Goal: Book appointment/travel/reservation: Book appointment/travel/reservation

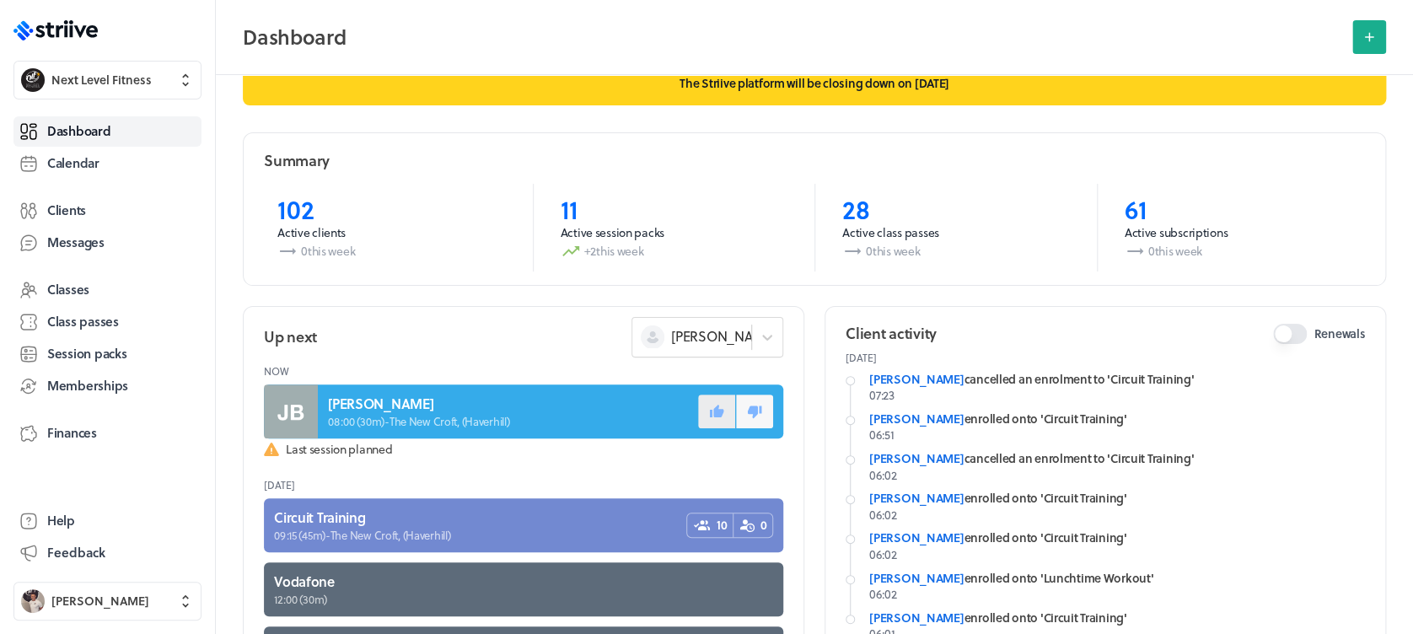
click at [710, 406] on icon at bounding box center [717, 410] width 14 height 13
click at [80, 162] on span "Calendar" at bounding box center [73, 163] width 52 height 18
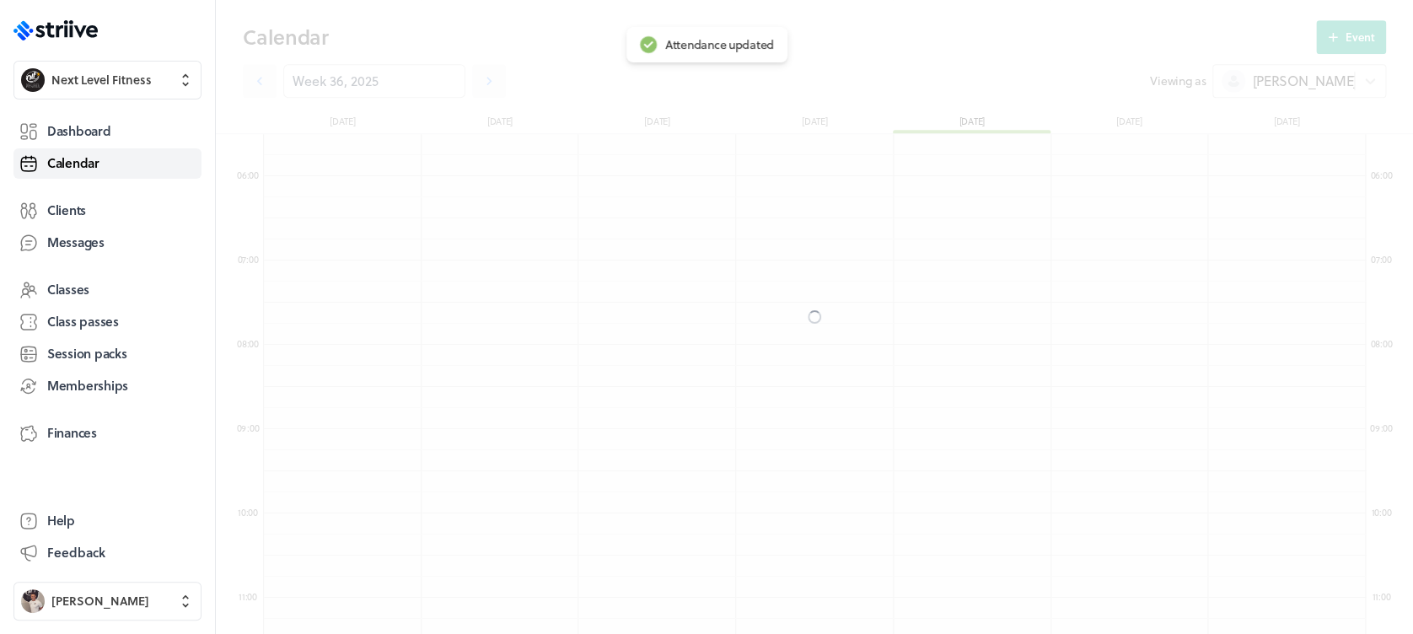
scroll to position [2023, 1101]
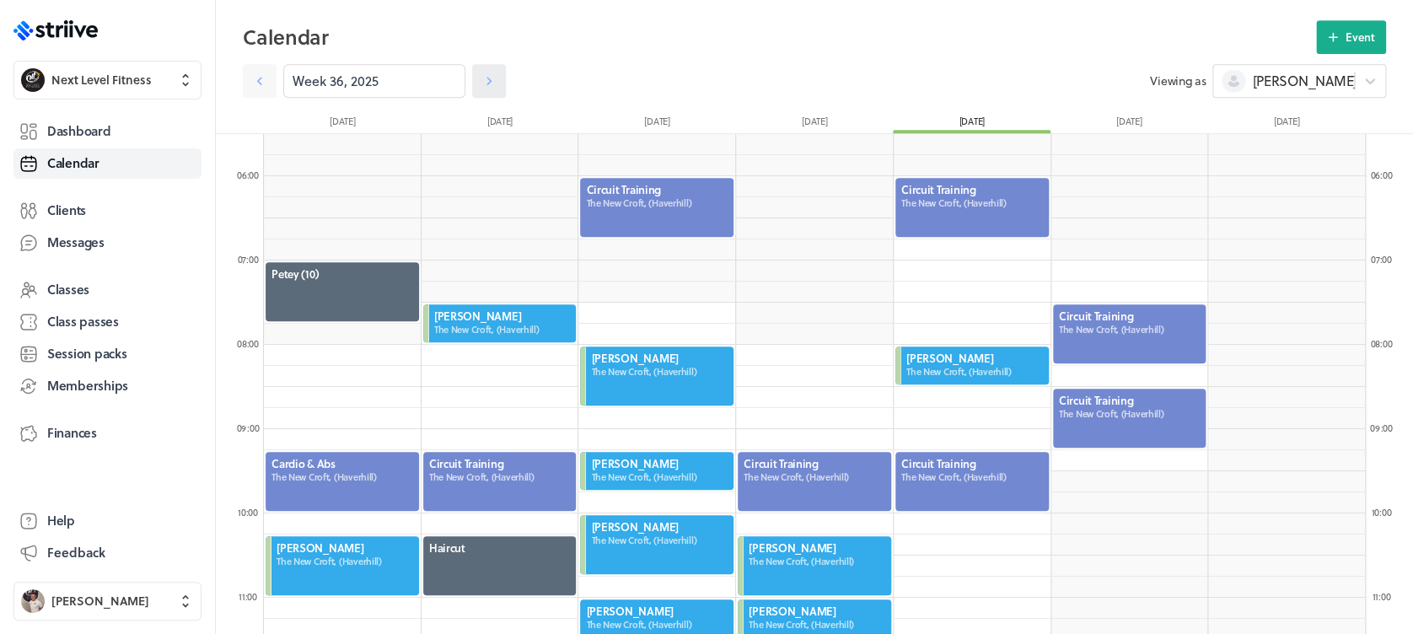
click at [484, 80] on link at bounding box center [489, 81] width 34 height 34
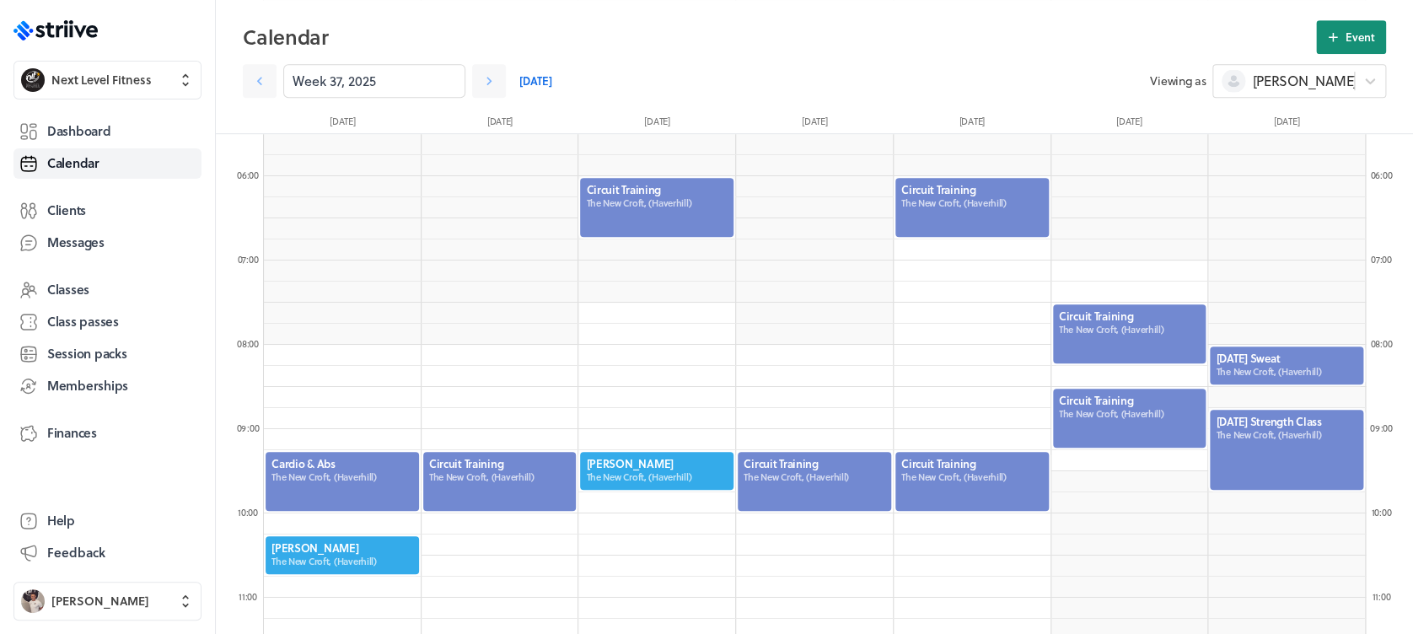
click at [1375, 47] on button "Event" at bounding box center [1351, 37] width 70 height 34
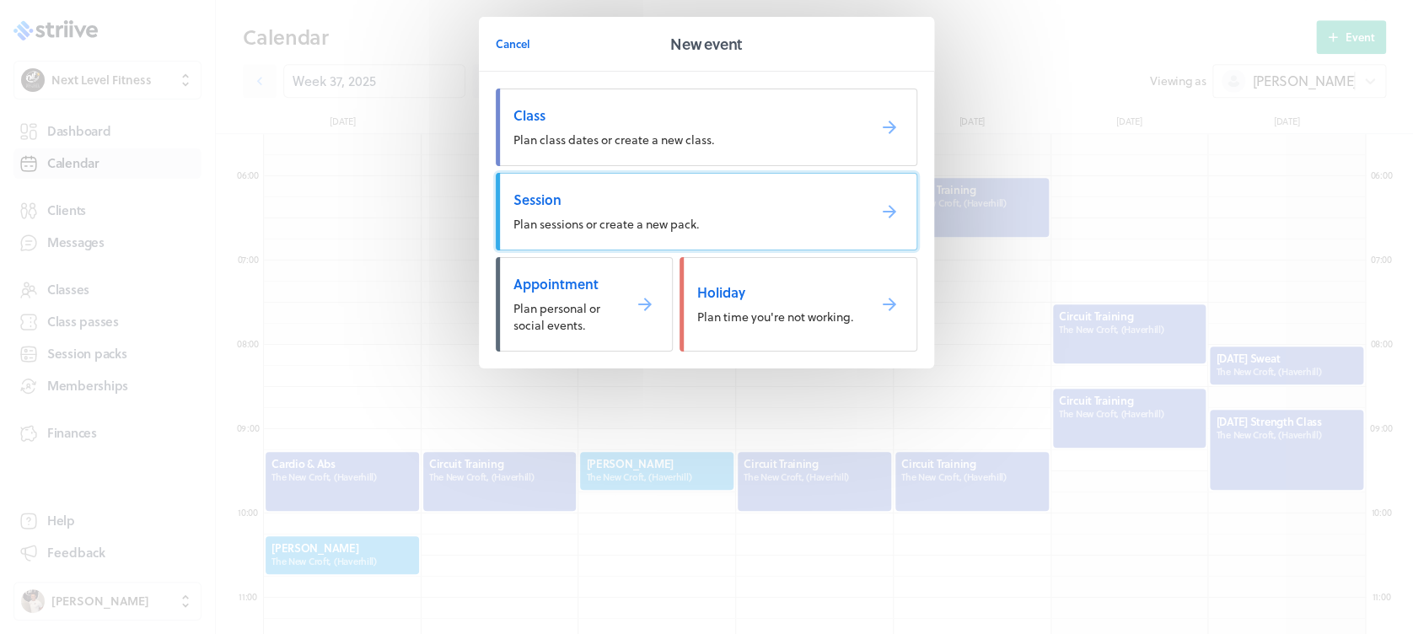
click at [587, 209] on link "Session Plan sessions or create a new pack." at bounding box center [707, 212] width 422 height 78
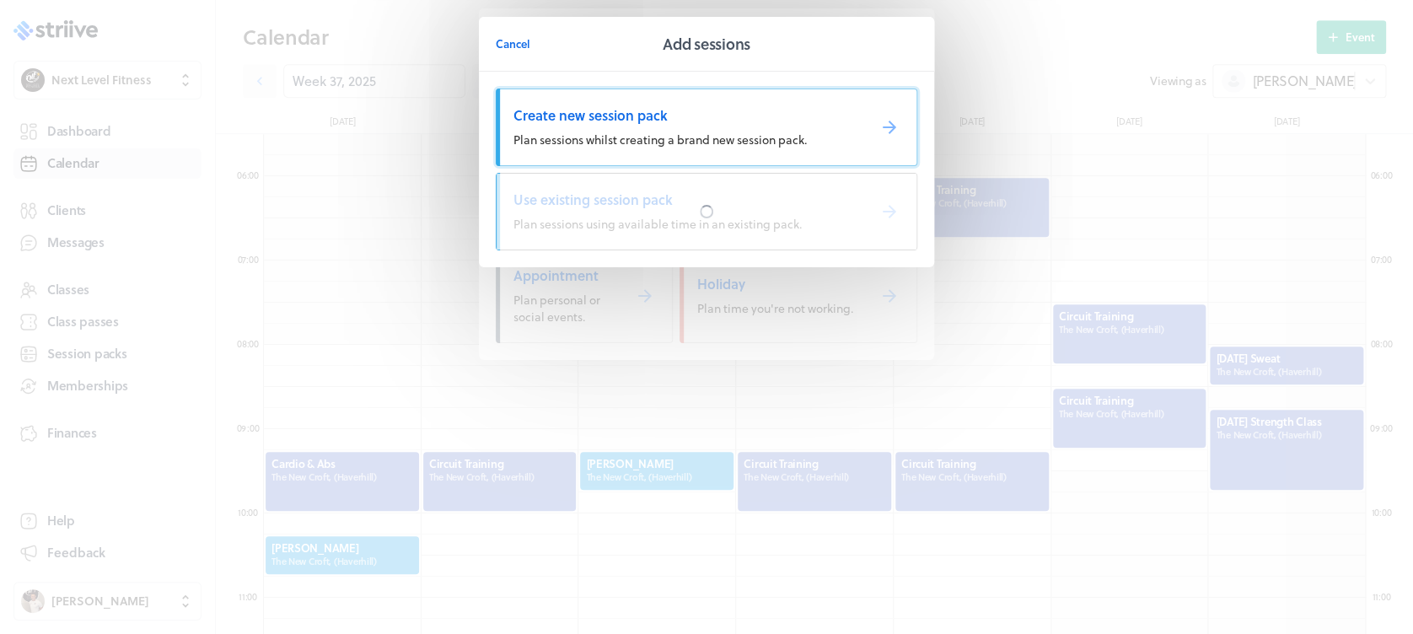
click at [600, 147] on span "Plan sessions whilst creating a brand new session pack." at bounding box center [659, 140] width 293 height 18
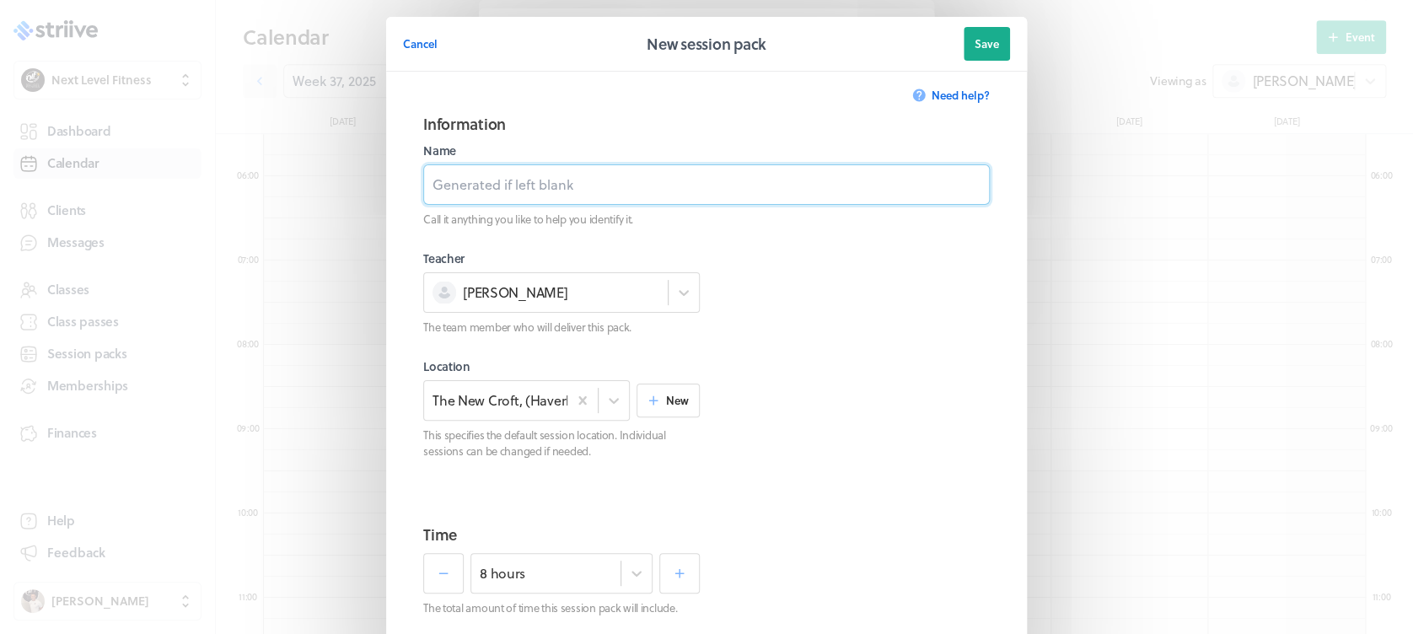
click at [562, 184] on input at bounding box center [706, 184] width 567 height 40
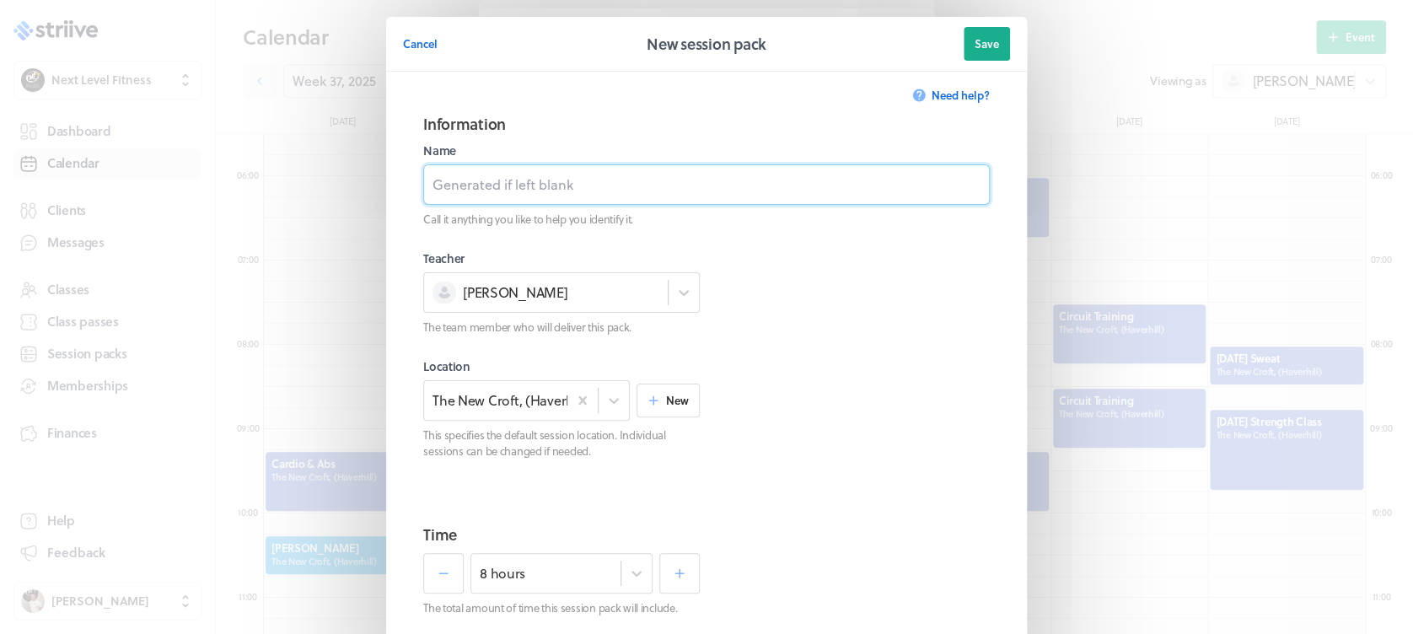
type input "Personal Training Session"
click at [627, 575] on div "8 hours" at bounding box center [561, 573] width 182 height 40
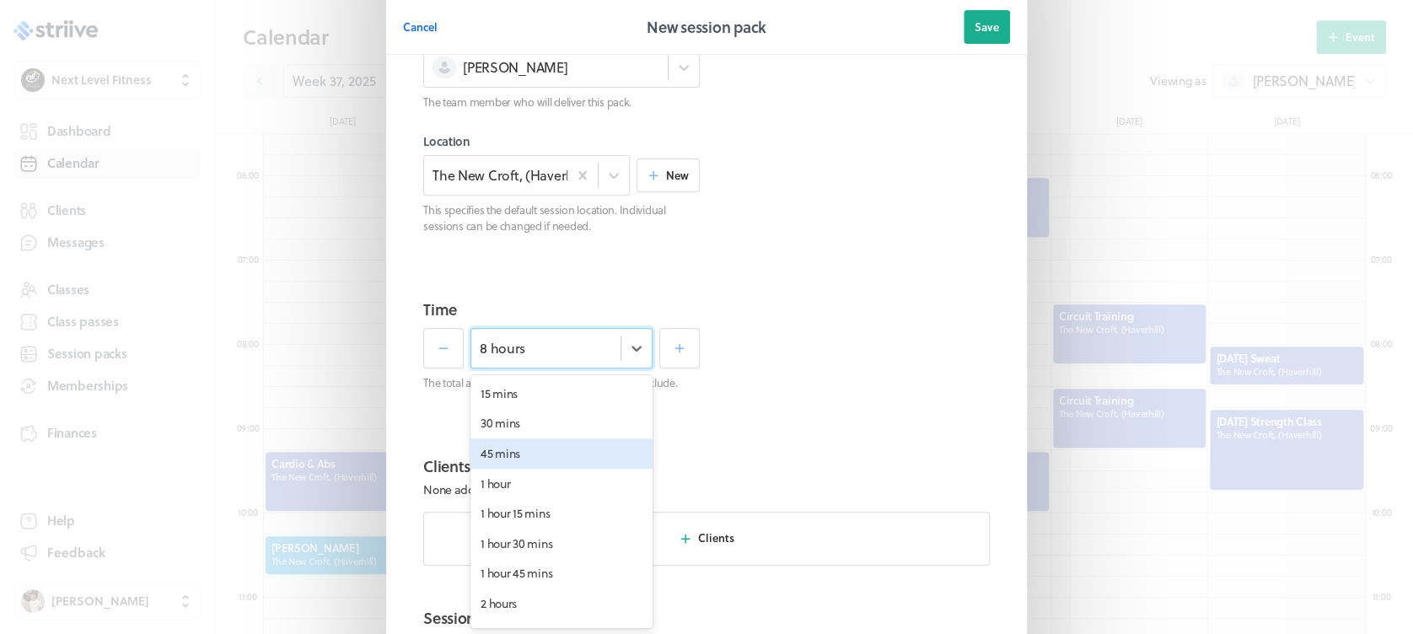
click at [590, 466] on div "45 mins" at bounding box center [561, 453] width 182 height 30
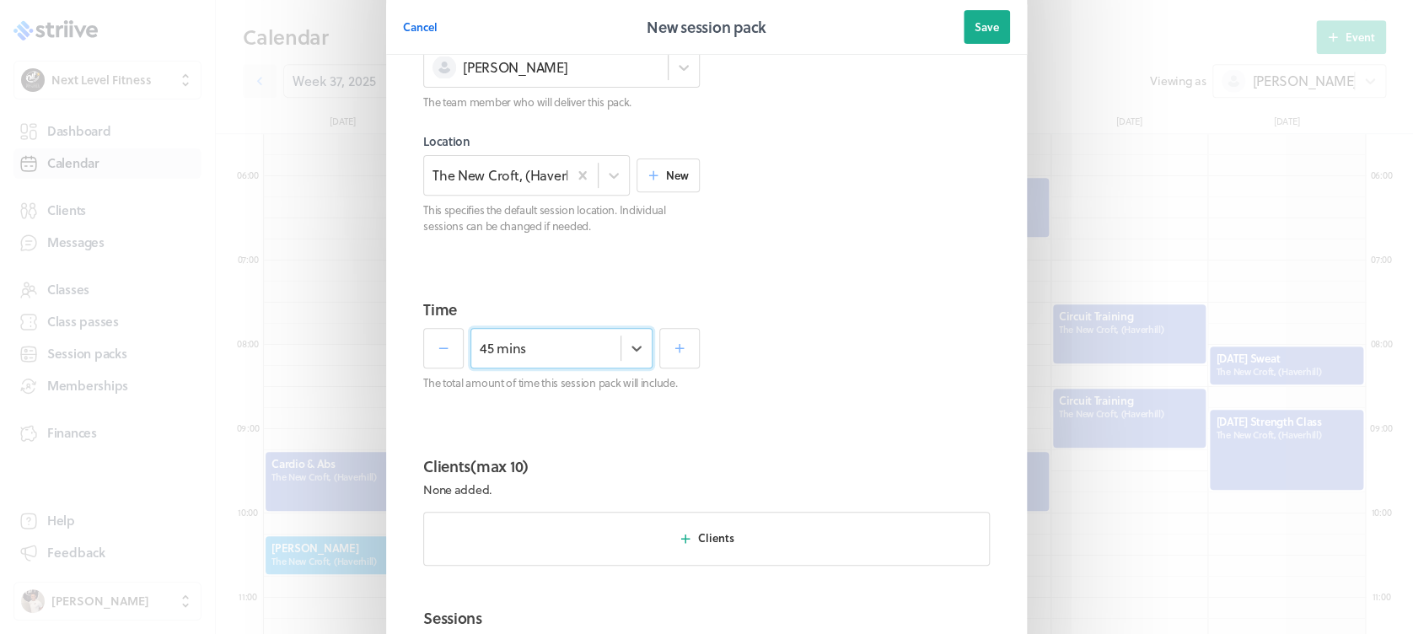
click at [812, 426] on section "Time option 45 mins, selected. Select is focused , press Down to open the menu,…" at bounding box center [706, 362] width 607 height 157
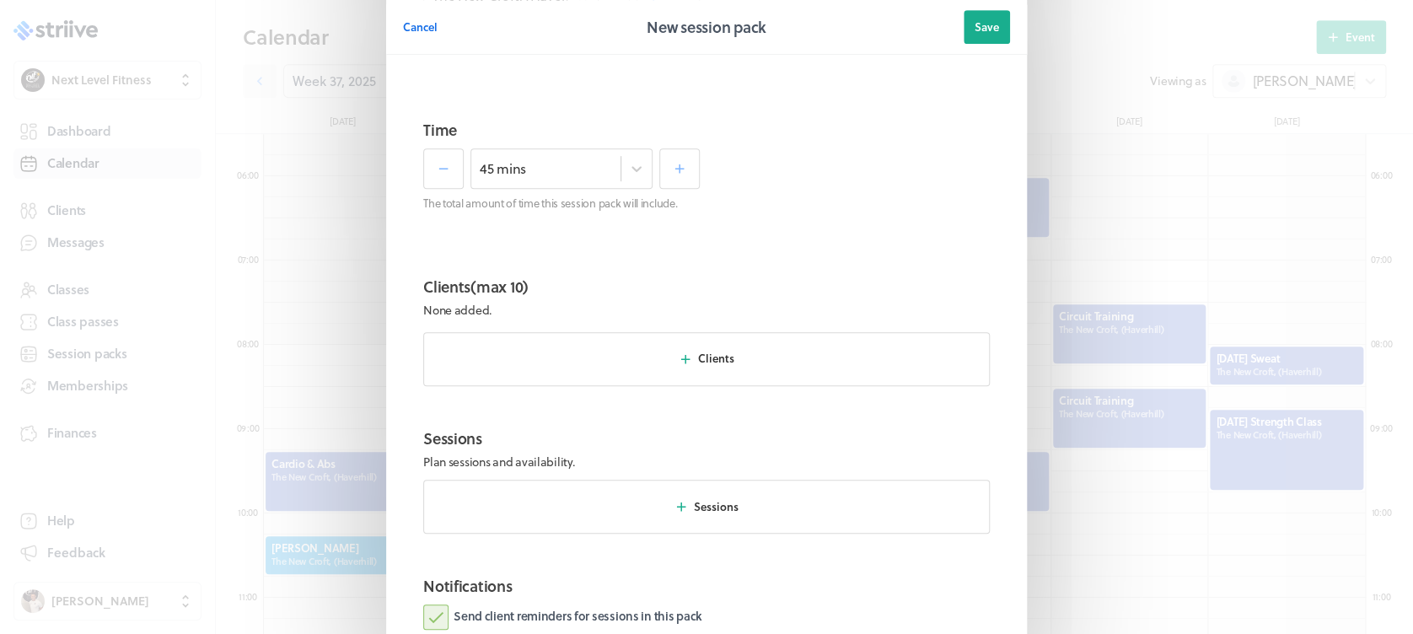
scroll to position [544, 0]
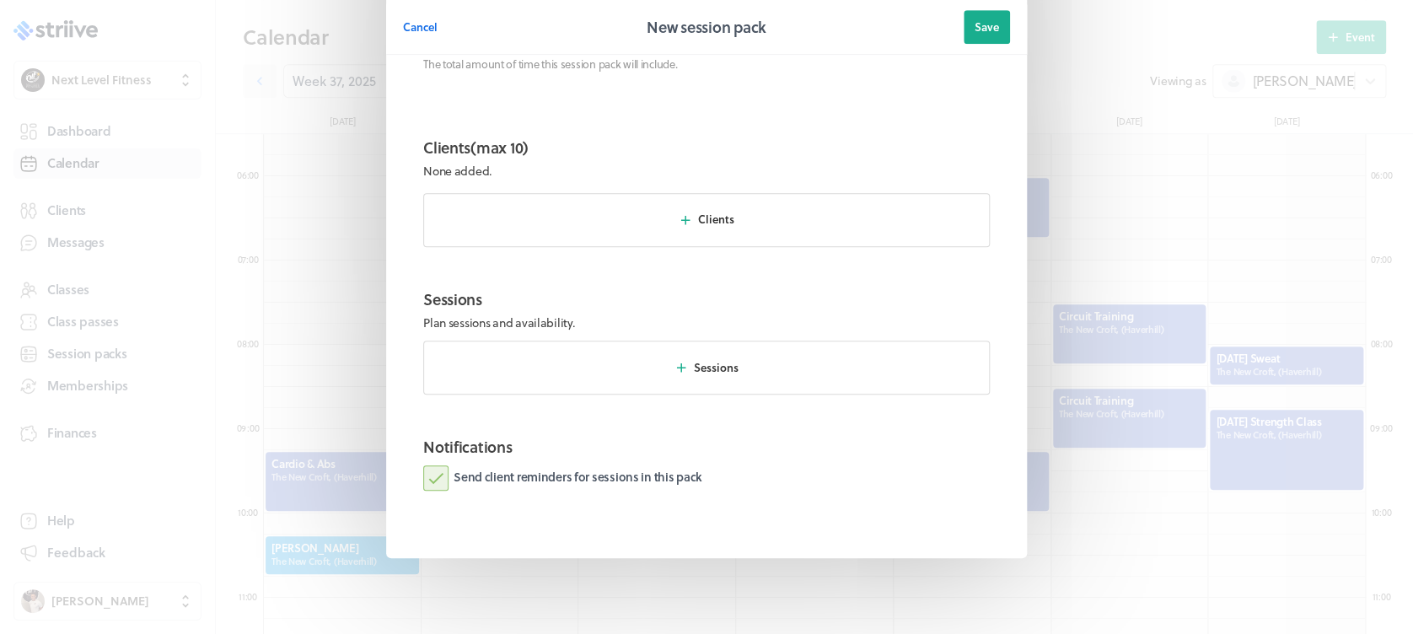
click at [714, 246] on section "Clients (max 10) None added. Clients" at bounding box center [706, 198] width 607 height 152
click at [680, 228] on button "Clients" at bounding box center [706, 220] width 567 height 54
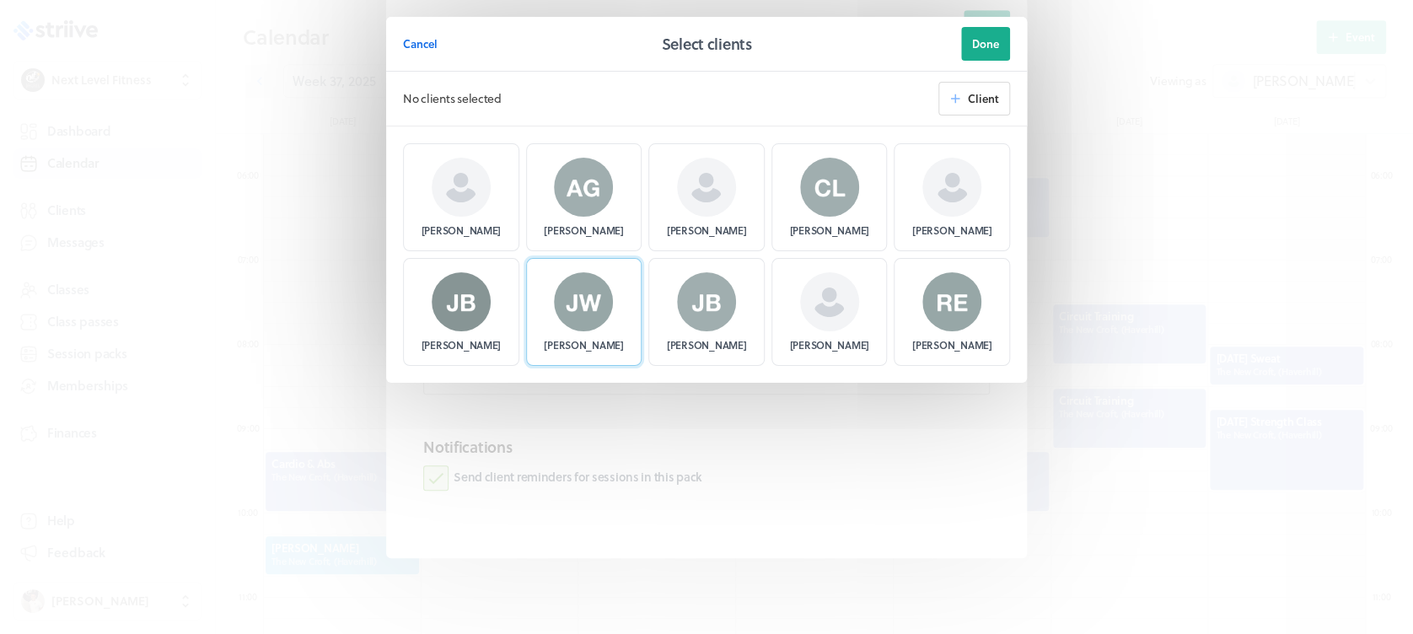
click at [598, 294] on img at bounding box center [583, 301] width 59 height 59
click at [1012, 35] on header "Cancel Select clients Done 1 client selected Client" at bounding box center [706, 72] width 641 height 110
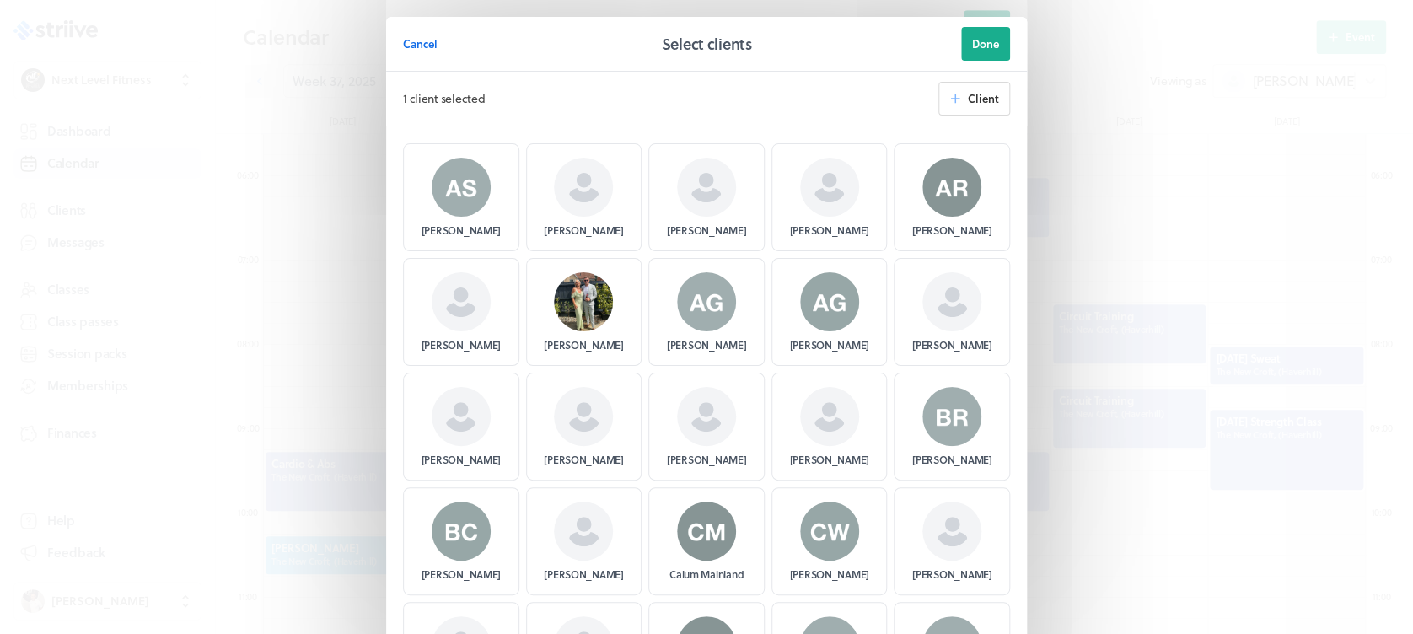
click at [1001, 39] on header "Cancel Select clients Done 1 client selected Client" at bounding box center [706, 72] width 641 height 110
click at [975, 44] on span "Done" at bounding box center [985, 43] width 27 height 15
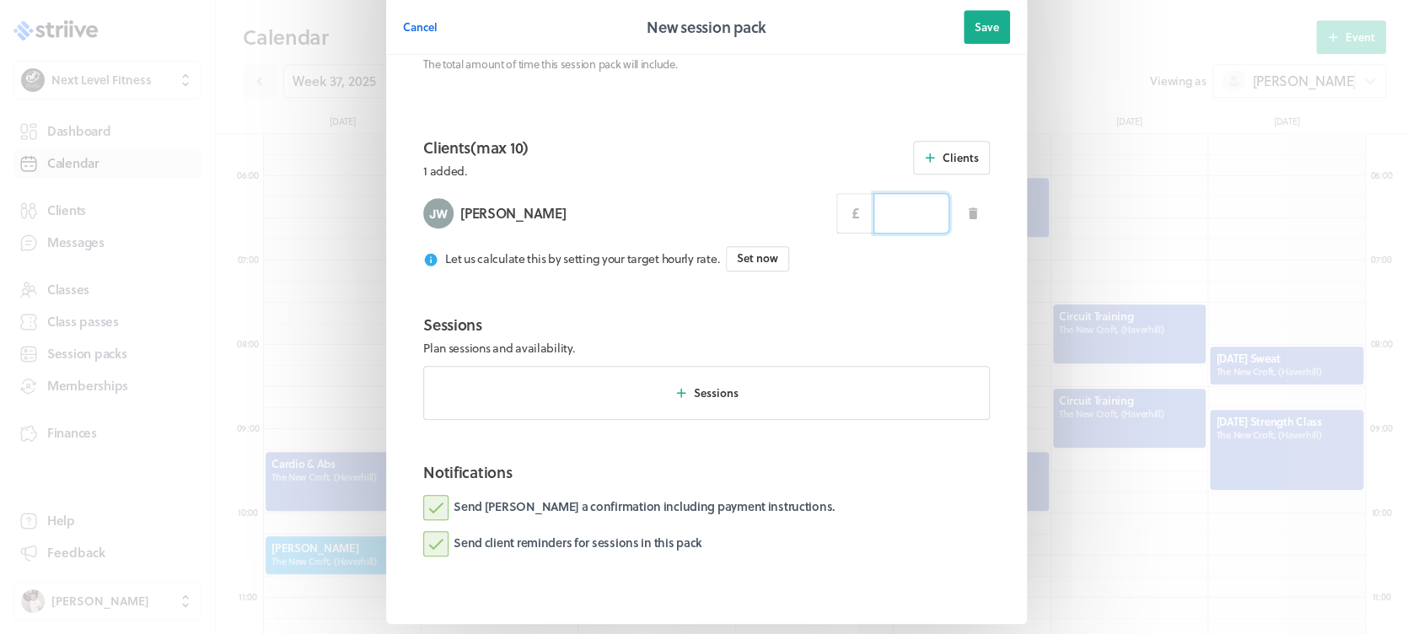
click at [900, 211] on input at bounding box center [911, 213] width 76 height 40
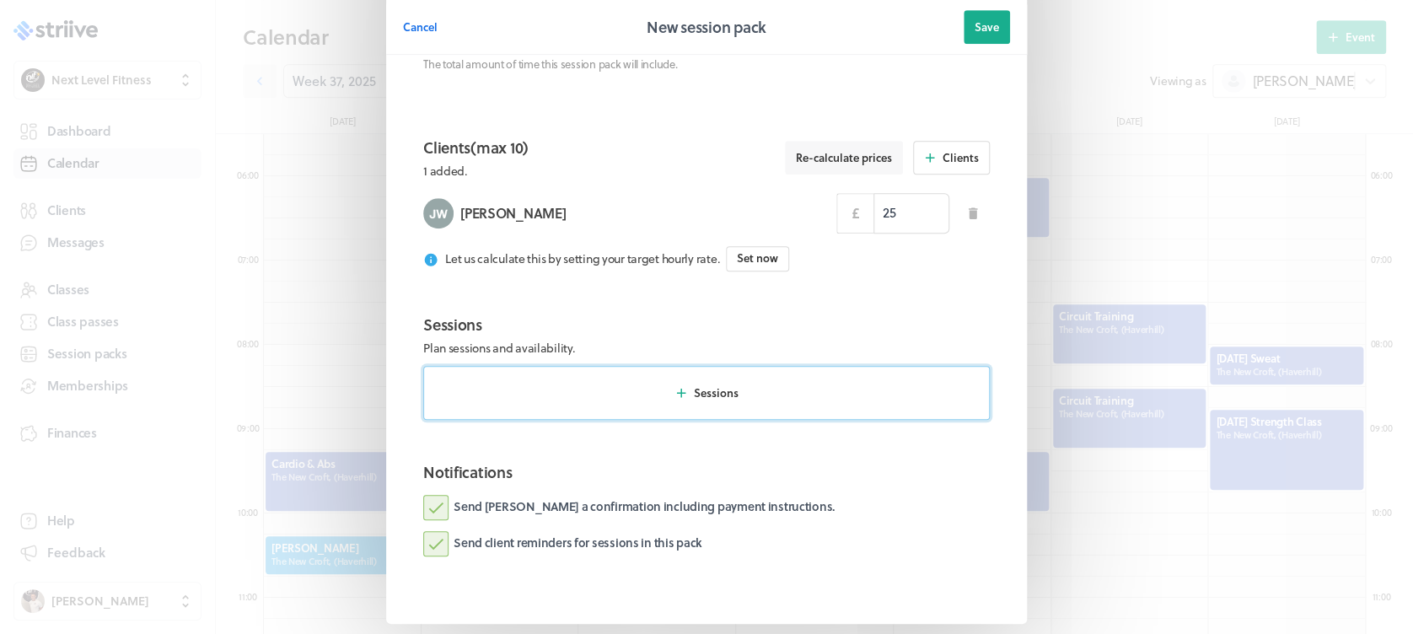
type input "25.00"
click at [739, 413] on button "Sessions" at bounding box center [706, 393] width 567 height 54
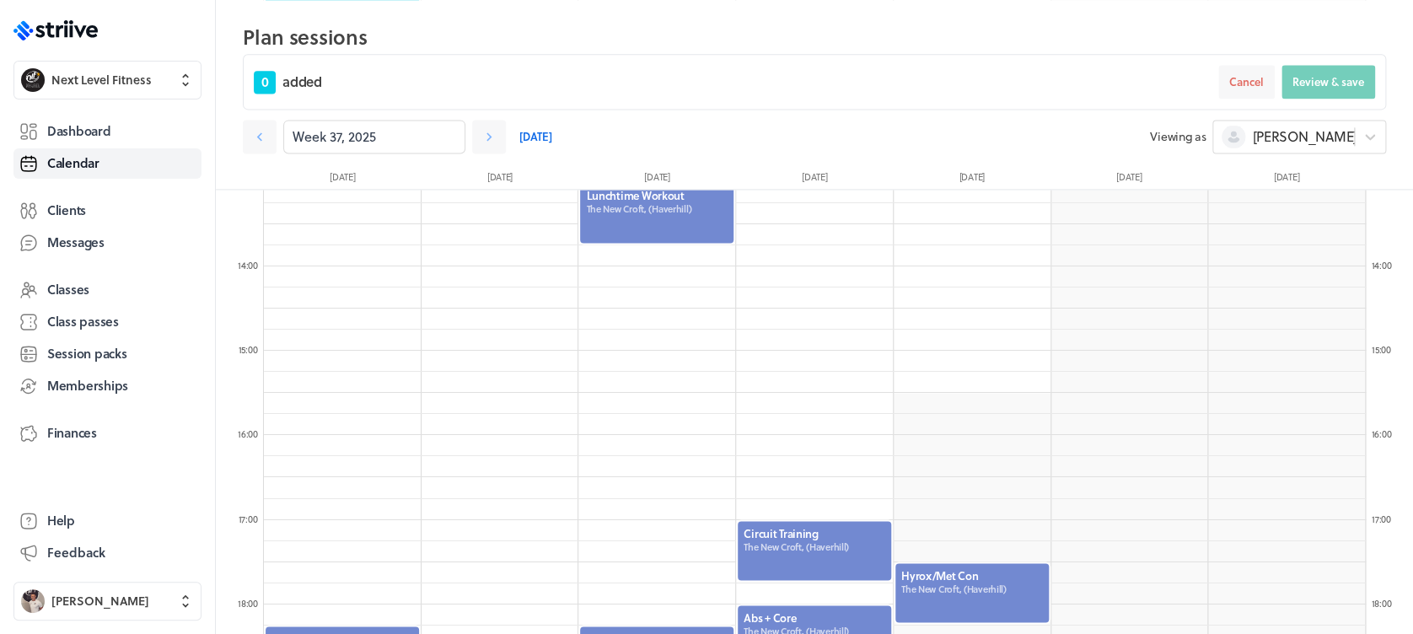
scroll to position [1148, 0]
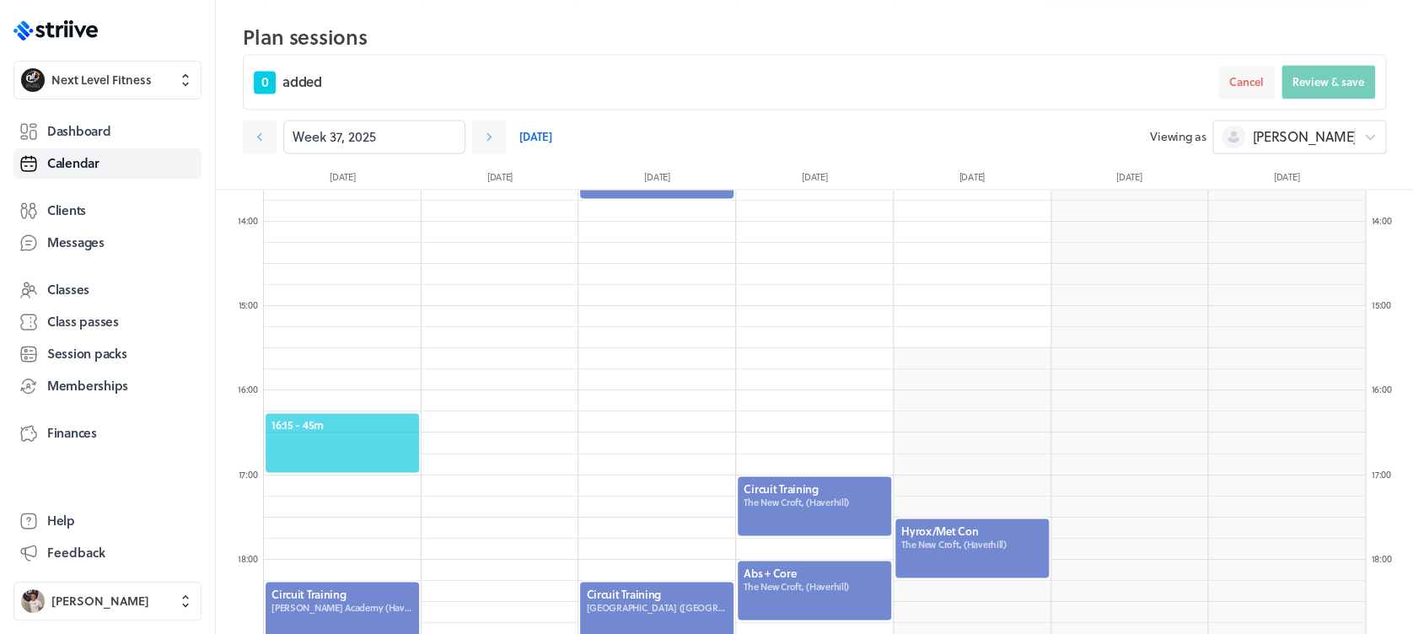
click at [384, 413] on div "16:15 - 45m" at bounding box center [342, 442] width 157 height 62
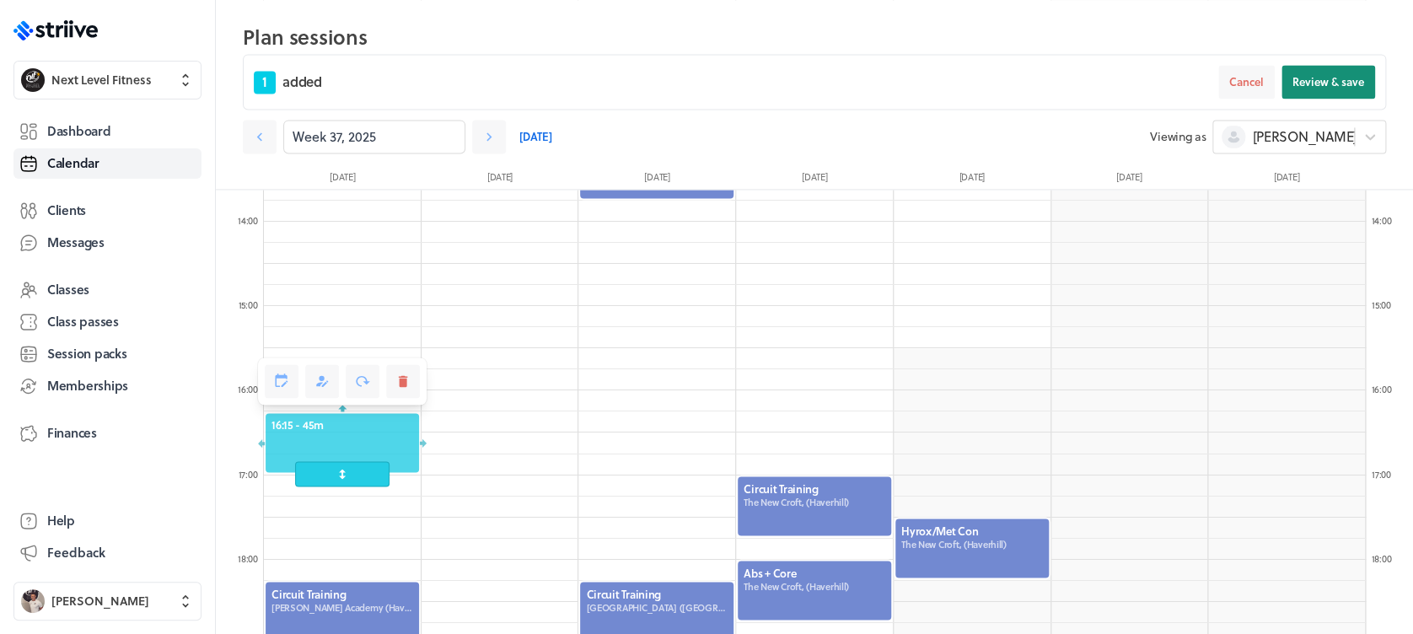
click at [1335, 78] on span "Review & save" at bounding box center [1328, 81] width 72 height 15
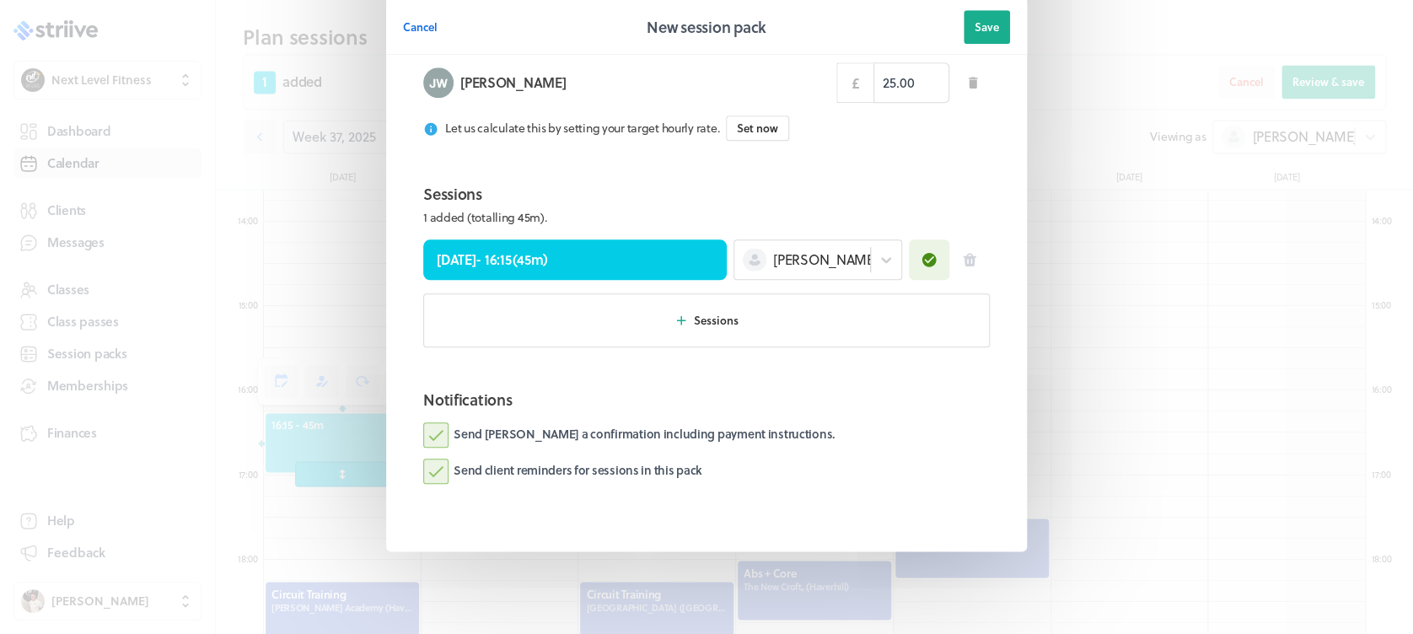
scroll to position [698, 0]
click at [976, 28] on span "Save" at bounding box center [987, 26] width 24 height 15
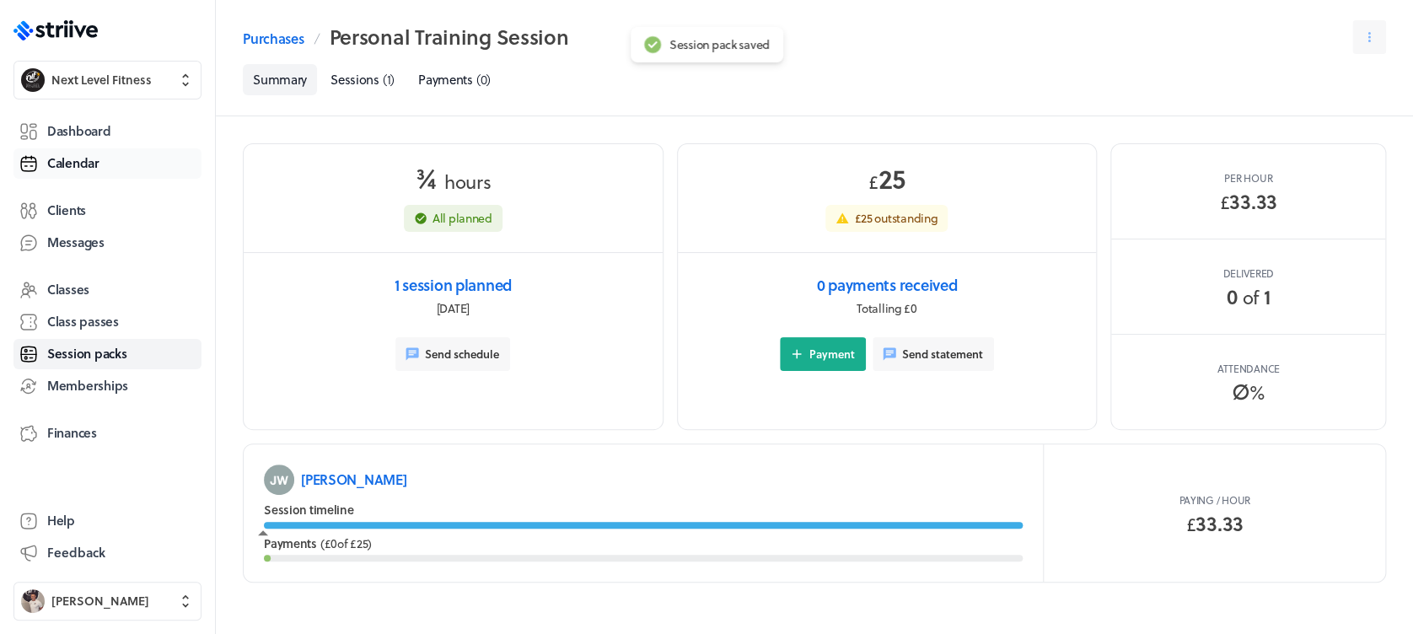
click at [80, 154] on span "Calendar" at bounding box center [73, 163] width 52 height 18
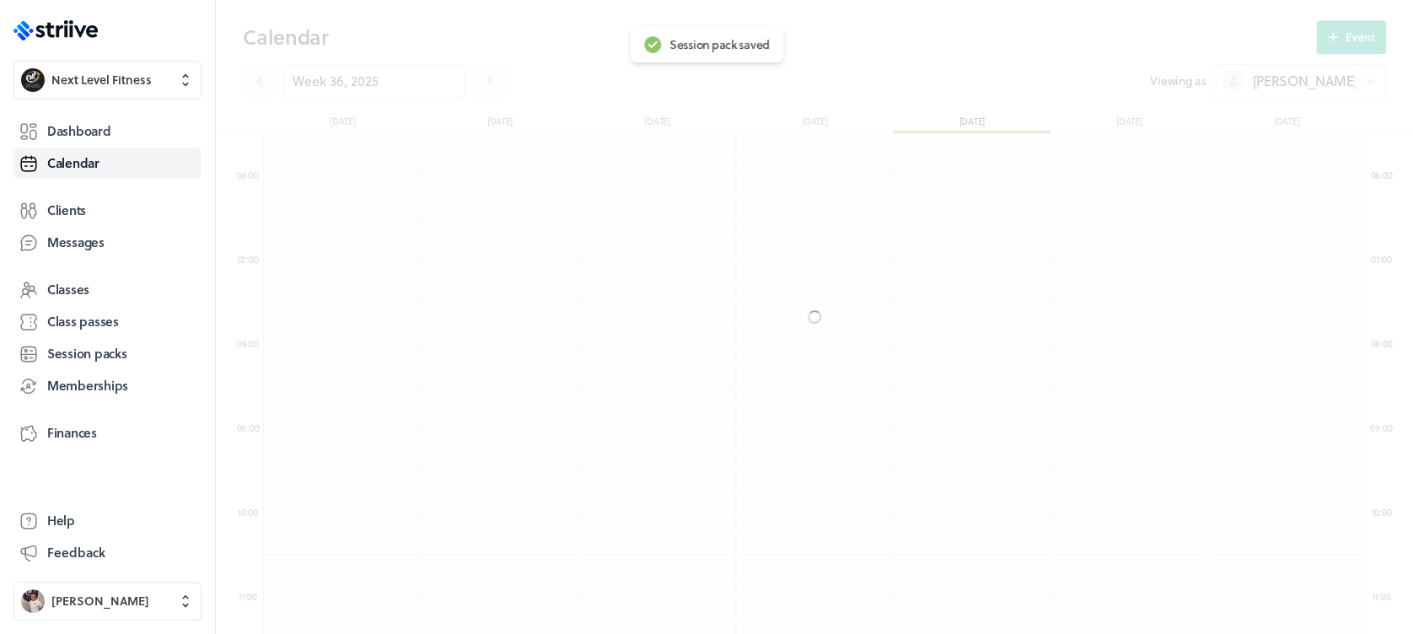
scroll to position [2023, 1101]
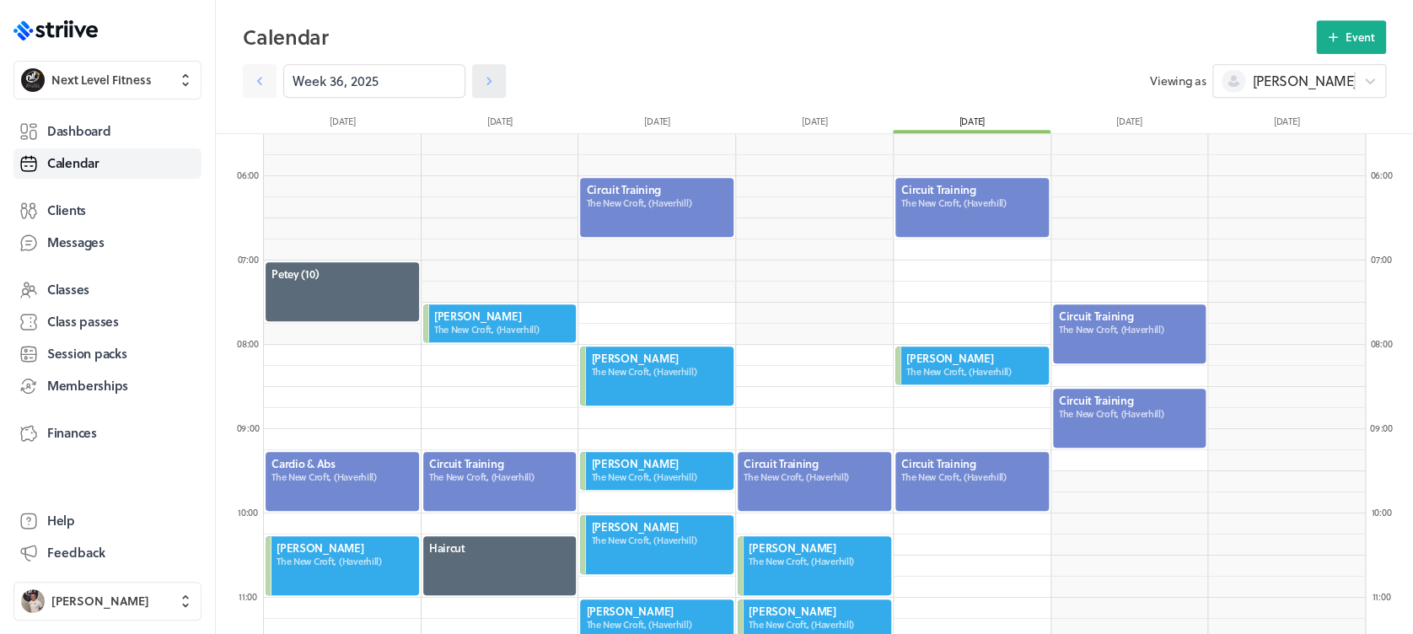
click at [481, 83] on icon at bounding box center [489, 81] width 17 height 17
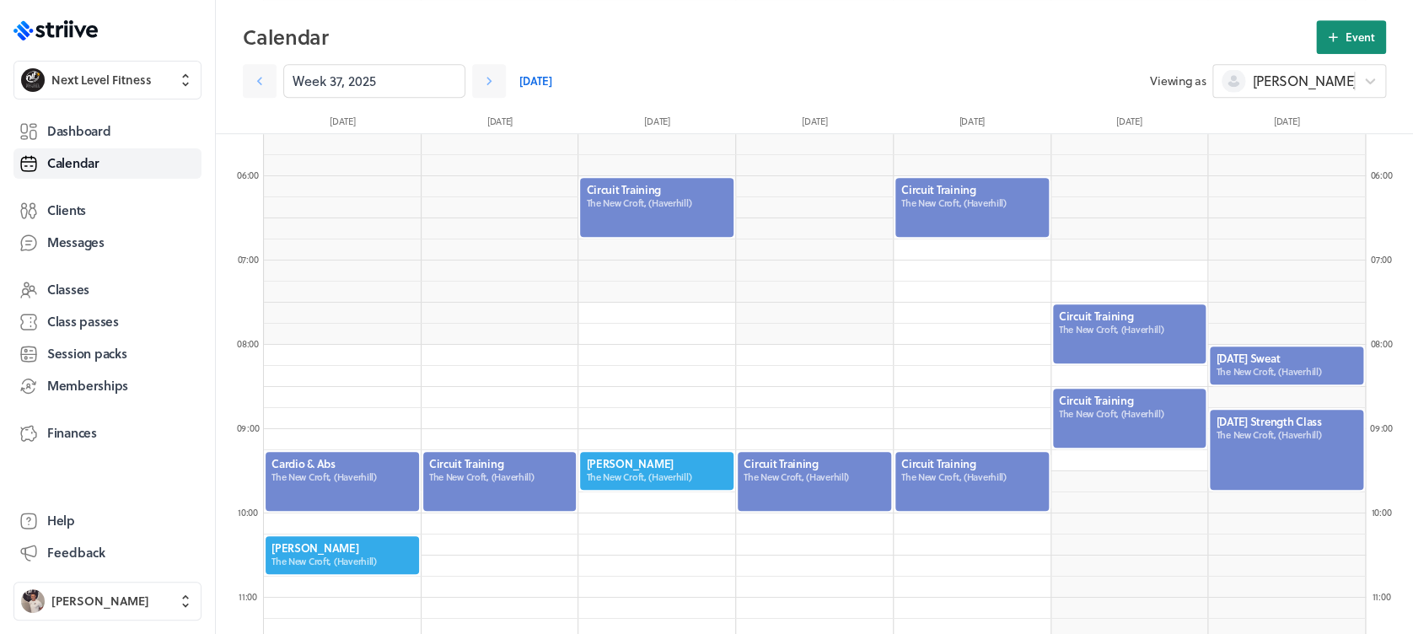
click at [1353, 22] on button "Event" at bounding box center [1351, 37] width 70 height 34
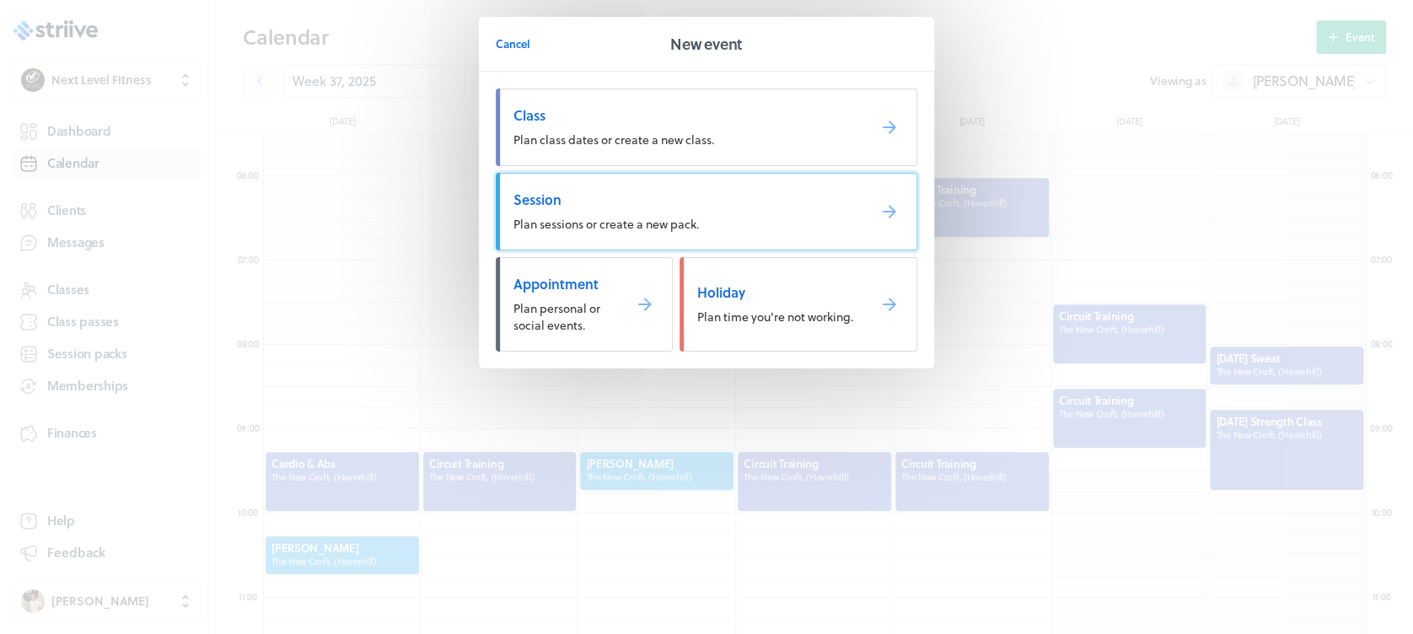
click at [618, 224] on span "Plan sessions or create a new pack." at bounding box center [605, 224] width 185 height 18
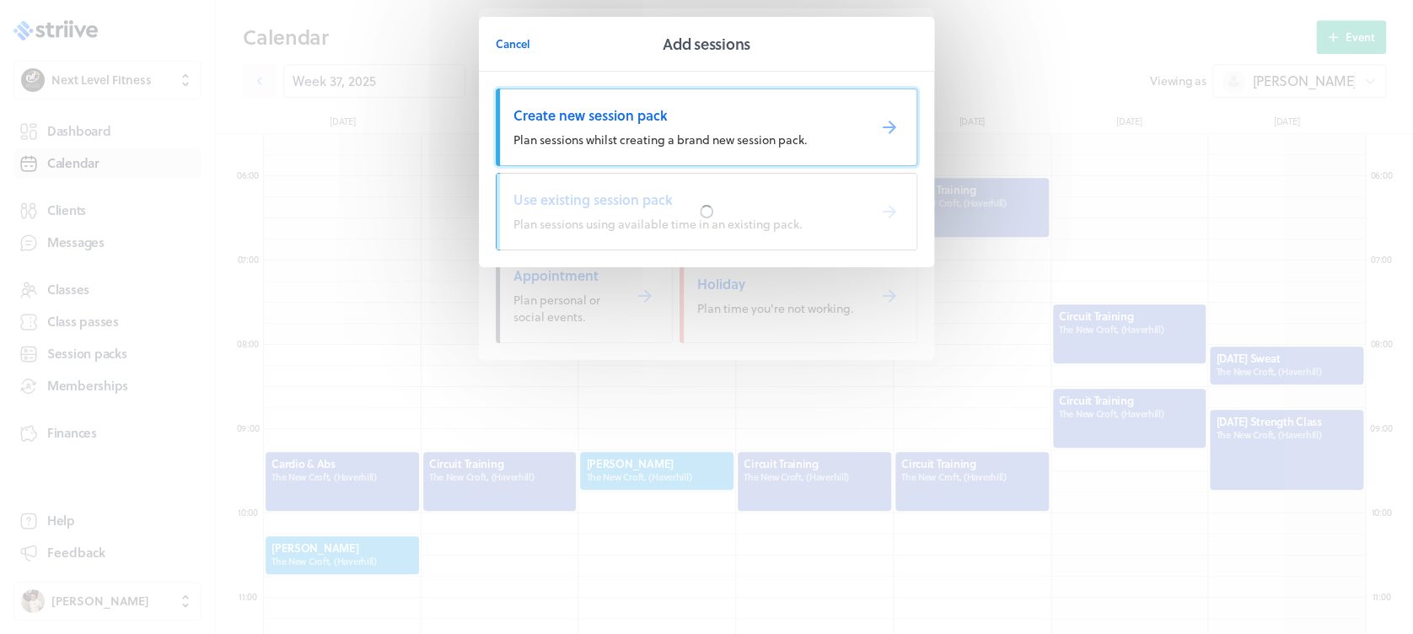
click at [580, 153] on link "Create new session pack Plan sessions whilst creating a brand new session pack." at bounding box center [707, 128] width 422 height 78
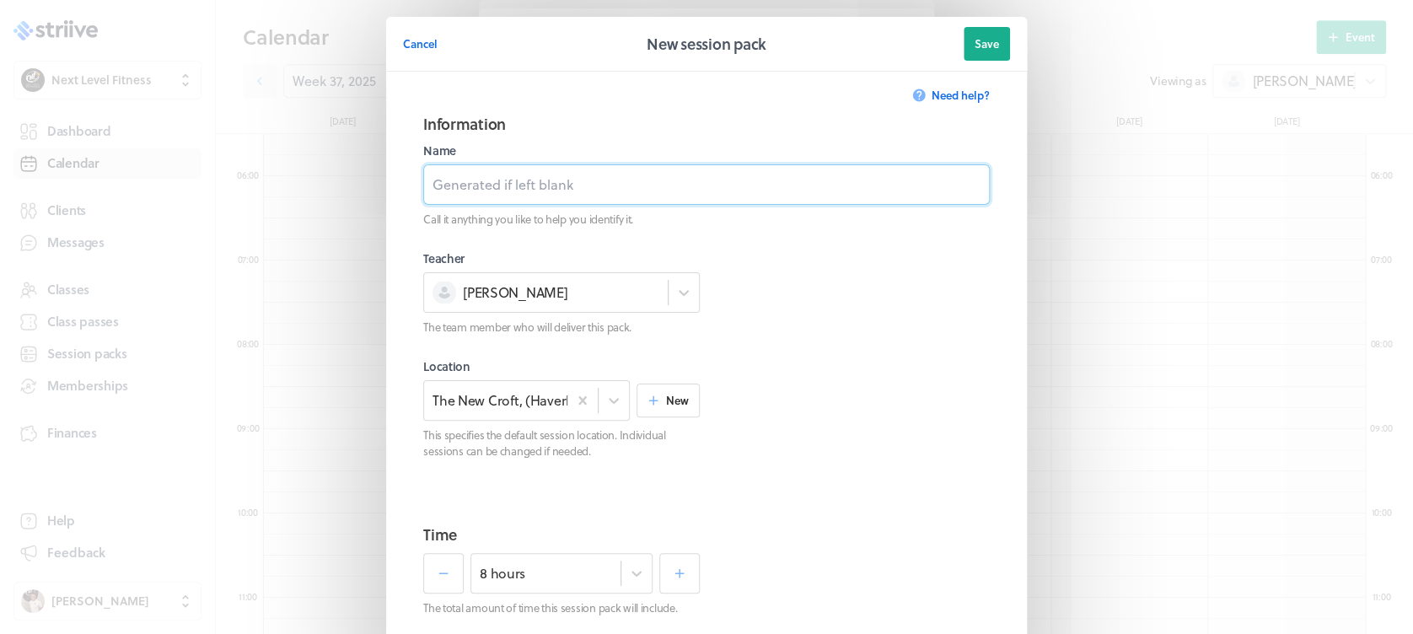
click at [594, 198] on input at bounding box center [706, 184] width 567 height 40
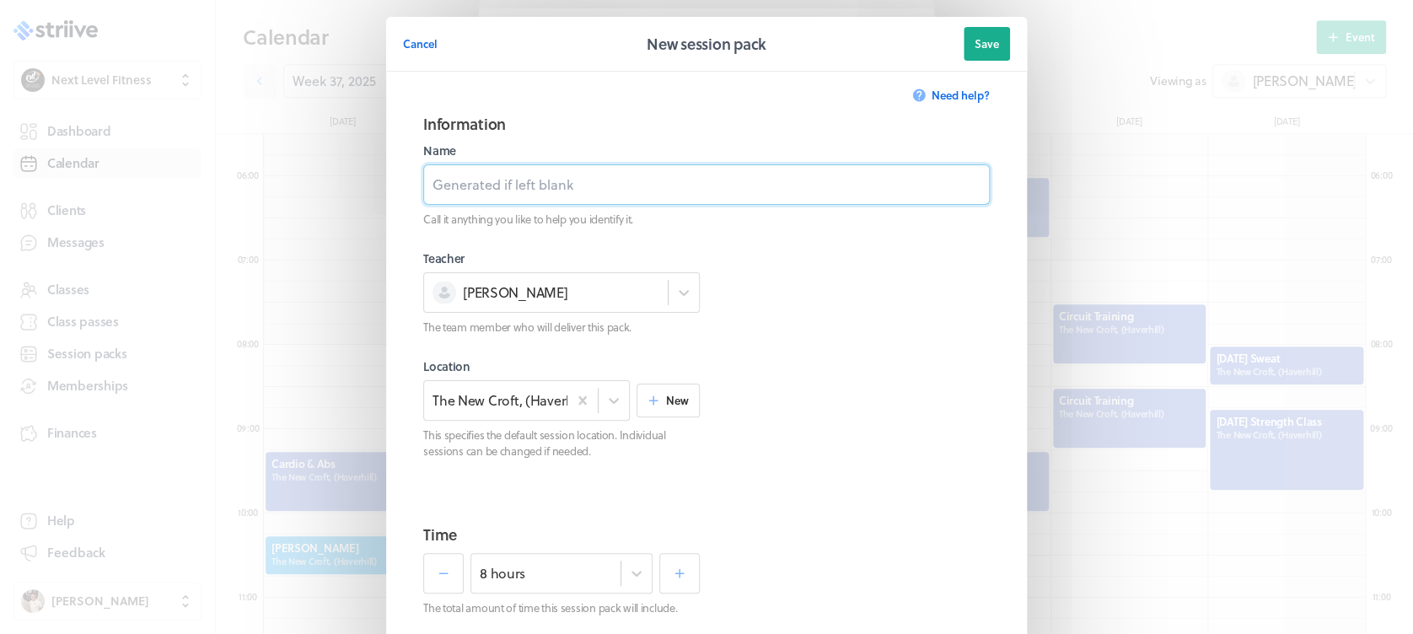
type input "Personal Training Session"
click at [631, 593] on div "8 hours" at bounding box center [561, 573] width 182 height 40
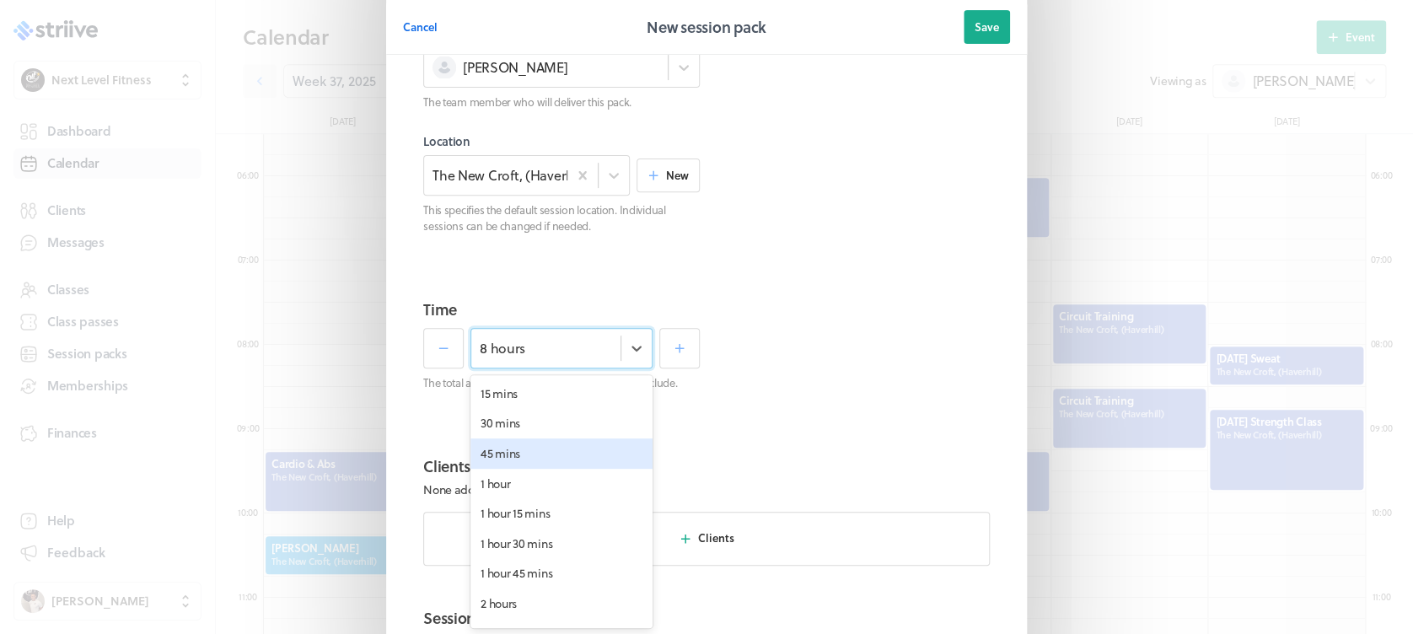
click at [588, 454] on div "45 mins" at bounding box center [561, 453] width 182 height 30
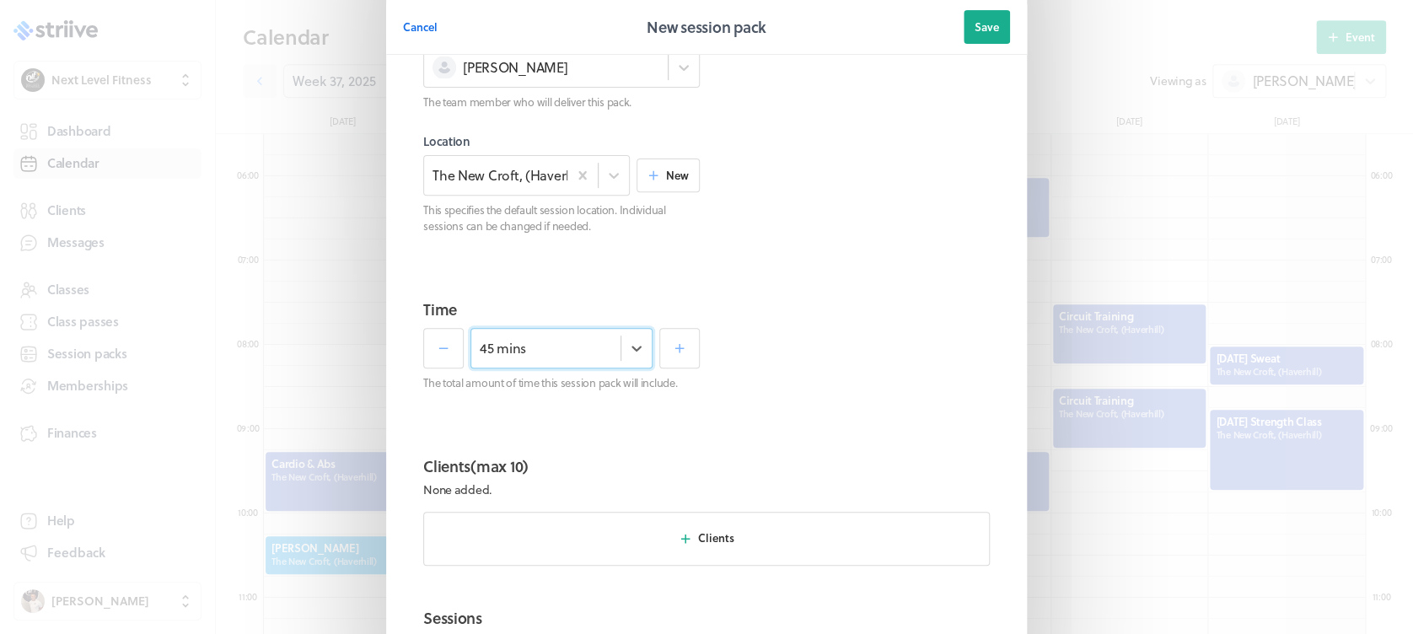
click at [851, 437] on section "Time option 45 mins, selected. Select is focused , press Down to open the menu,…" at bounding box center [706, 362] width 607 height 157
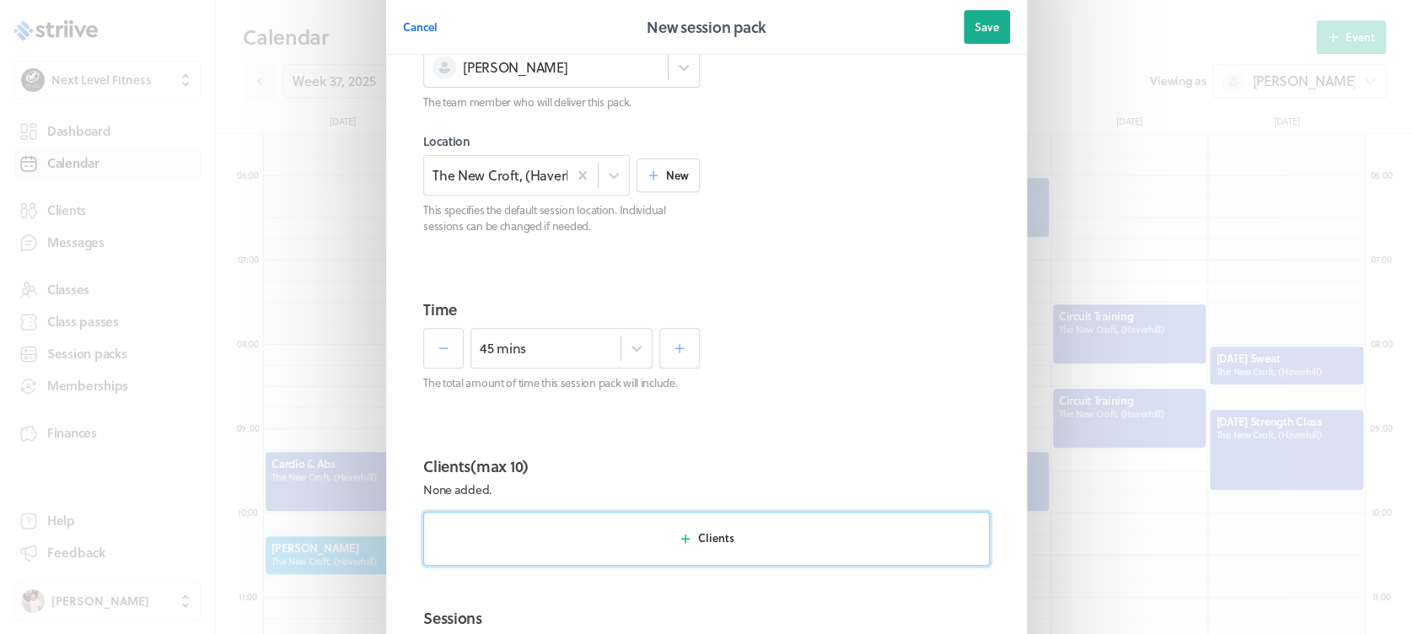
click at [752, 544] on button "Clients" at bounding box center [706, 539] width 567 height 54
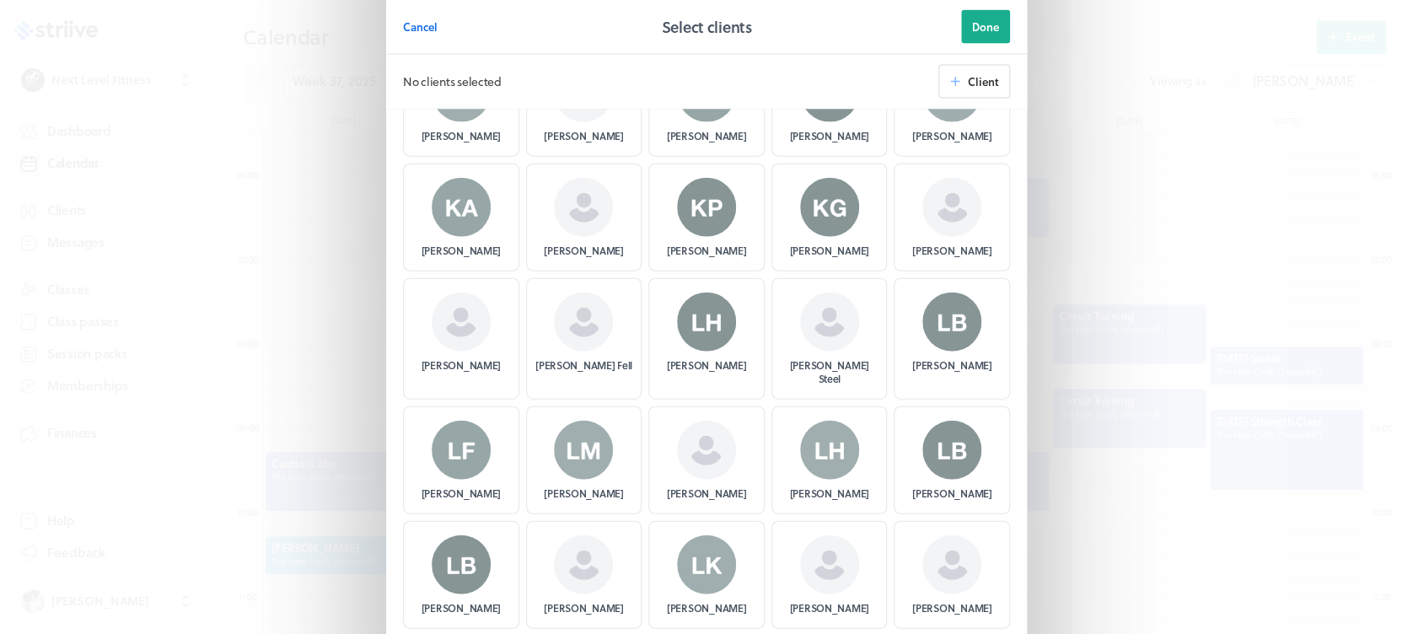
scroll to position [1846, 0]
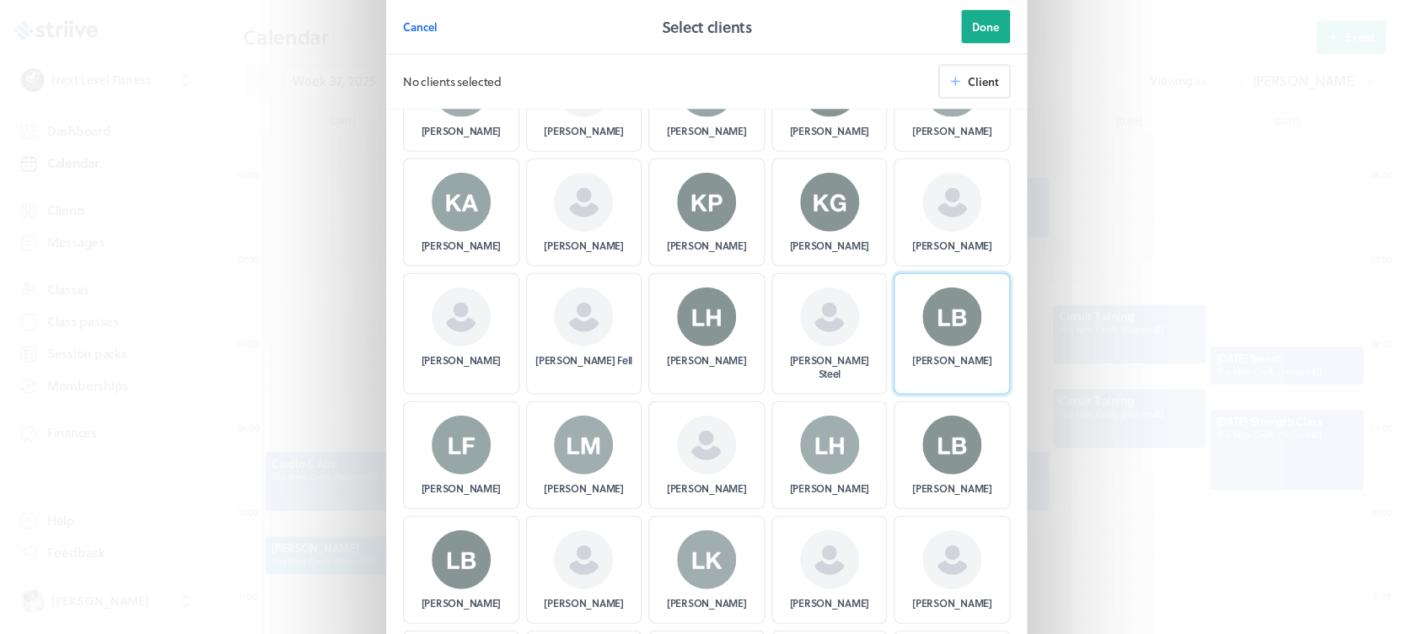
click at [914, 286] on div "[PERSON_NAME]" at bounding box center [952, 333] width 116 height 121
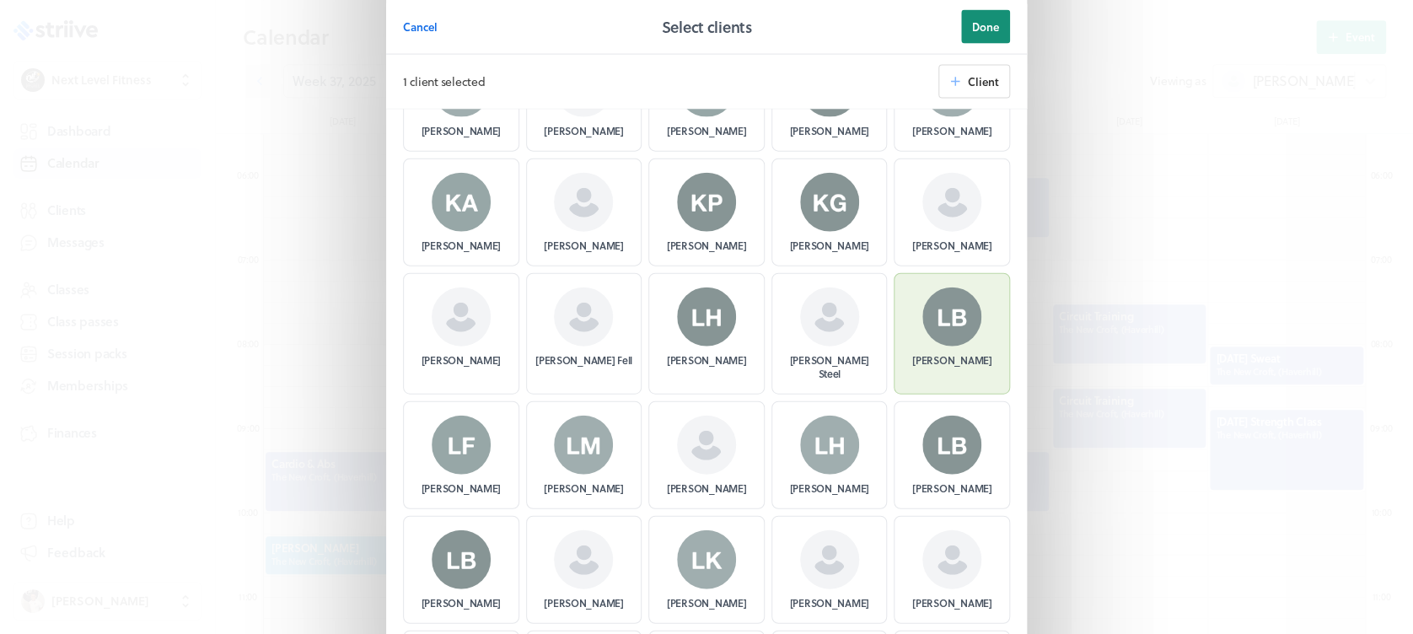
click at [972, 22] on span "Done" at bounding box center [985, 26] width 27 height 15
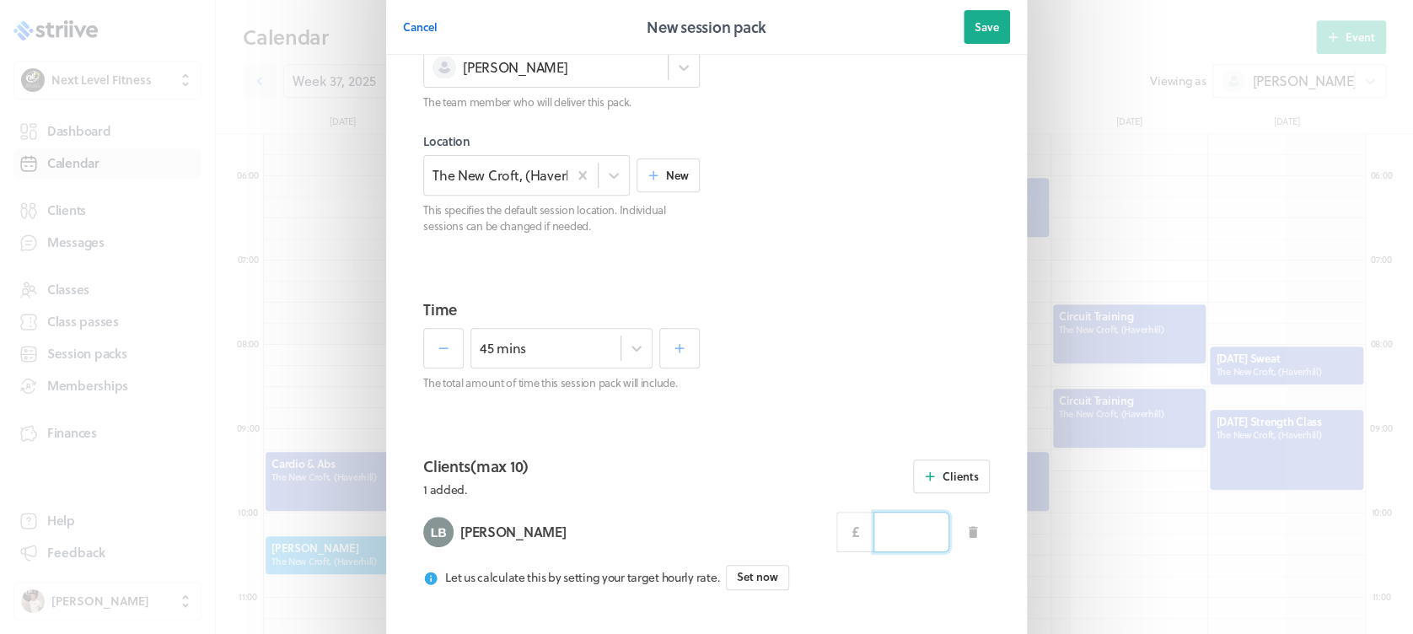
click at [903, 532] on input at bounding box center [911, 532] width 76 height 40
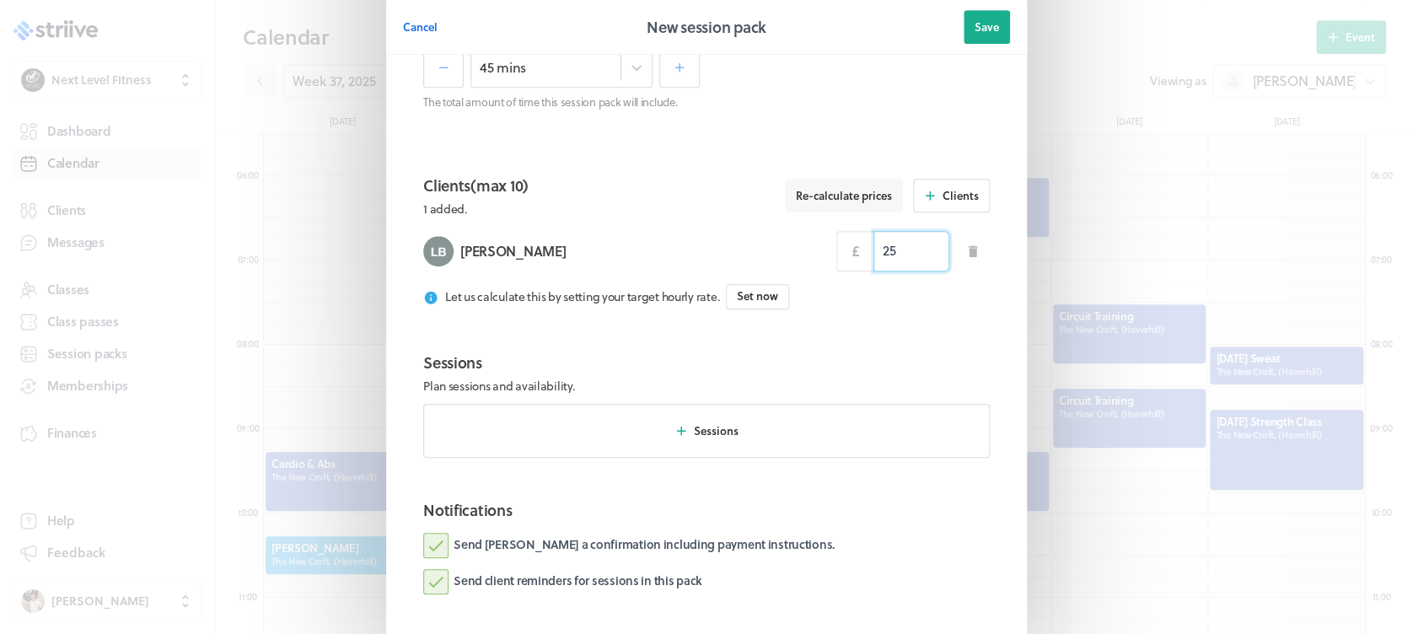
scroll to position [513, 0]
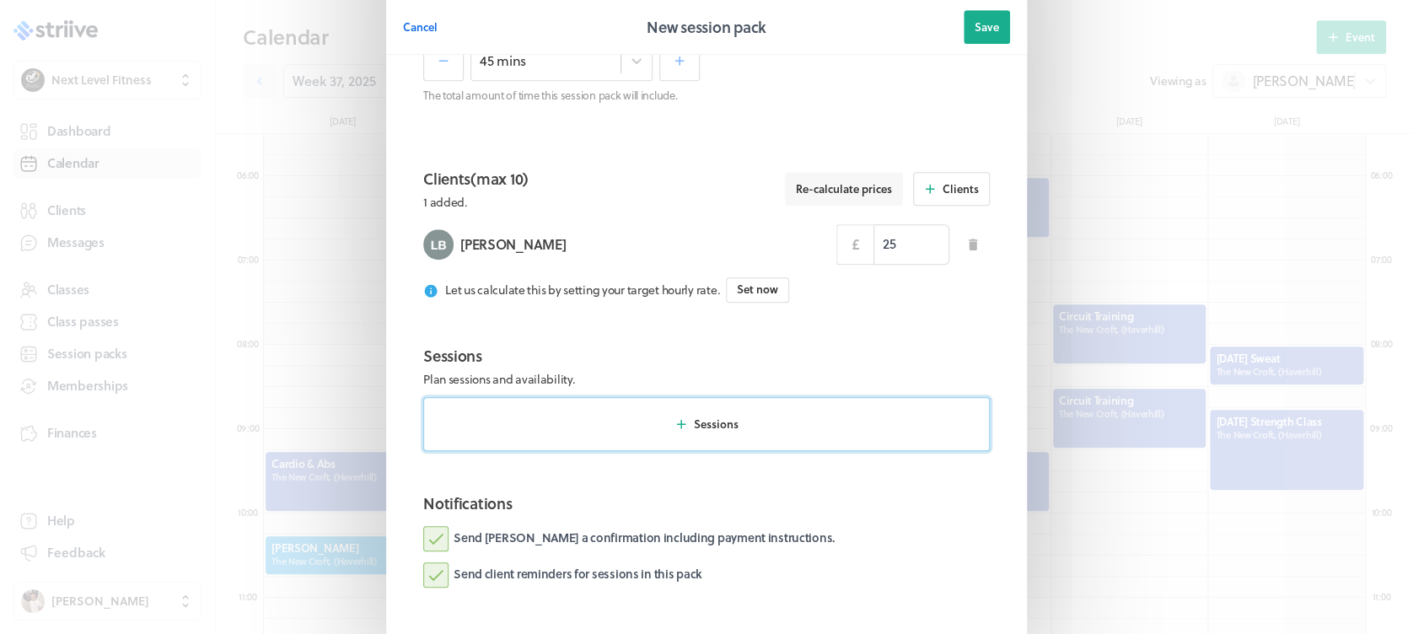
type input "25.00"
click at [702, 413] on button "Sessions" at bounding box center [706, 424] width 567 height 54
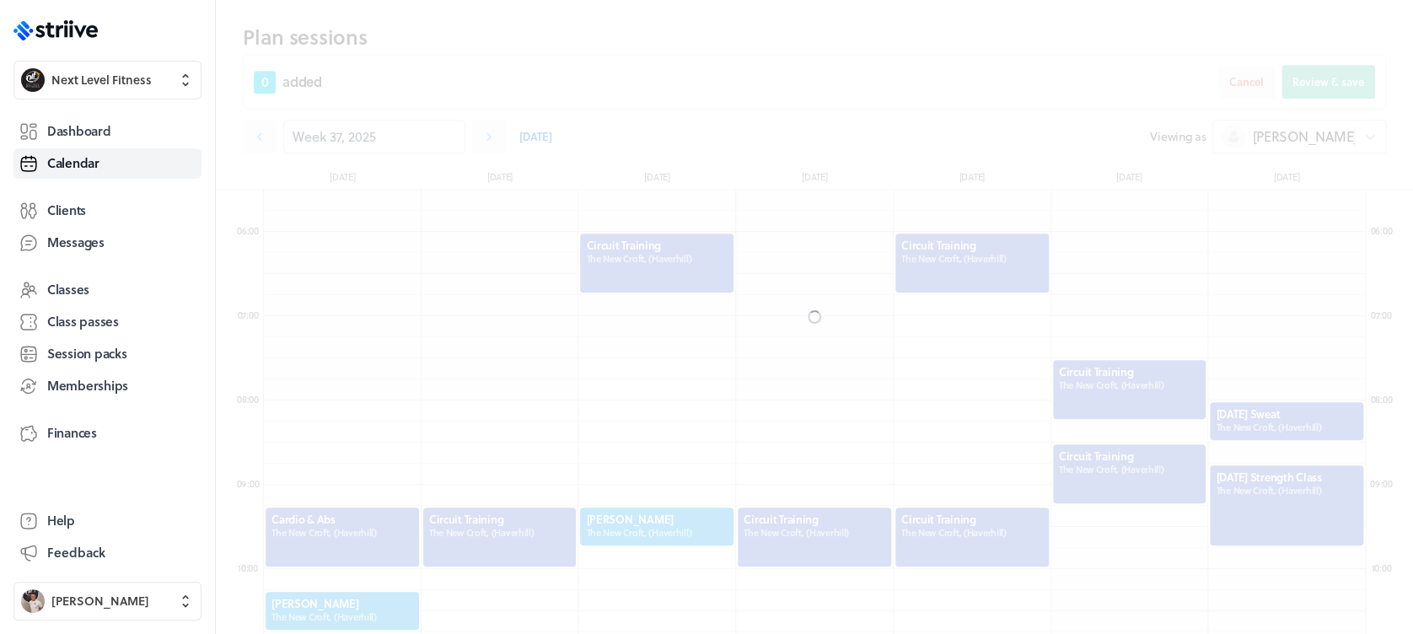
scroll to position [519, 0]
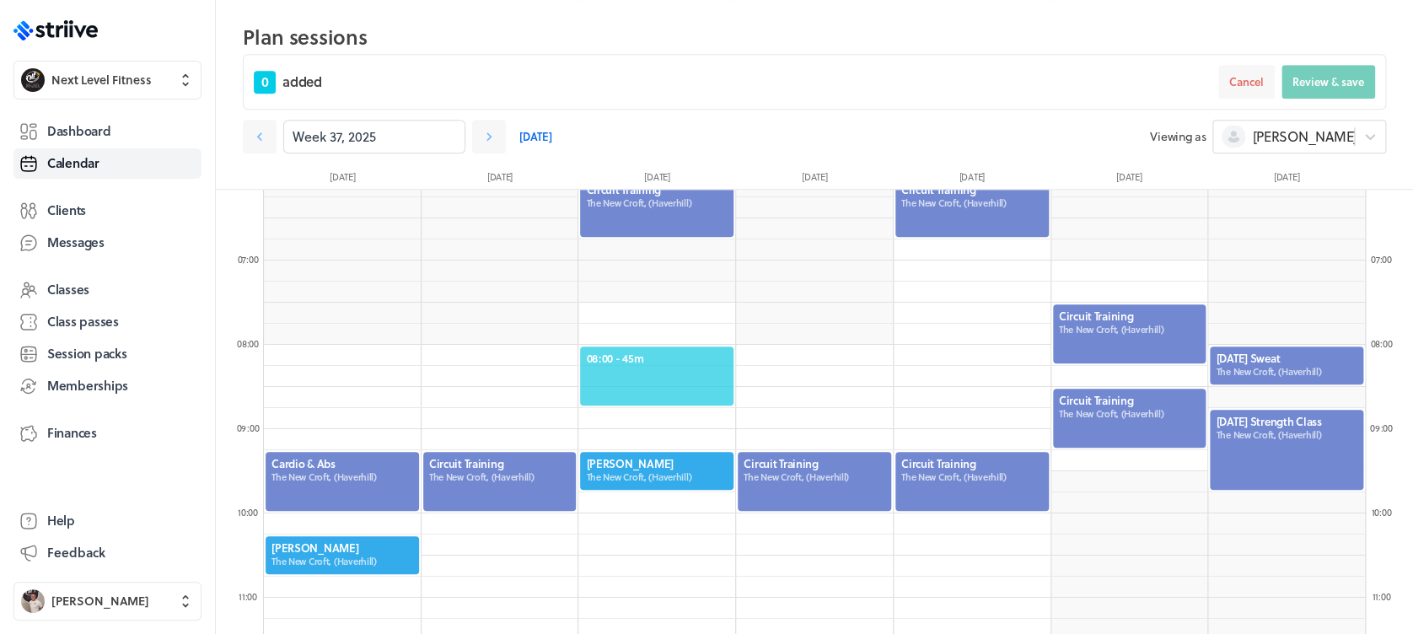
click at [672, 361] on span "08:00 - 45m" at bounding box center [657, 358] width 142 height 15
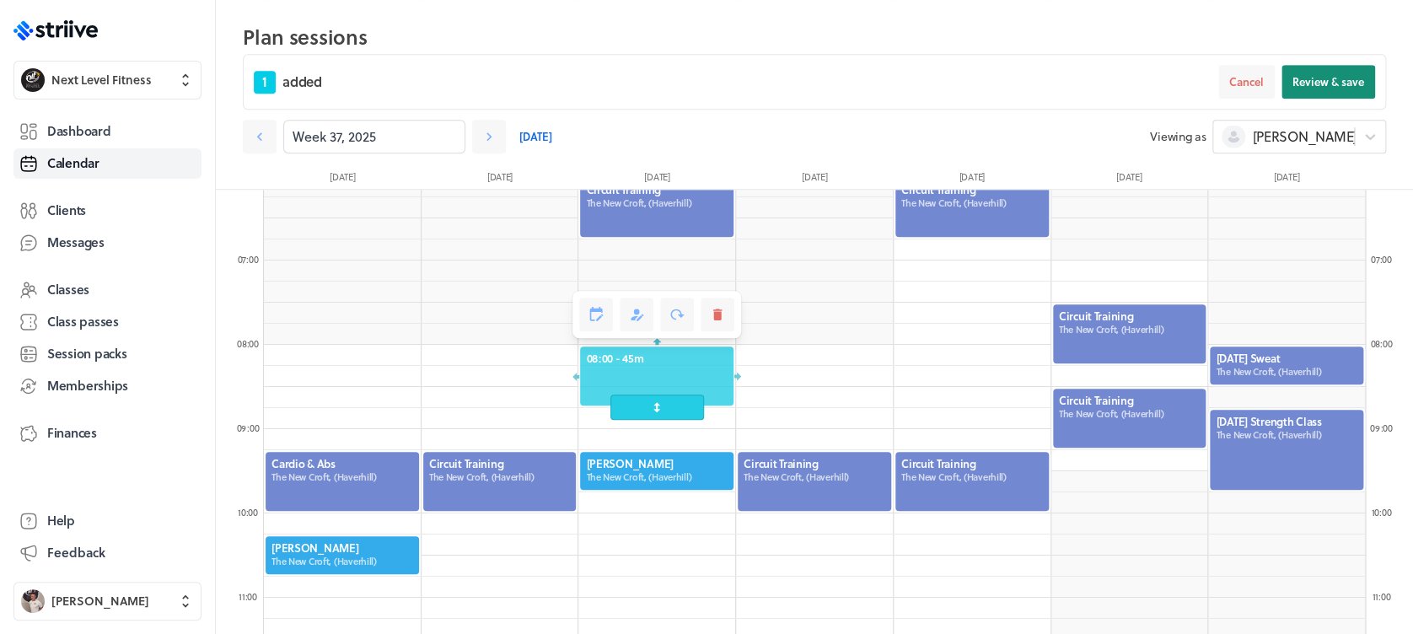
click at [1353, 75] on span "Review & save" at bounding box center [1328, 81] width 72 height 15
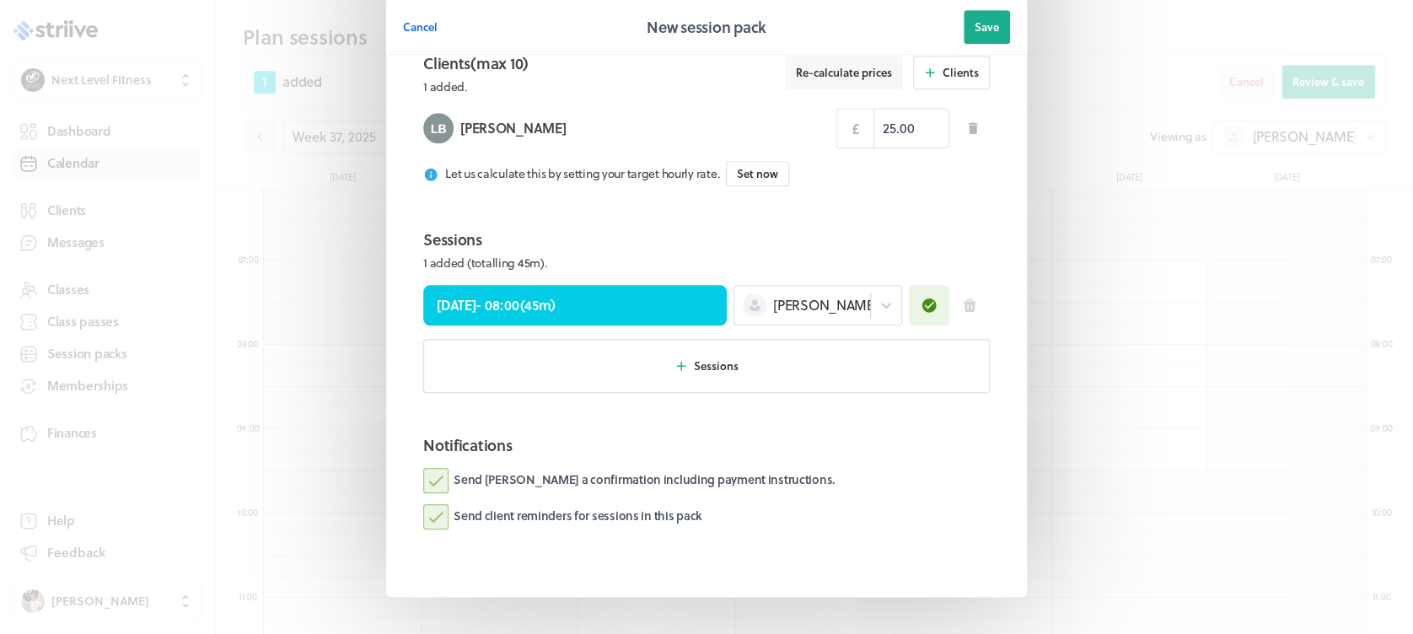
scroll to position [698, 0]
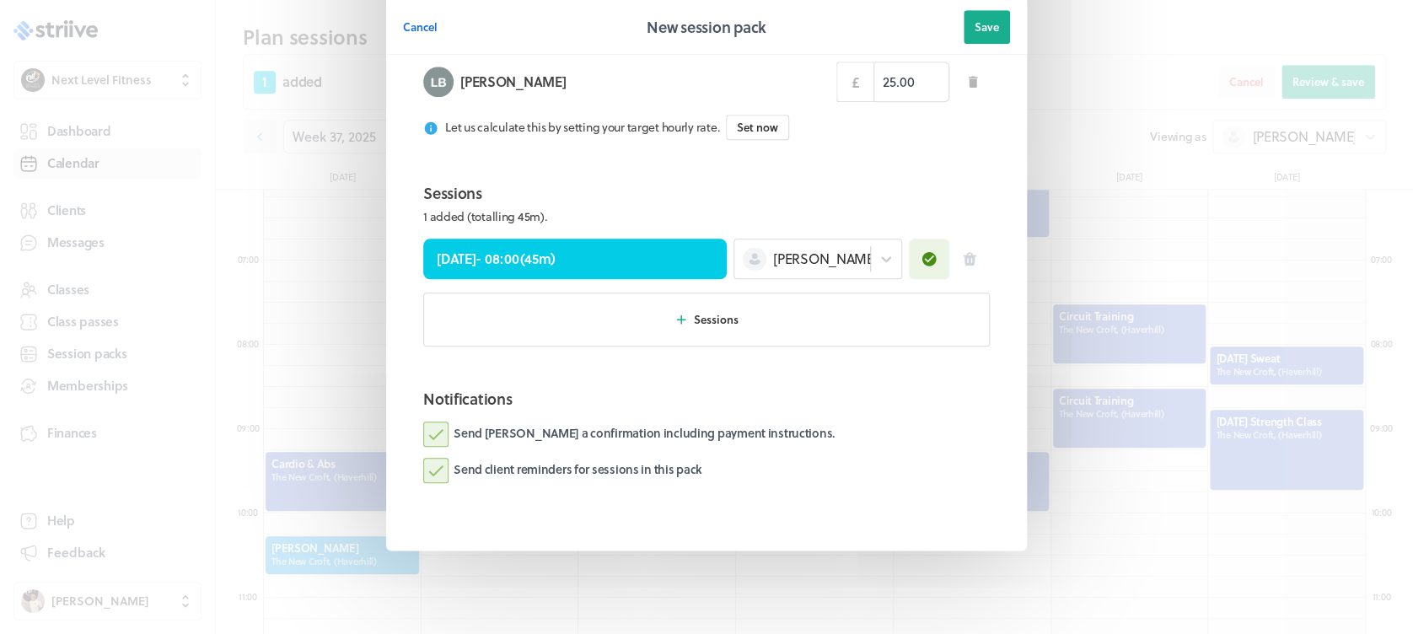
click at [1003, 14] on header "Cancel New session pack Save" at bounding box center [706, 27] width 641 height 55
click at [975, 26] on span "Save" at bounding box center [987, 26] width 24 height 15
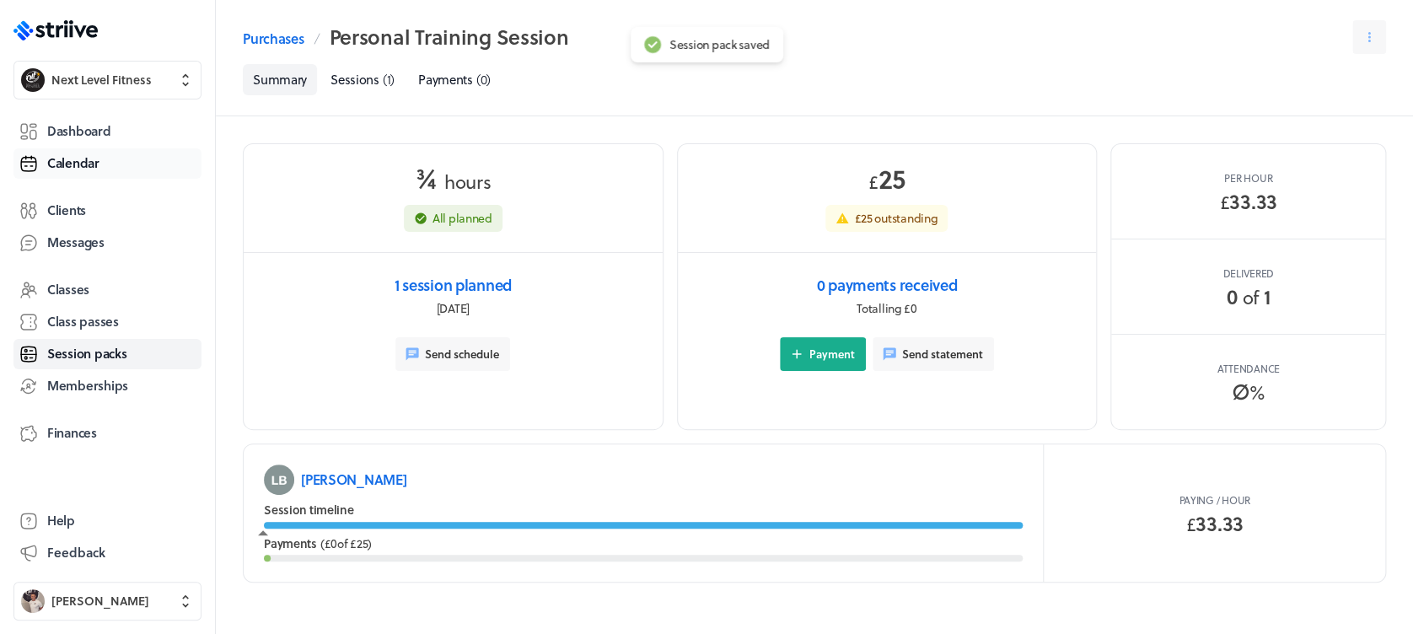
click at [115, 164] on link "Calendar" at bounding box center [107, 163] width 188 height 30
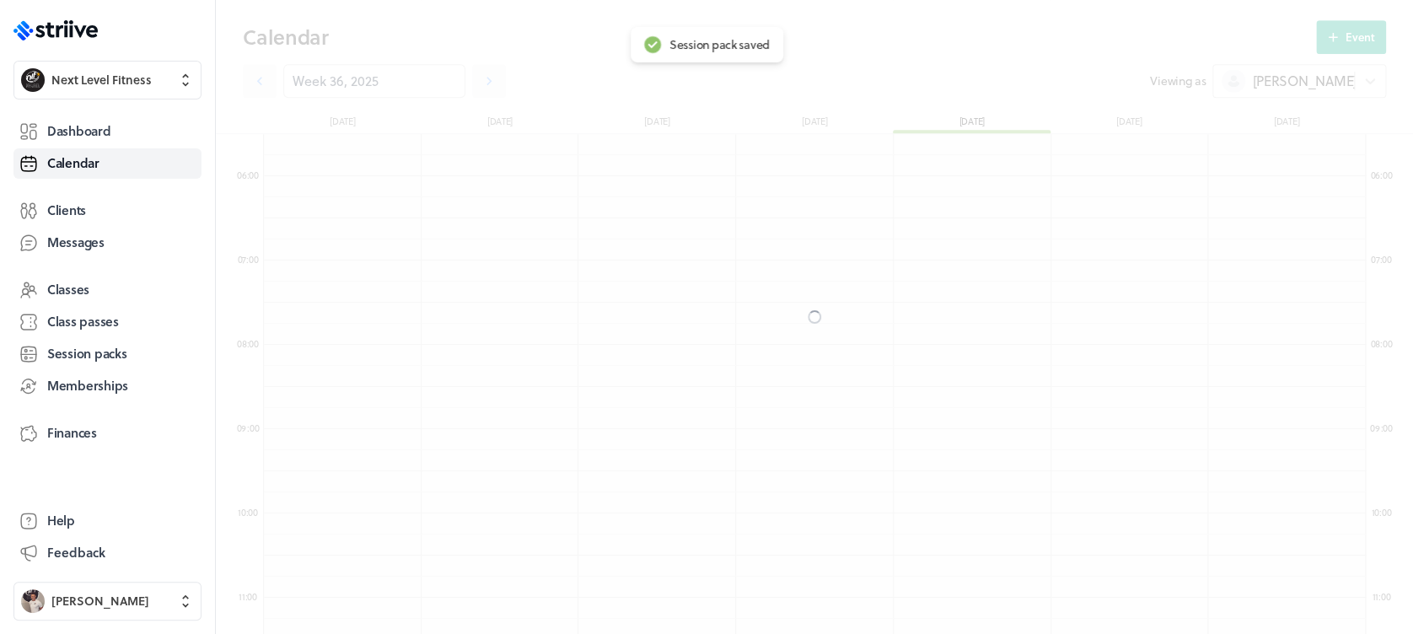
scroll to position [2023, 1101]
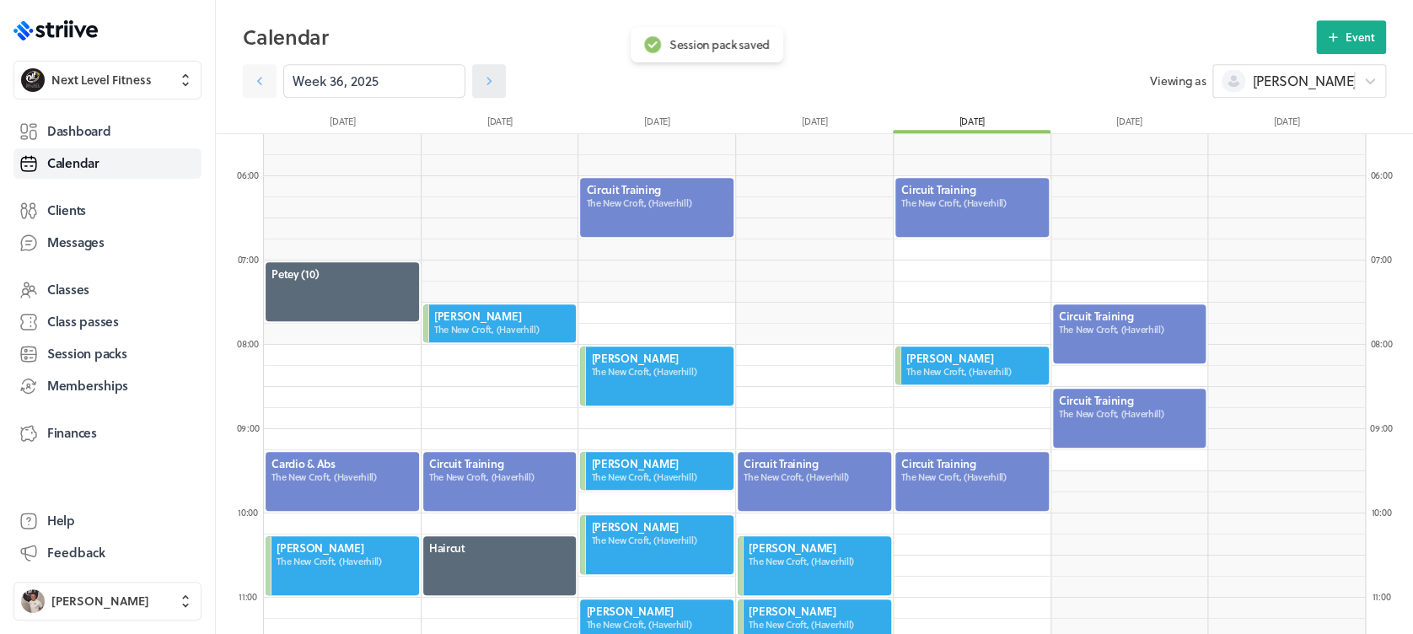
click at [481, 80] on icon at bounding box center [489, 81] width 17 height 17
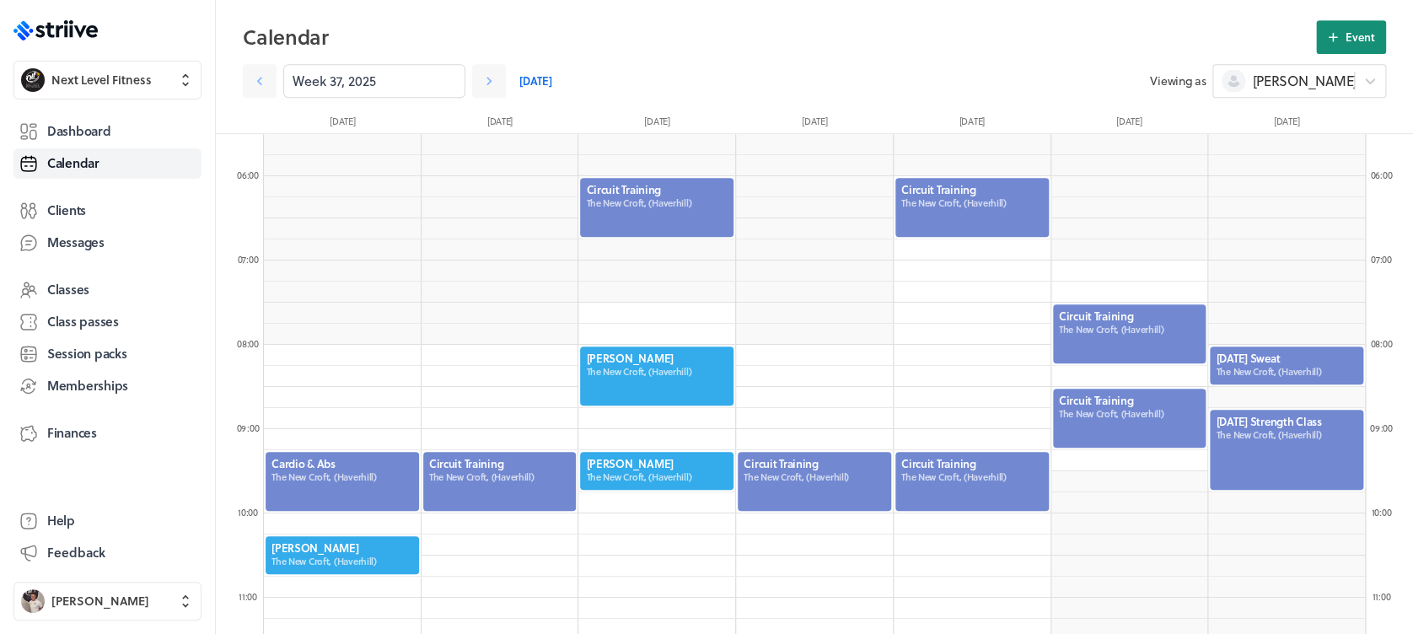
click at [1346, 22] on button "Event" at bounding box center [1351, 37] width 70 height 34
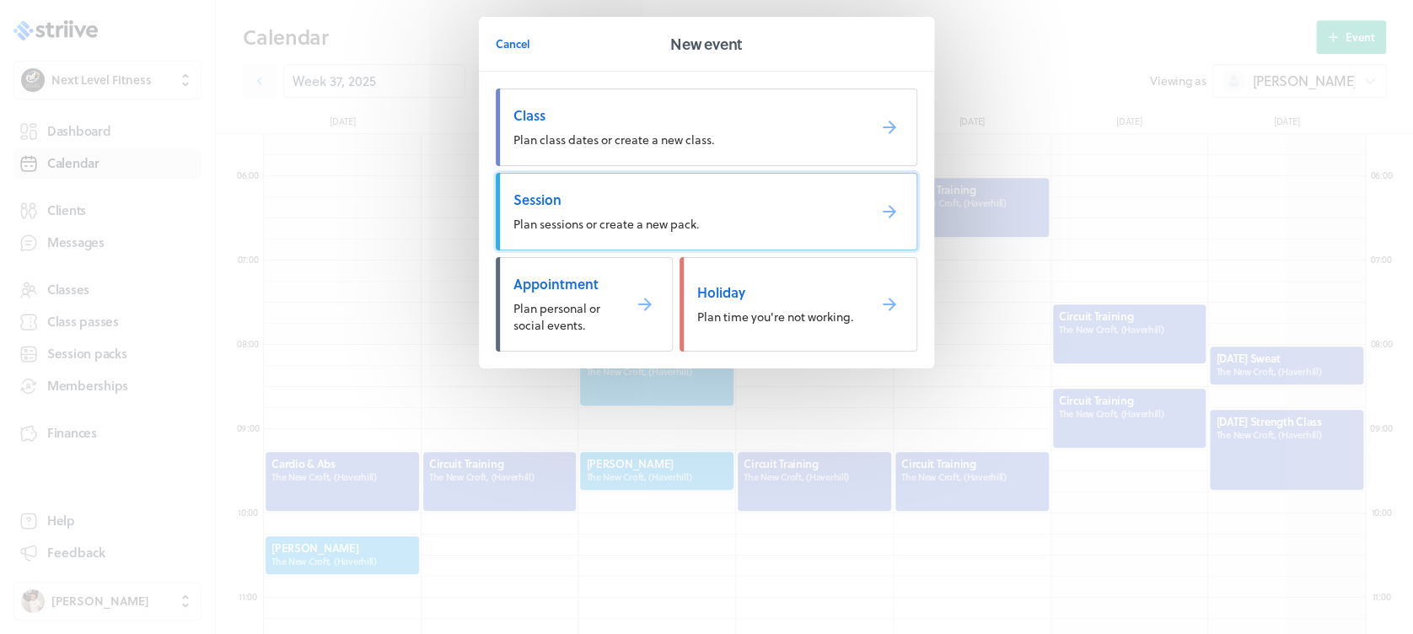
click at [663, 207] on span "Session" at bounding box center [683, 200] width 340 height 19
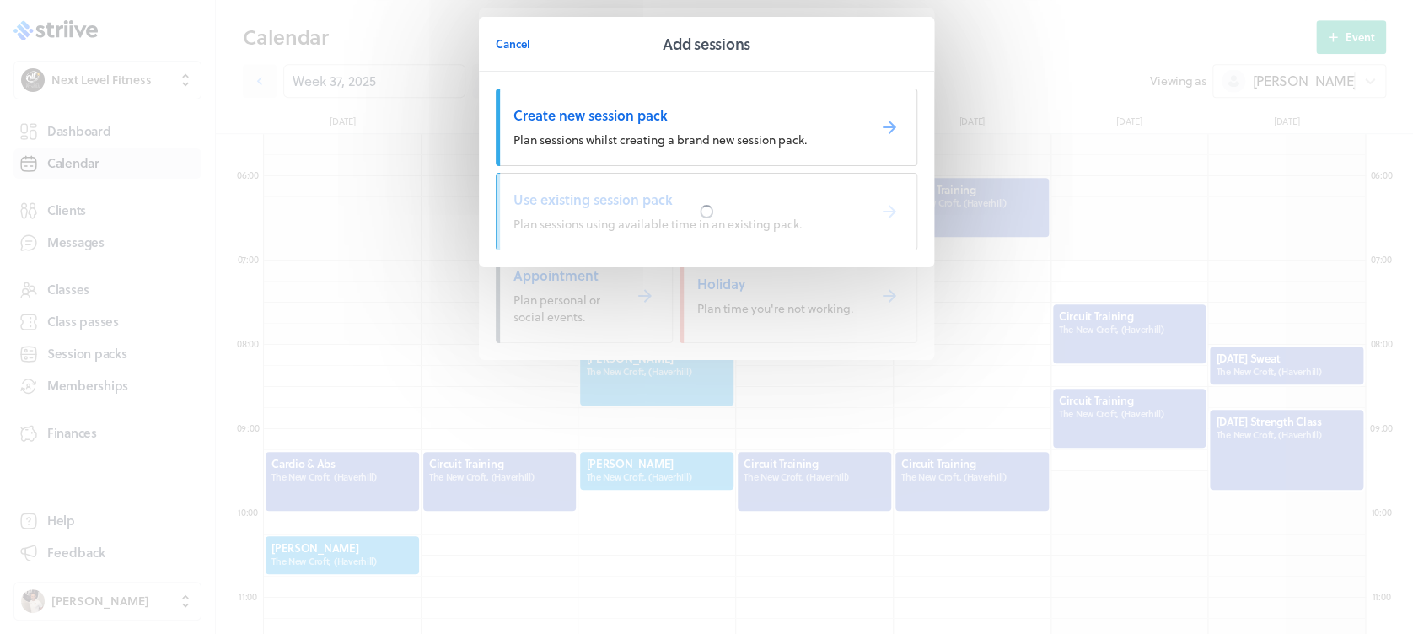
click at [663, 207] on div at bounding box center [707, 212] width 420 height 76
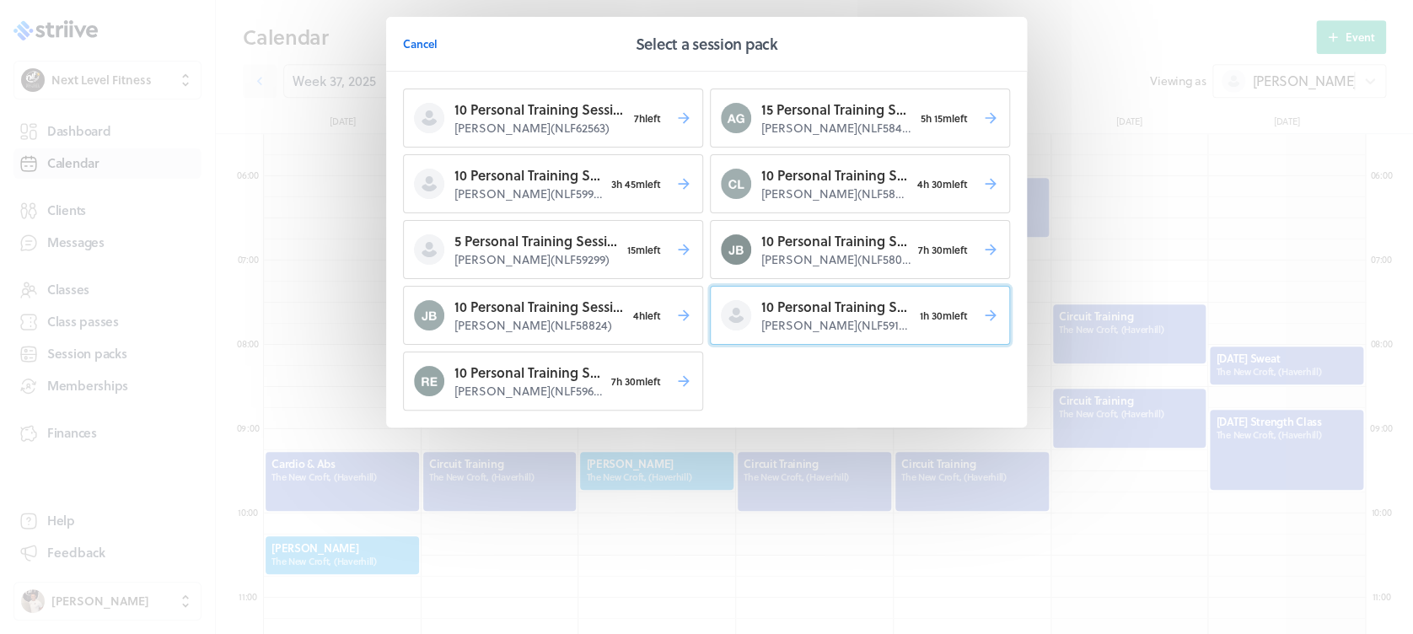
click at [782, 307] on p "10 Personal Training Session's" at bounding box center [836, 307] width 151 height 20
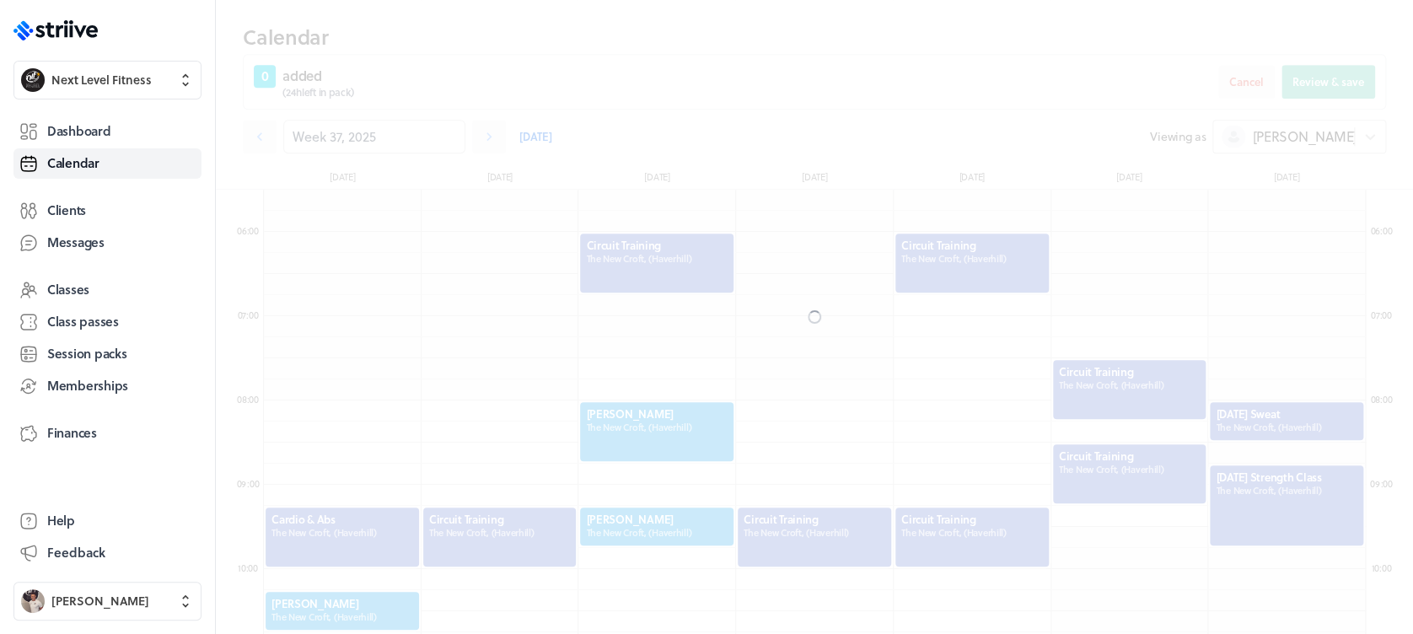
scroll to position [519, 0]
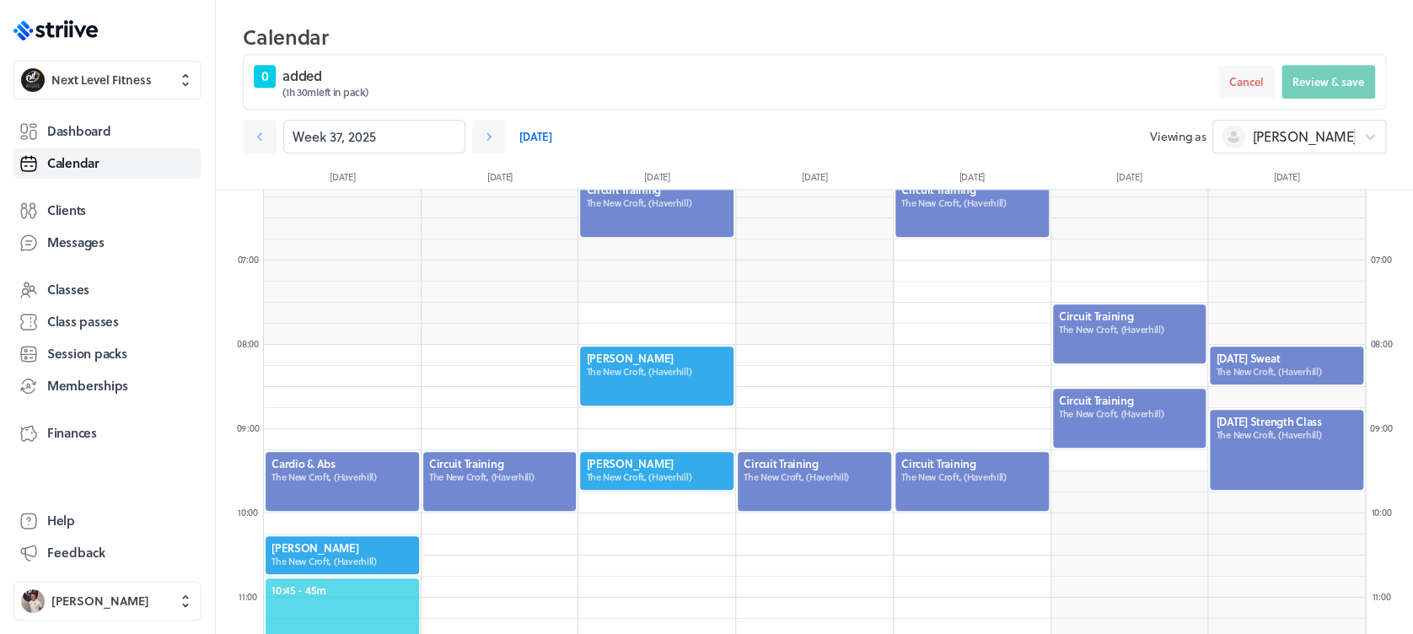
click at [379, 587] on span "10:45 - 45m" at bounding box center [342, 590] width 142 height 15
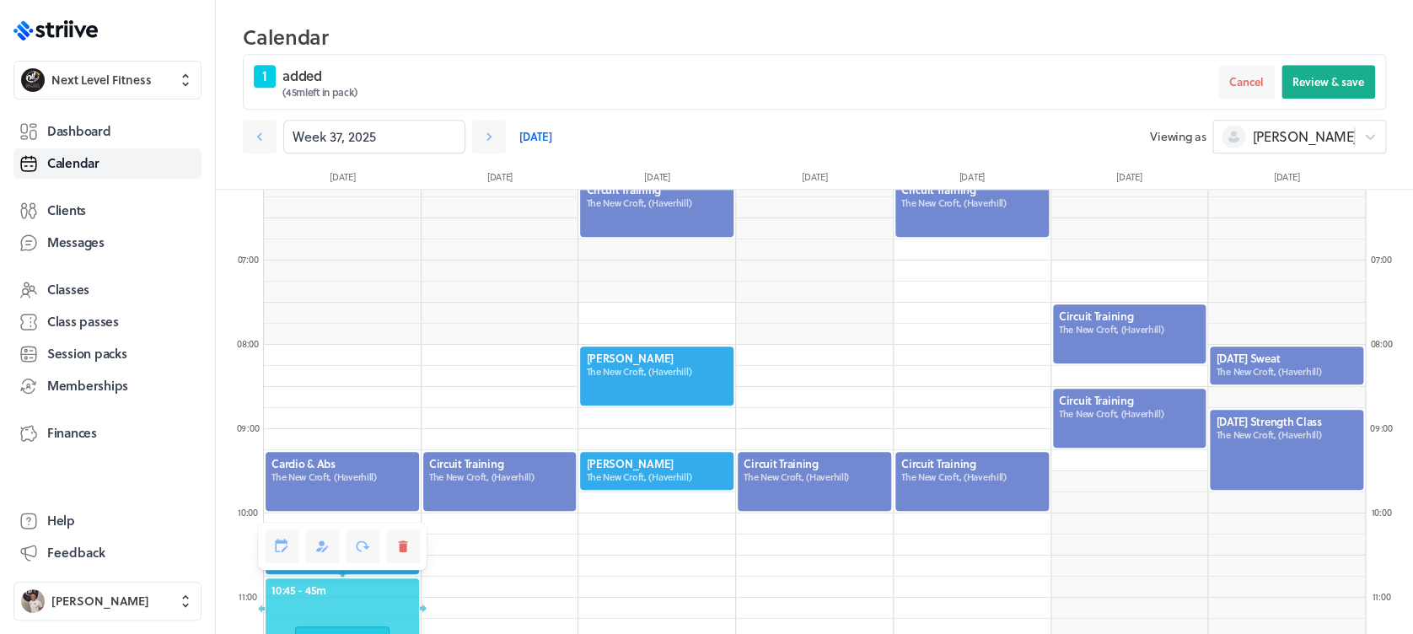
scroll to position [715, 0]
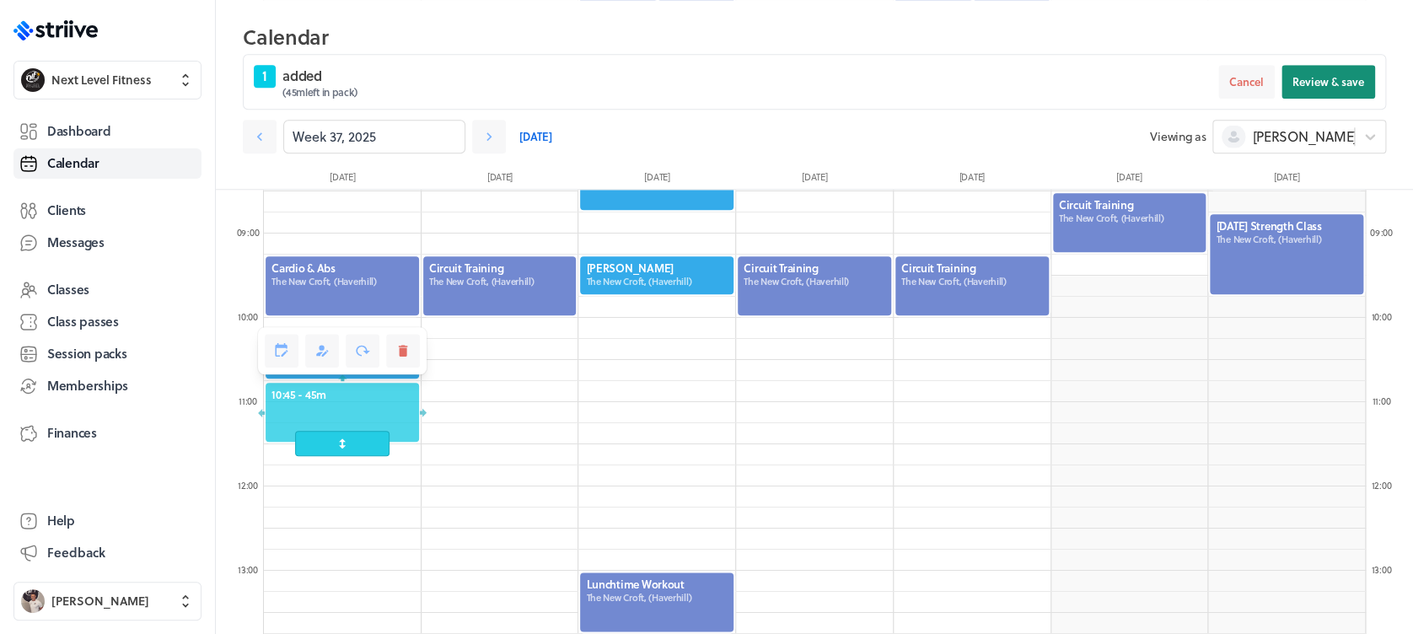
click at [1298, 83] on span "Review & save" at bounding box center [1328, 81] width 72 height 15
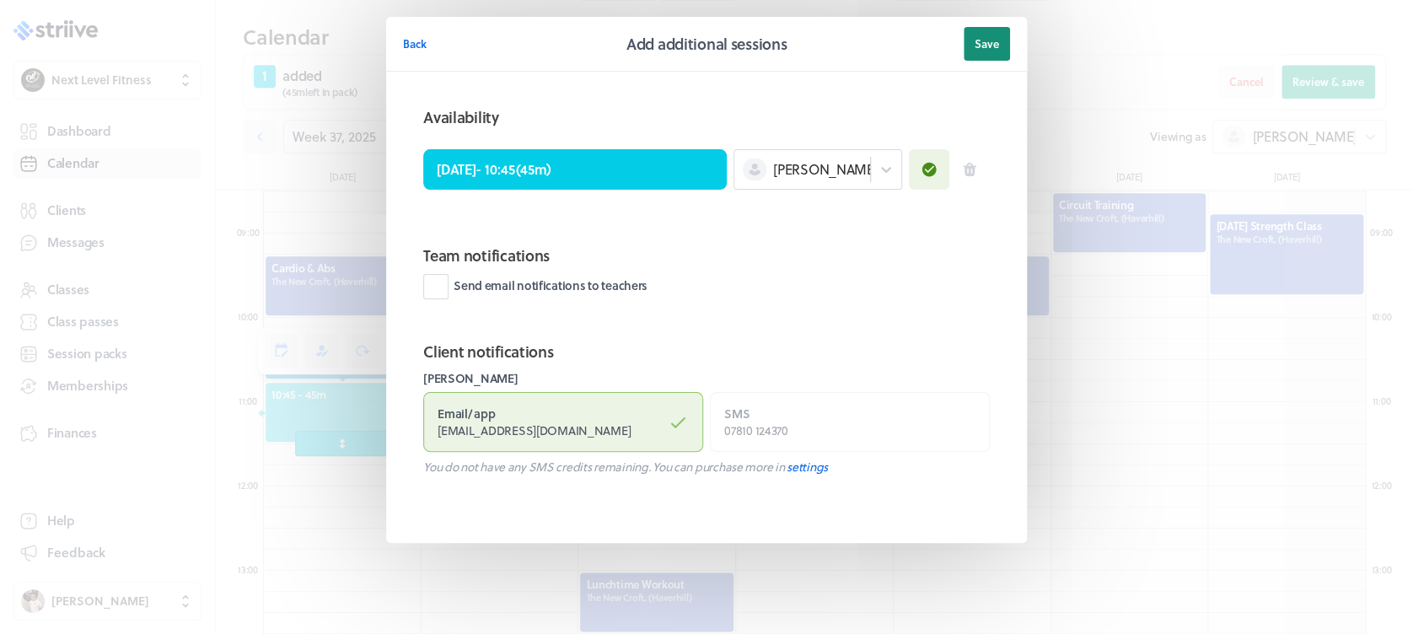
click at [977, 54] on button "Save" at bounding box center [987, 44] width 46 height 34
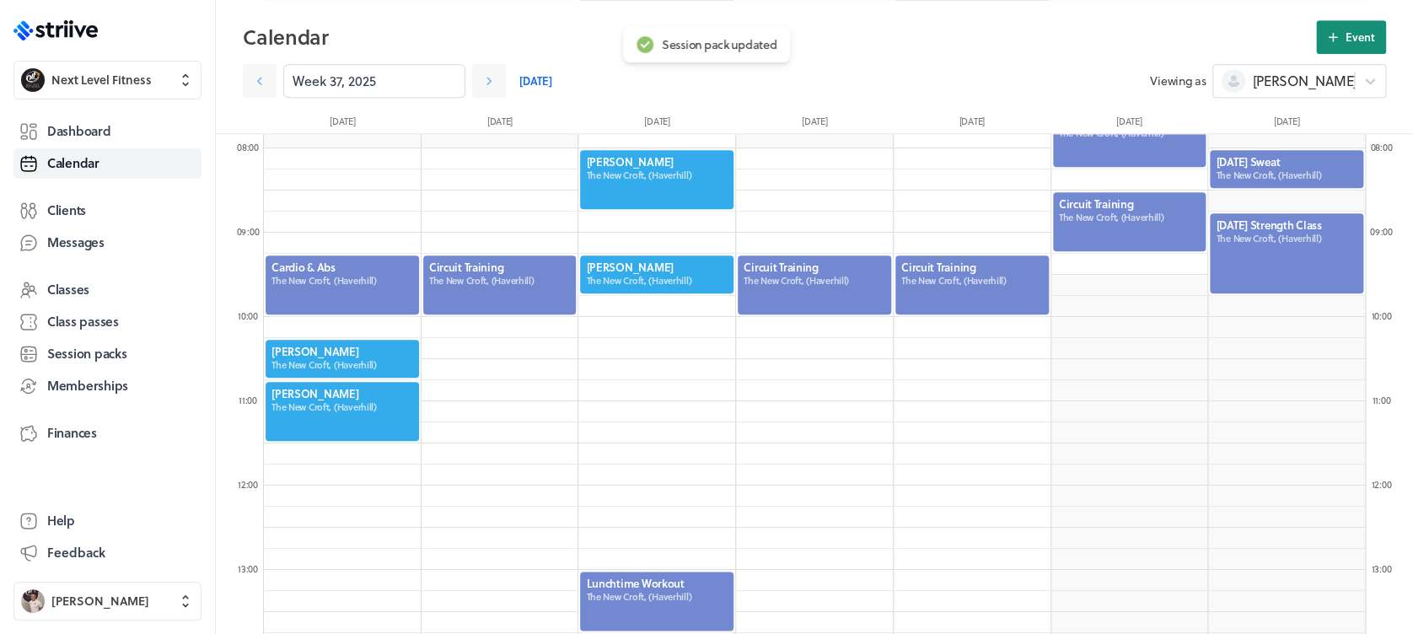
click at [1340, 46] on button "Event" at bounding box center [1351, 37] width 70 height 34
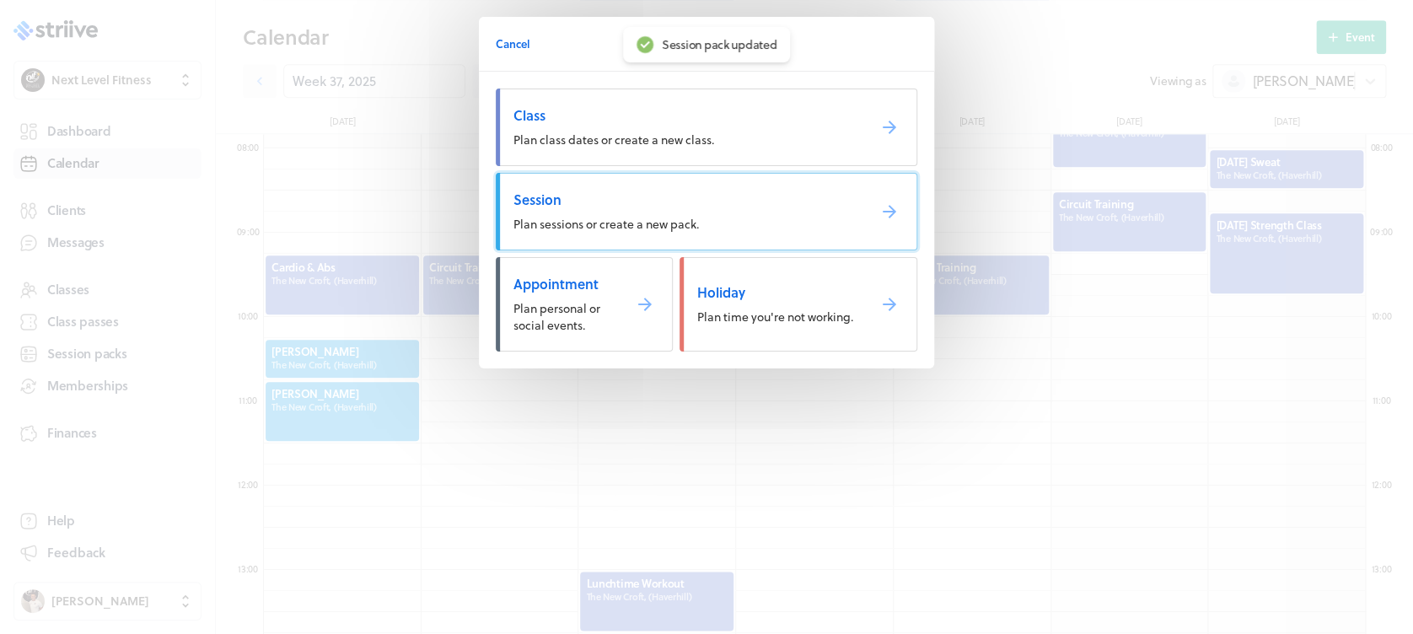
click at [688, 227] on span "Plan sessions or create a new pack." at bounding box center [605, 224] width 185 height 18
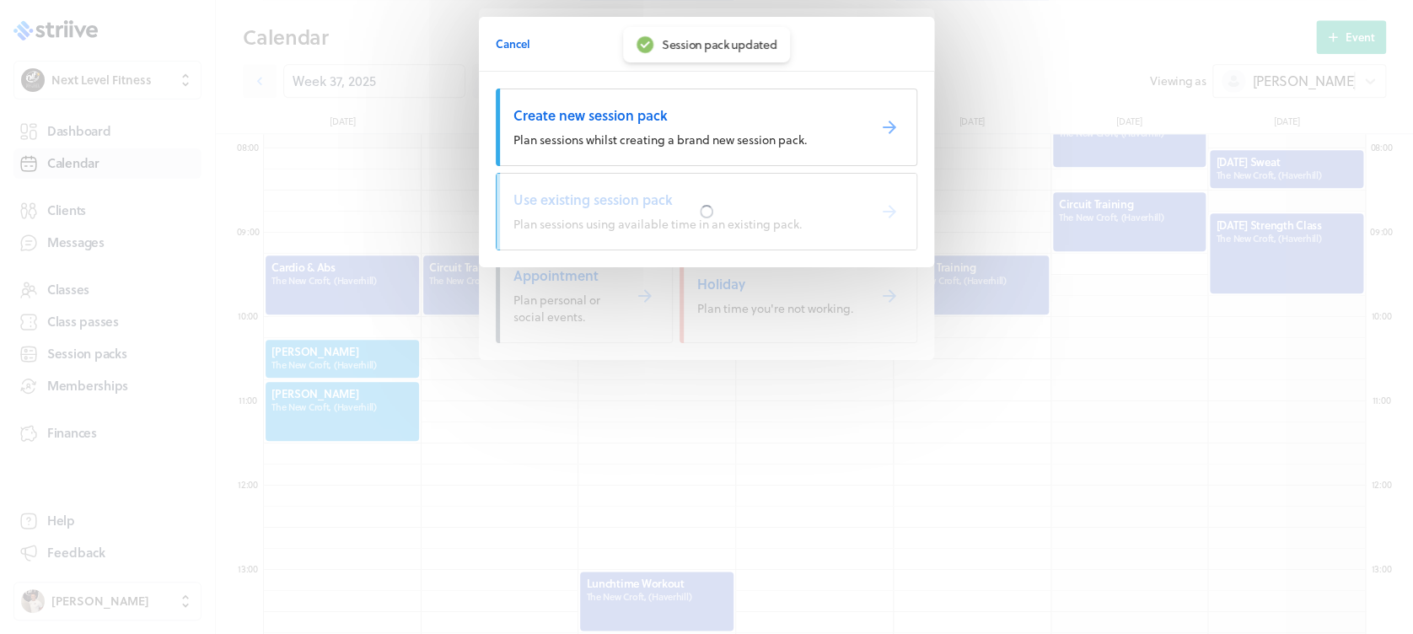
click at [688, 227] on div at bounding box center [707, 212] width 420 height 76
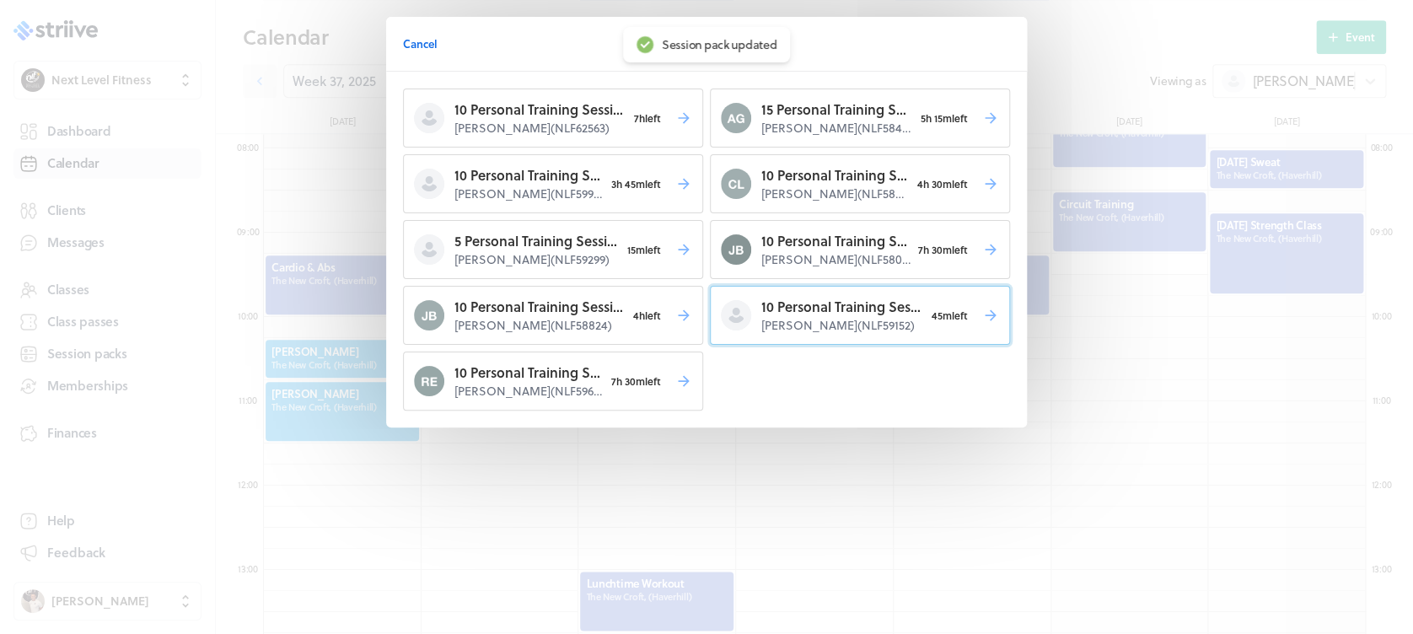
click at [790, 319] on p "[PERSON_NAME] ( NLF59152 )" at bounding box center [842, 325] width 163 height 17
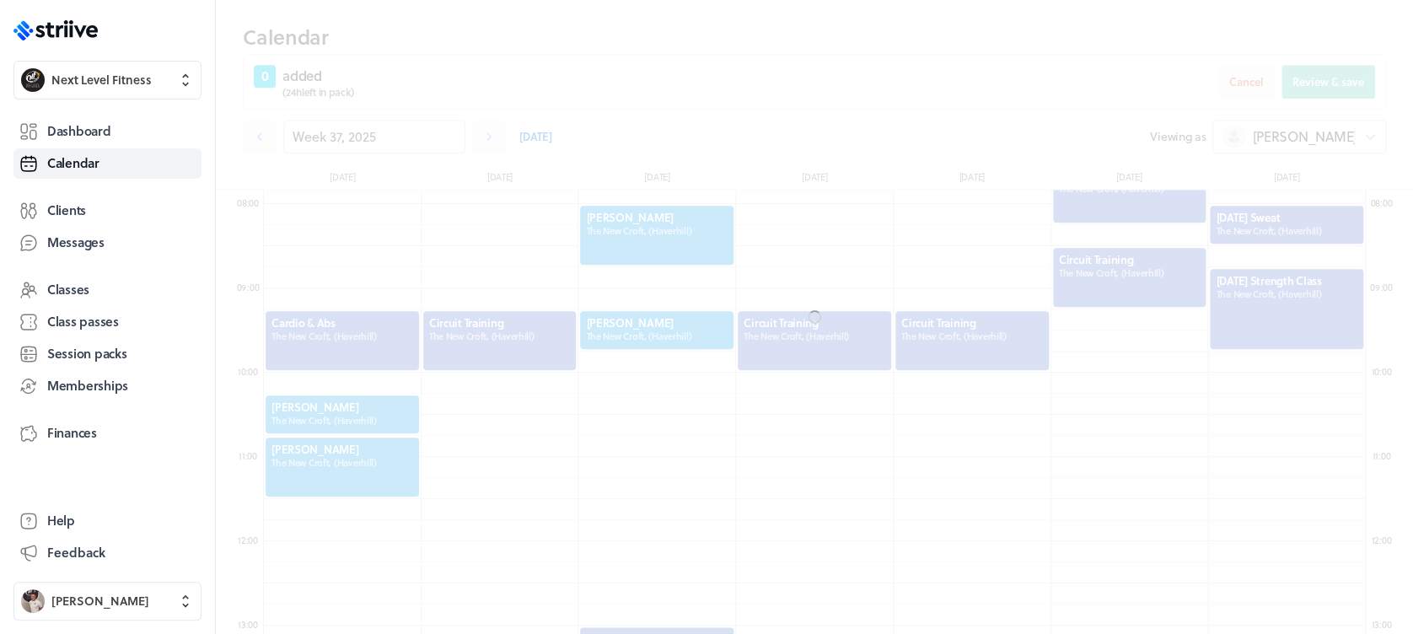
scroll to position [715, 0]
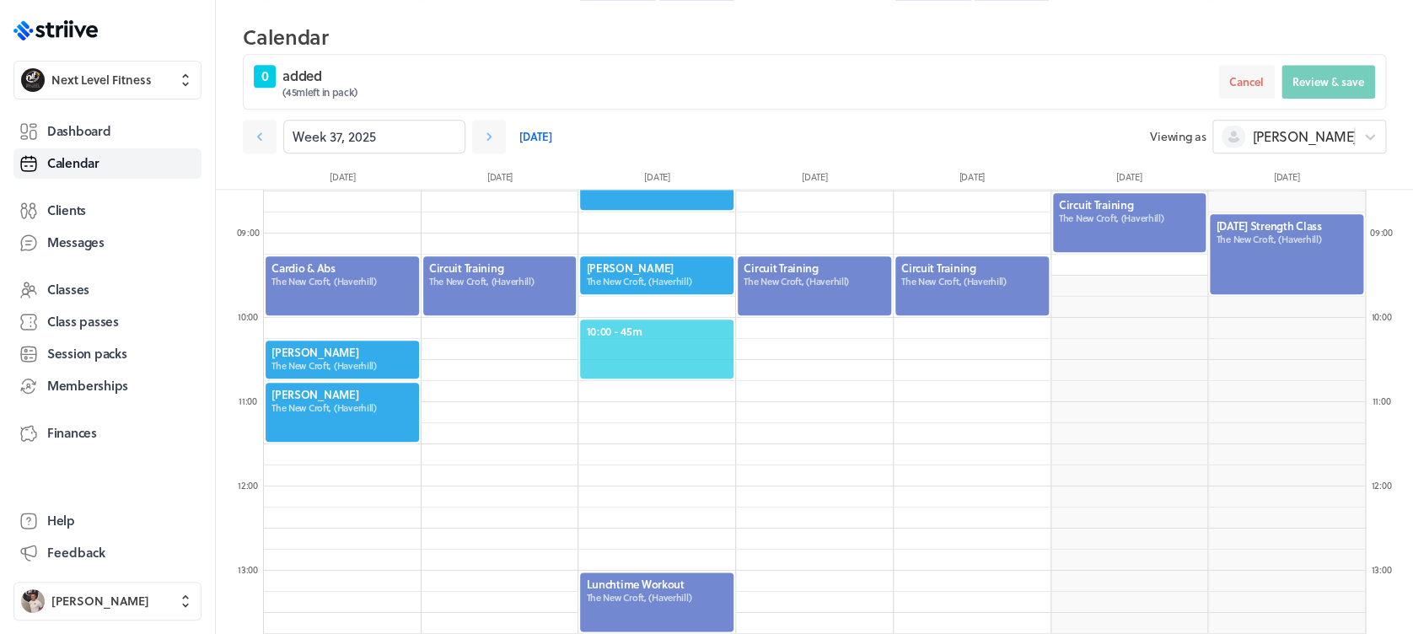
click at [631, 318] on div "10:00 - 45m" at bounding box center [656, 349] width 157 height 62
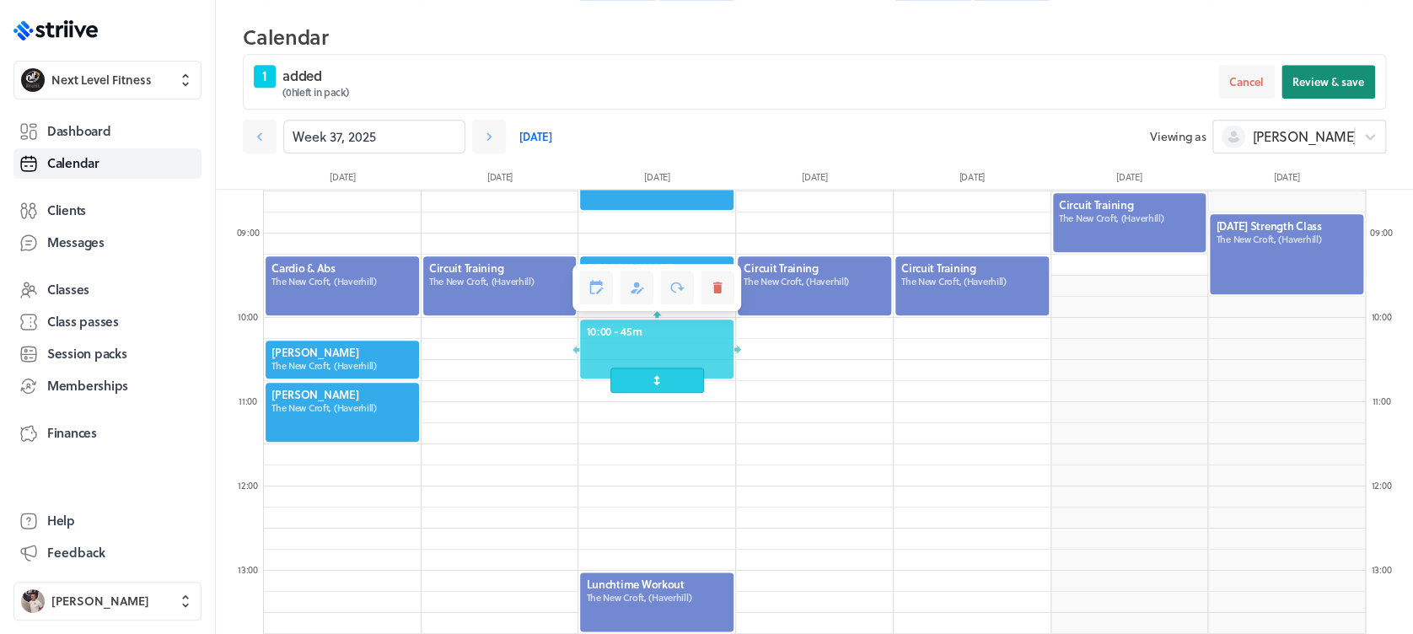
click at [1358, 81] on span "Review & save" at bounding box center [1328, 81] width 72 height 15
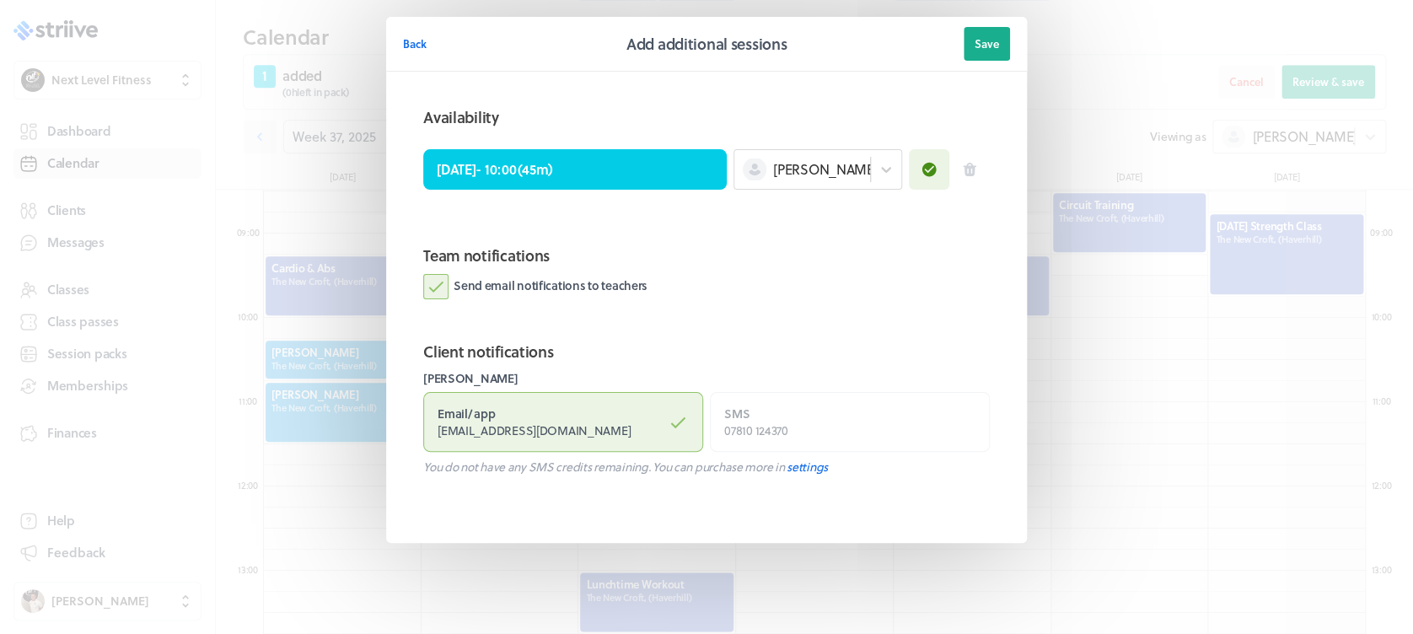
click at [425, 270] on section "Team notifications Send email notifications to teachers" at bounding box center [706, 278] width 607 height 96
click at [441, 283] on label "Send email notifications to teachers" at bounding box center [535, 286] width 224 height 25
click at [0, 0] on input "Send email notifications to teachers" at bounding box center [0, 0] width 0 height 0
click at [981, 46] on span "Save" at bounding box center [987, 43] width 24 height 15
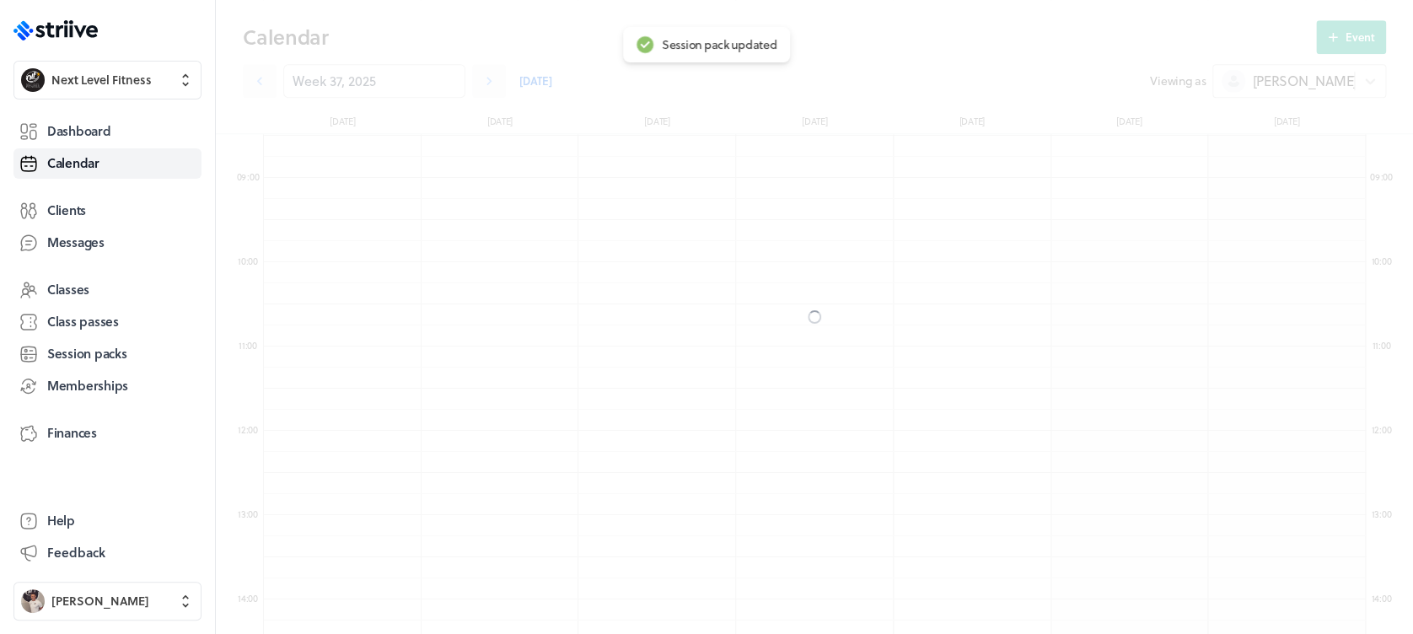
scroll to position [660, 0]
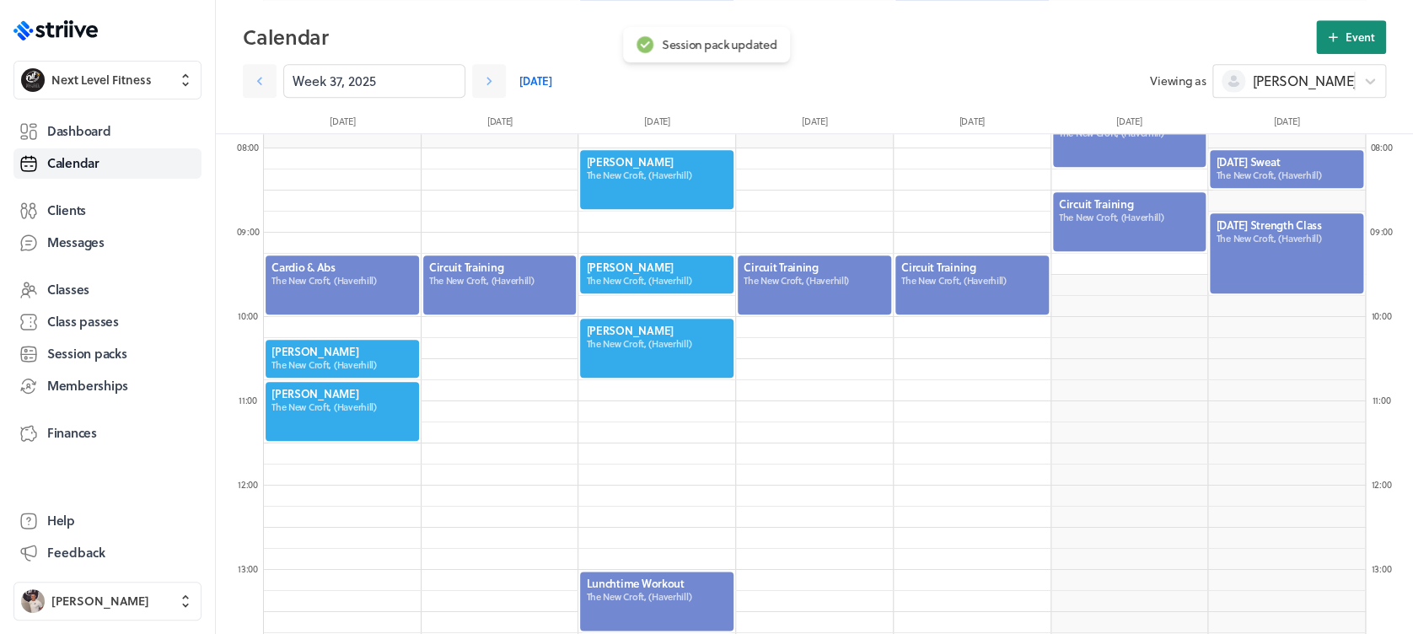
click at [1342, 47] on button "Event" at bounding box center [1351, 37] width 70 height 34
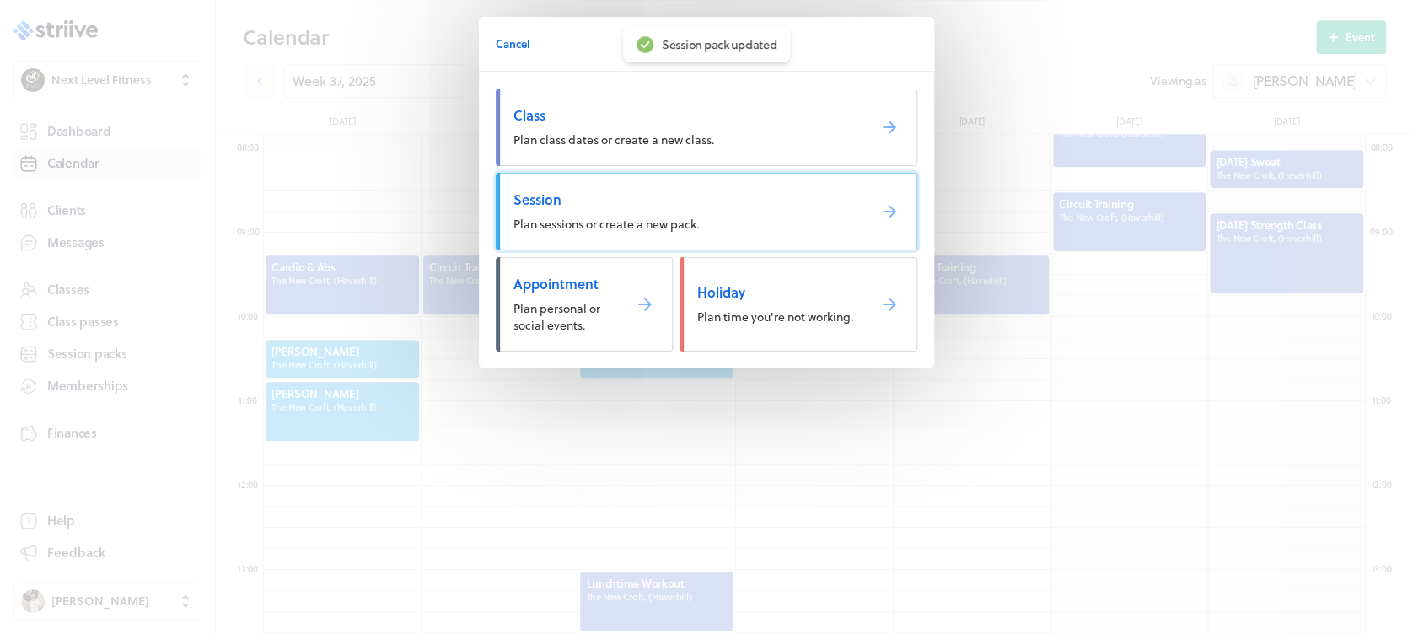
click at [651, 191] on span "Session" at bounding box center [683, 200] width 340 height 19
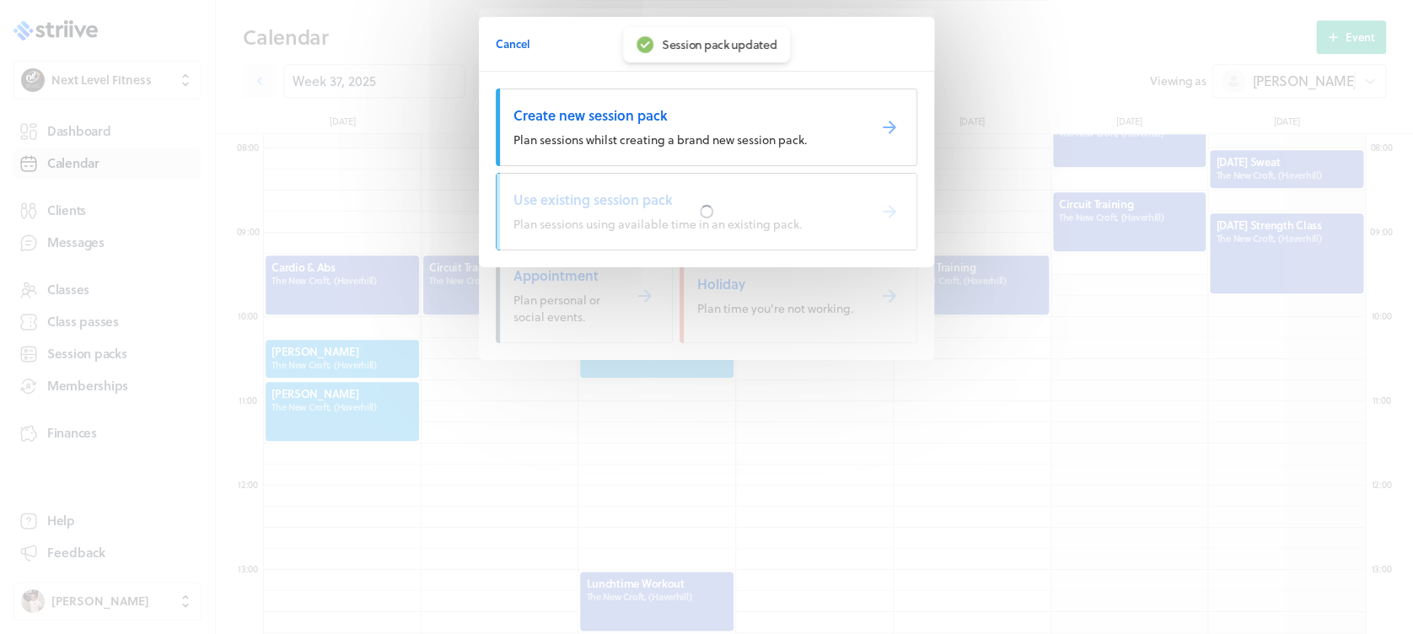
click at [651, 191] on div at bounding box center [707, 212] width 420 height 76
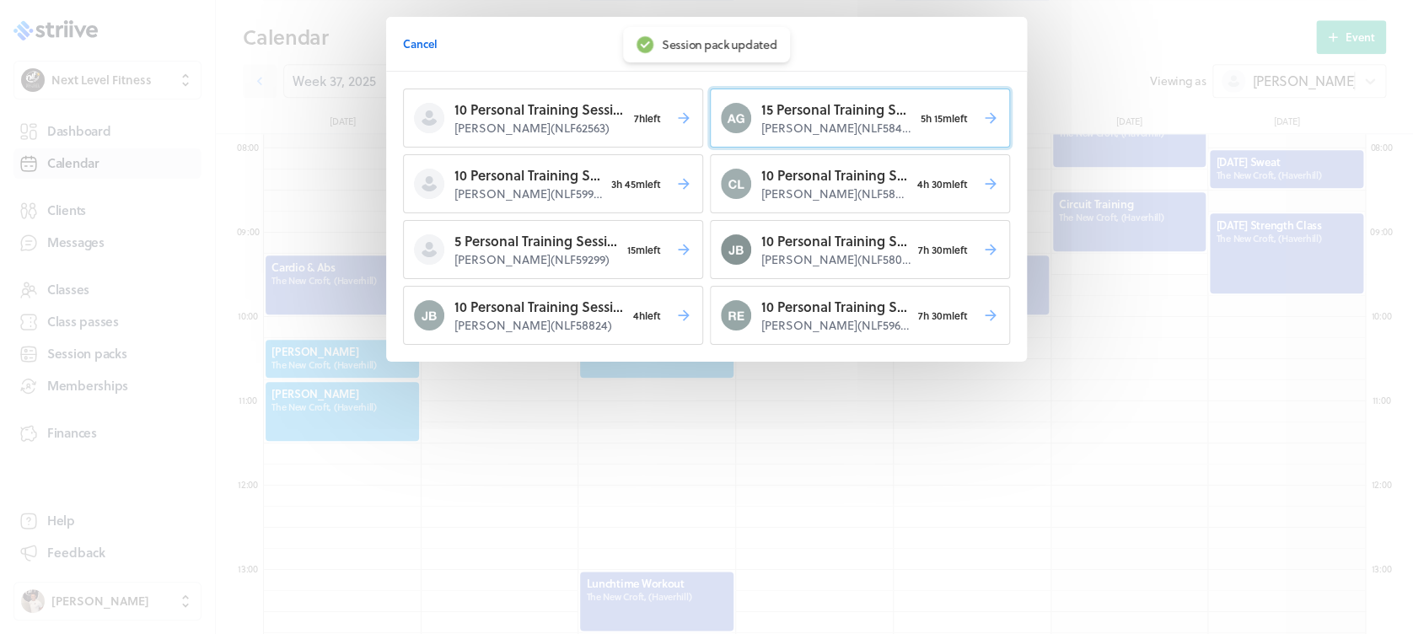
click at [809, 131] on p "[PERSON_NAME] ( NLF58464 )" at bounding box center [837, 128] width 152 height 17
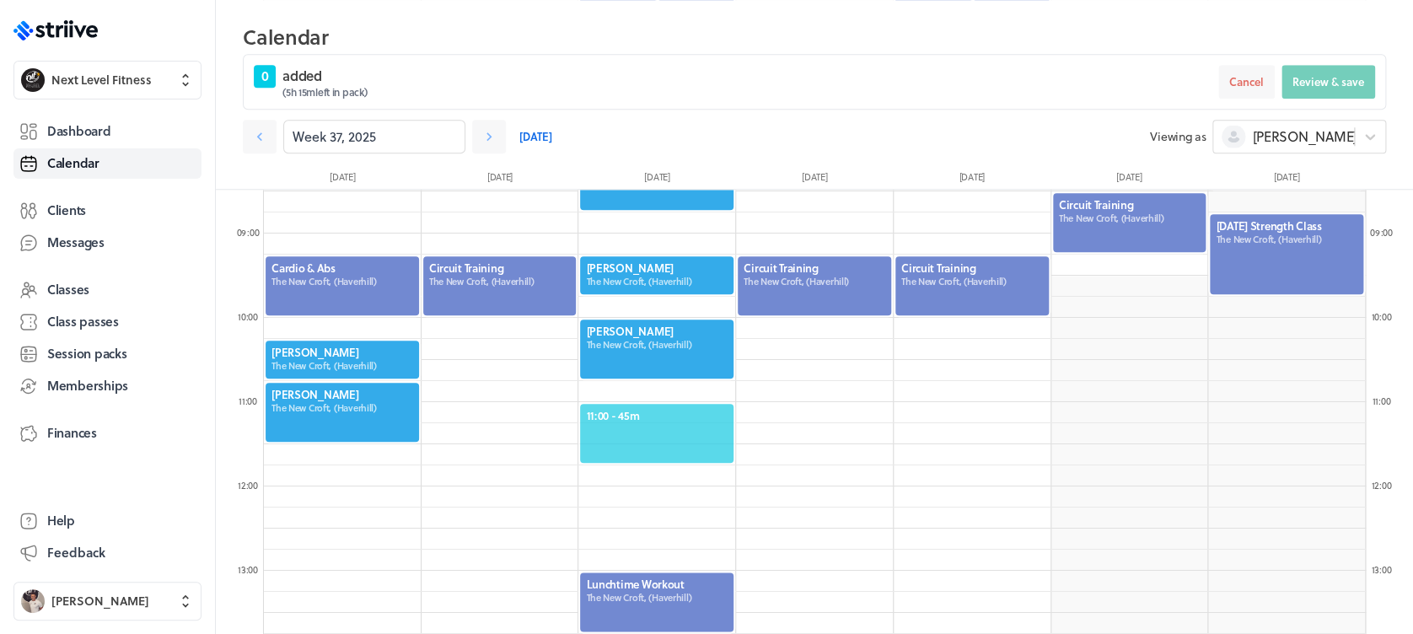
click at [653, 413] on span "11:00 - 45m" at bounding box center [657, 415] width 142 height 15
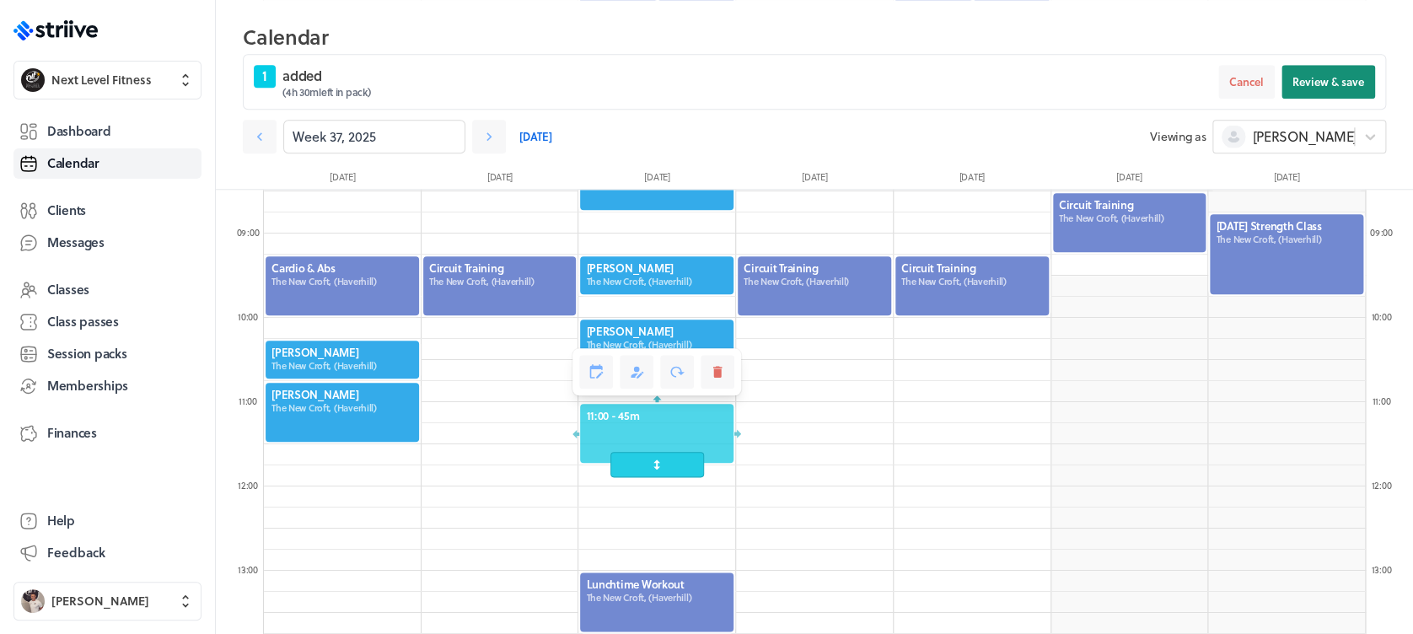
click at [1340, 87] on span "Review & save" at bounding box center [1328, 81] width 72 height 15
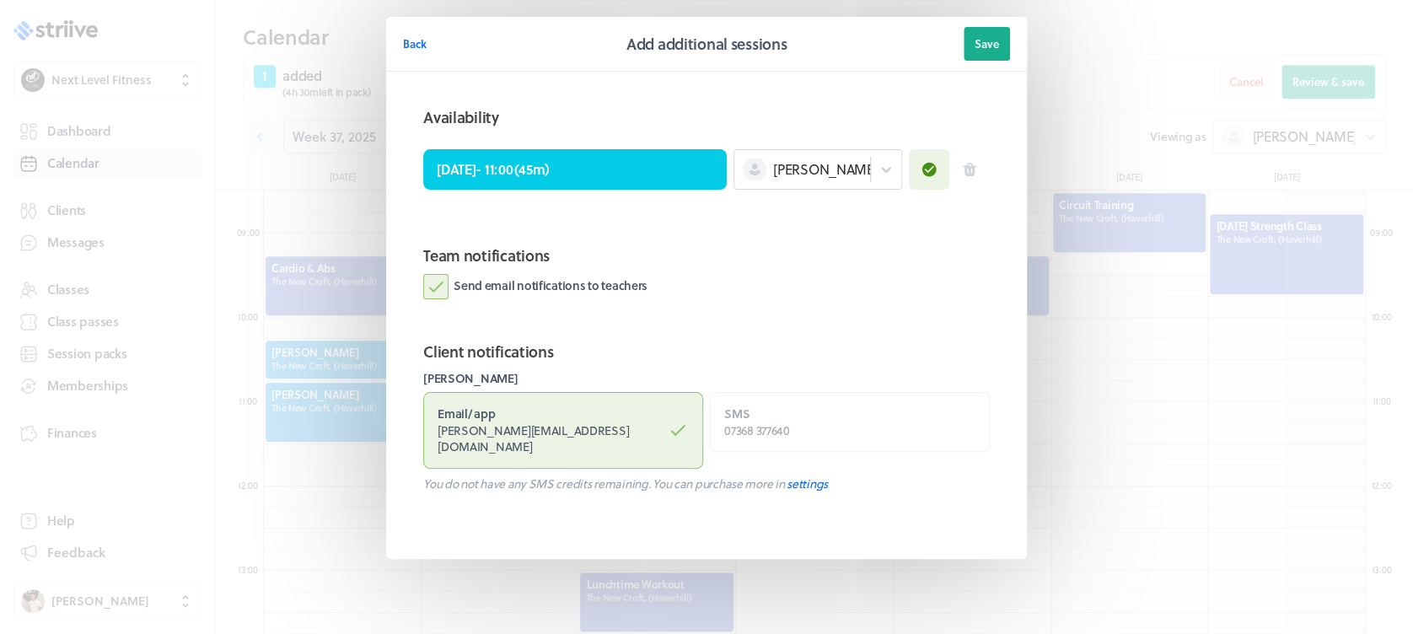
click at [438, 291] on label "Send email notifications to teachers" at bounding box center [535, 286] width 224 height 25
click at [0, 0] on input "Send email notifications to teachers" at bounding box center [0, 0] width 0 height 0
click at [986, 40] on span "Save" at bounding box center [987, 43] width 24 height 15
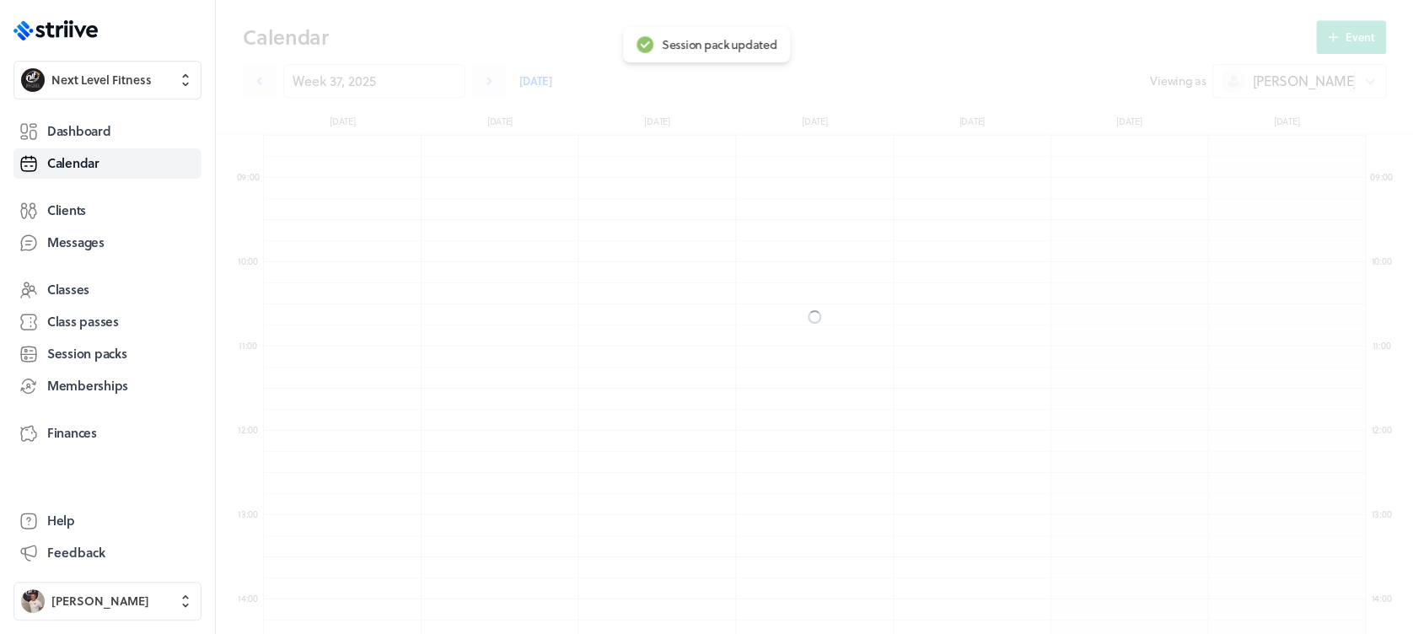
scroll to position [660, 0]
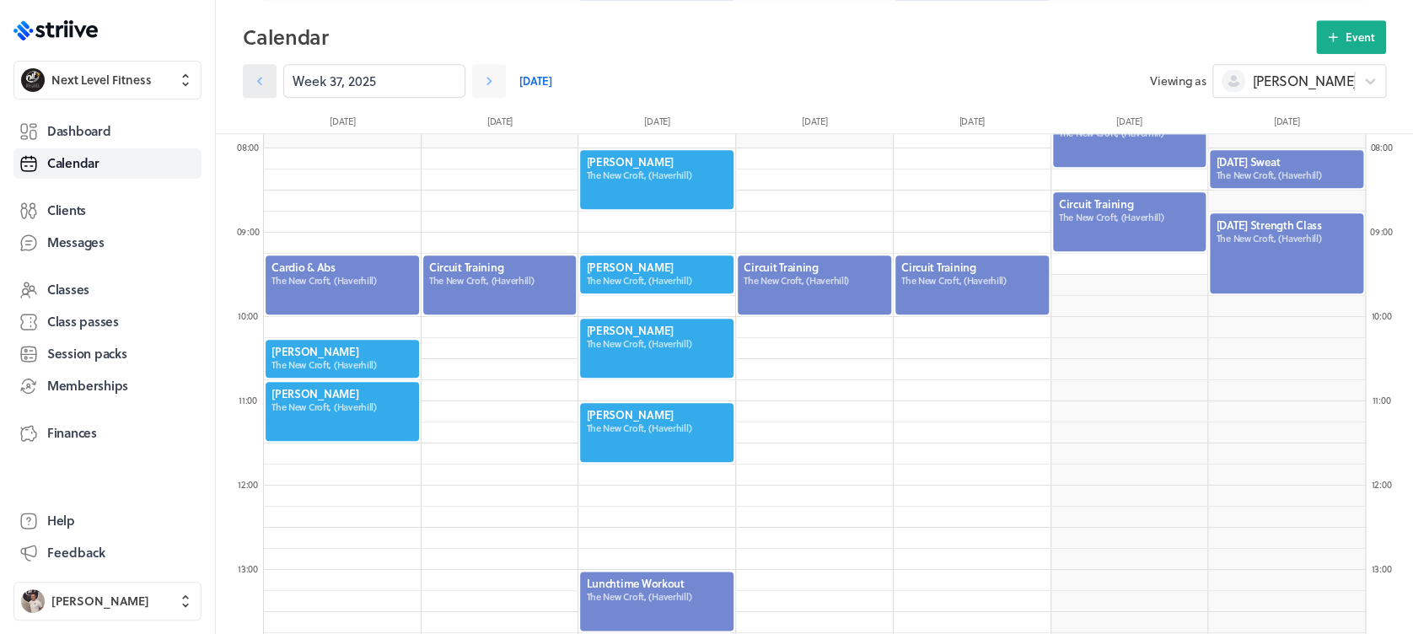
click at [255, 90] on link at bounding box center [260, 81] width 34 height 34
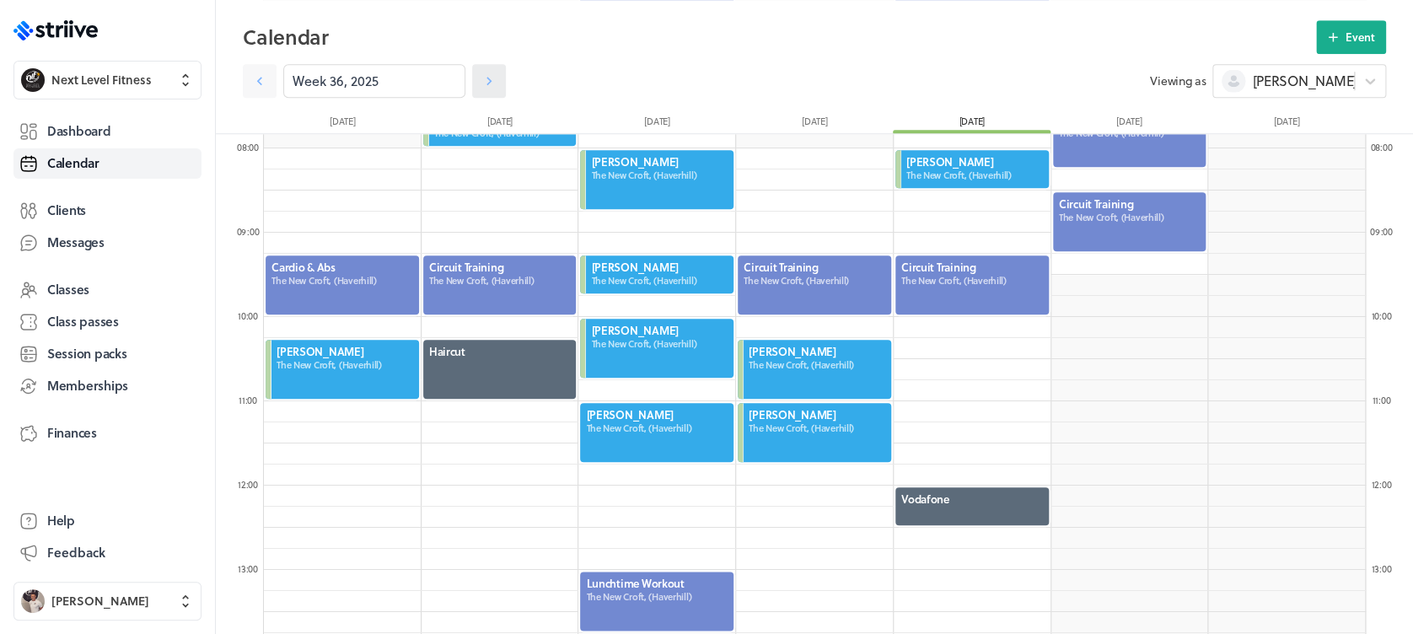
click at [481, 82] on icon at bounding box center [489, 81] width 17 height 17
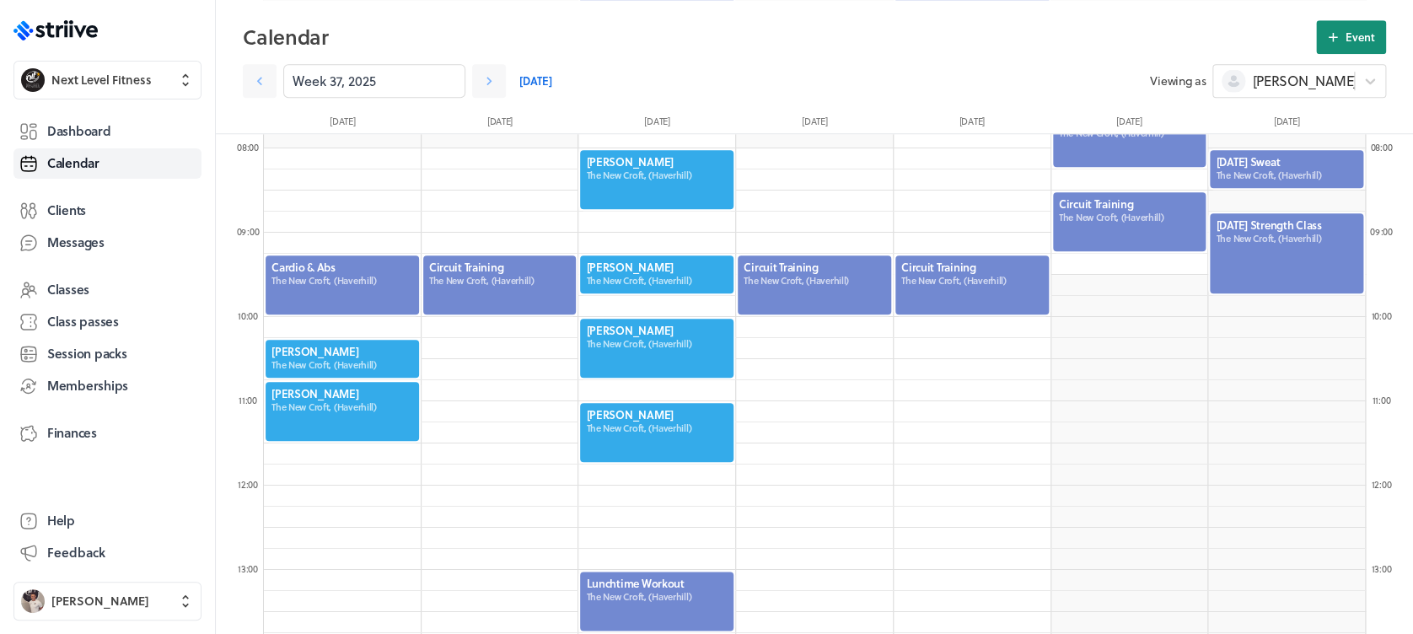
click at [1356, 38] on span "Event" at bounding box center [1361, 37] width 30 height 15
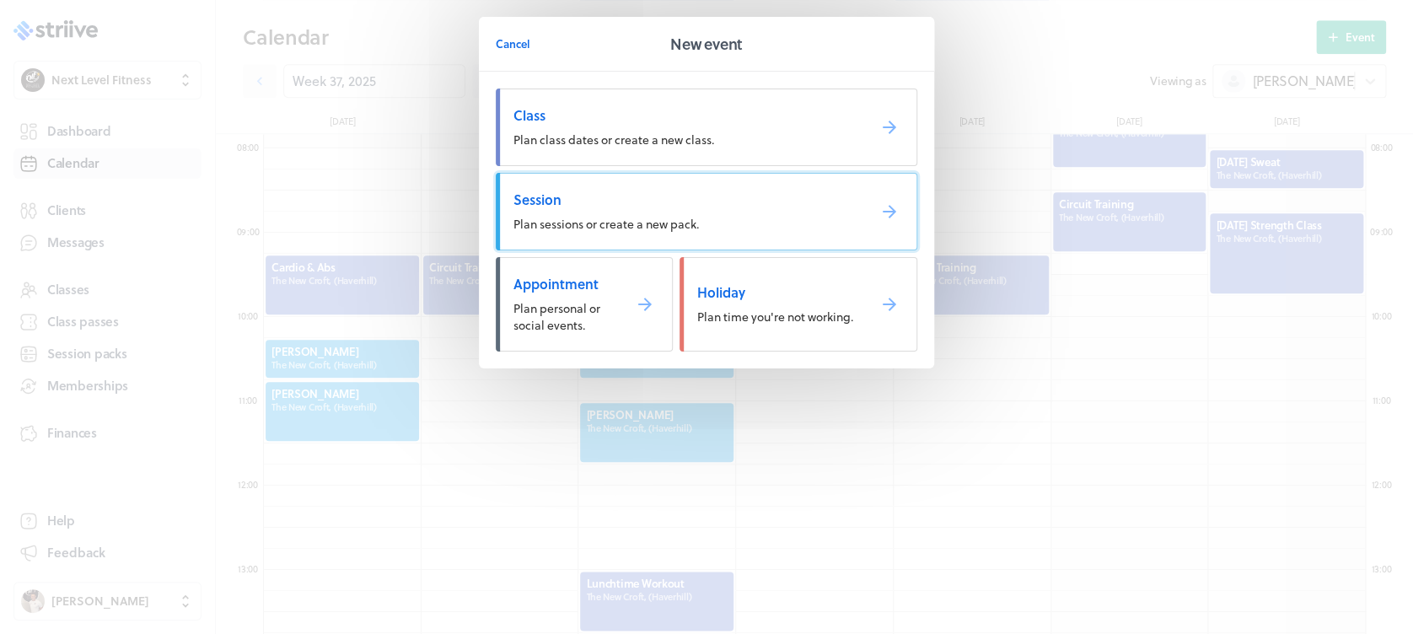
click at [561, 228] on span "Plan sessions or create a new pack." at bounding box center [605, 224] width 185 height 18
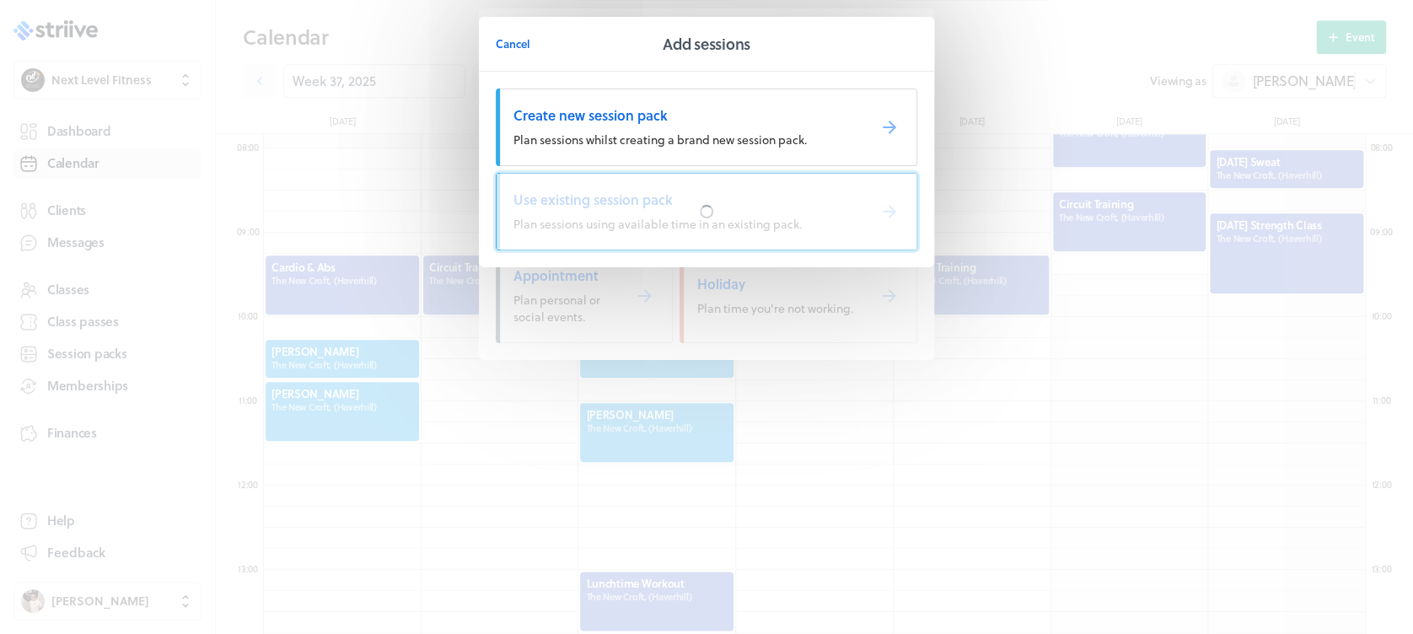
click at [562, 228] on div at bounding box center [707, 212] width 420 height 76
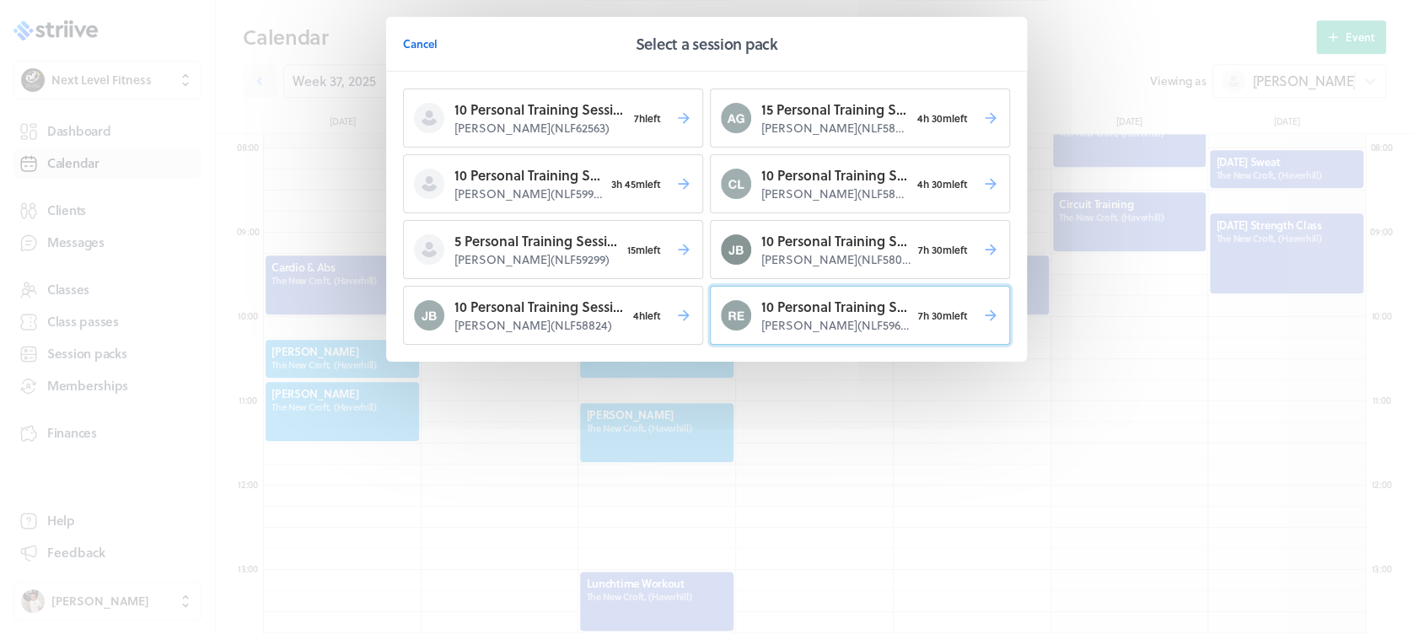
click at [819, 317] on p "[PERSON_NAME] ( NLF59632 )" at bounding box center [835, 325] width 149 height 17
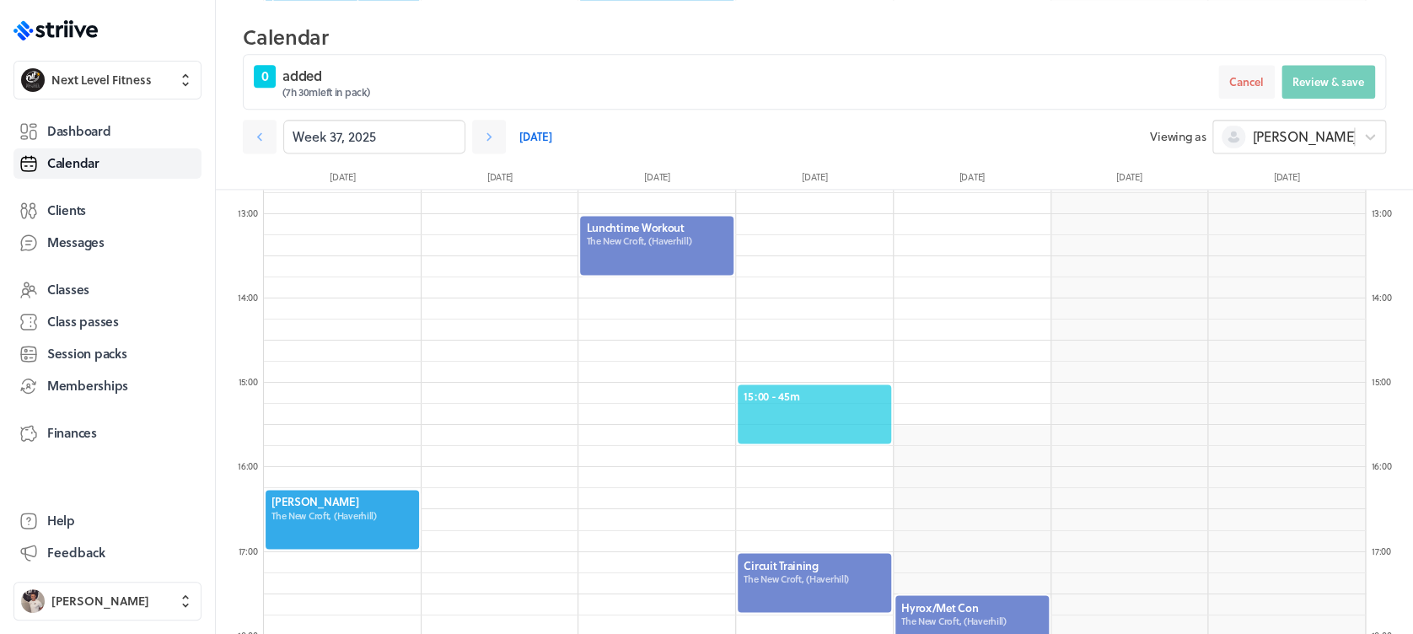
scroll to position [1075, 0]
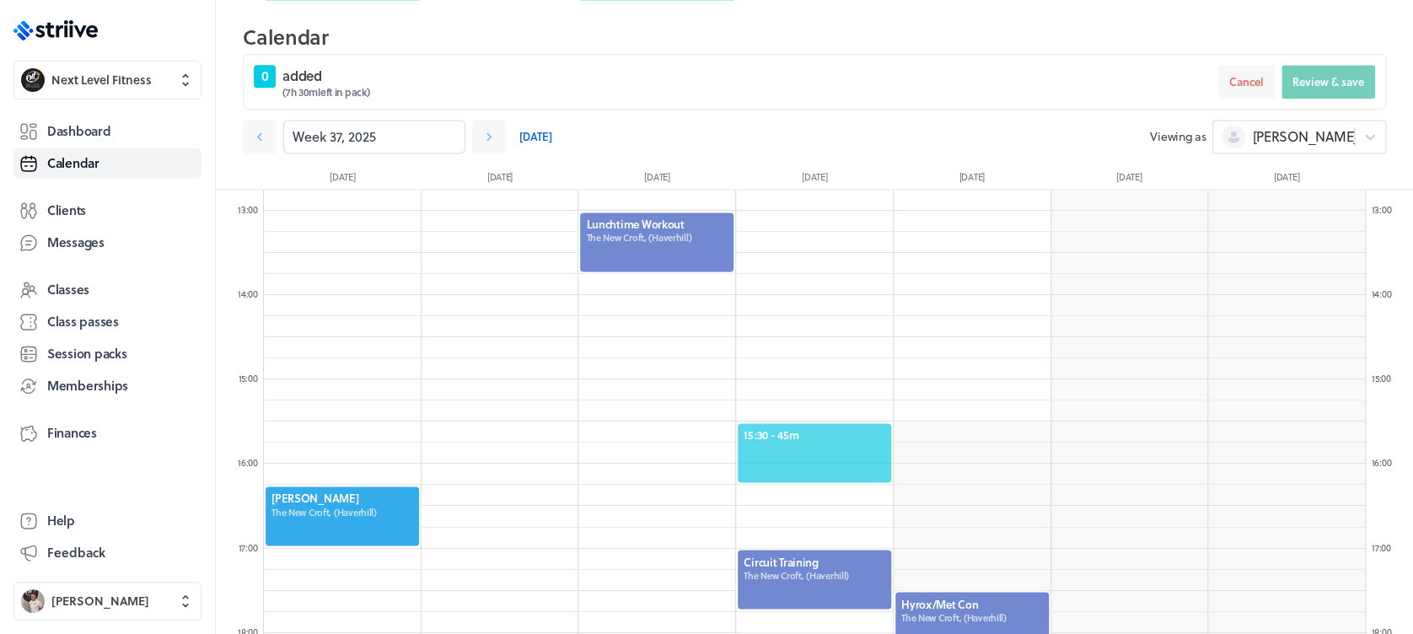
click at [850, 427] on span "15:30 - 45m" at bounding box center [815, 434] width 142 height 15
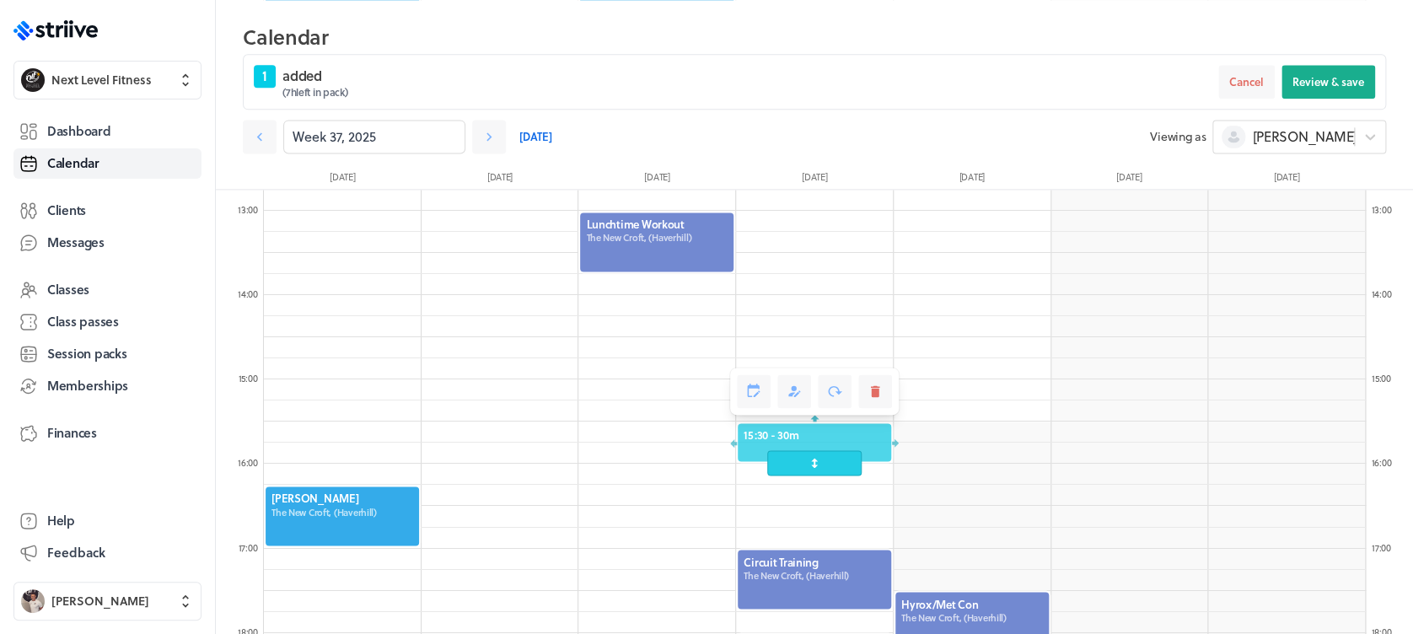
drag, startPoint x: 839, startPoint y: 483, endPoint x: 837, endPoint y: 467, distance: 16.1
click at [837, 467] on span at bounding box center [814, 462] width 94 height 25
click at [1351, 77] on span "Review & save" at bounding box center [1328, 81] width 72 height 15
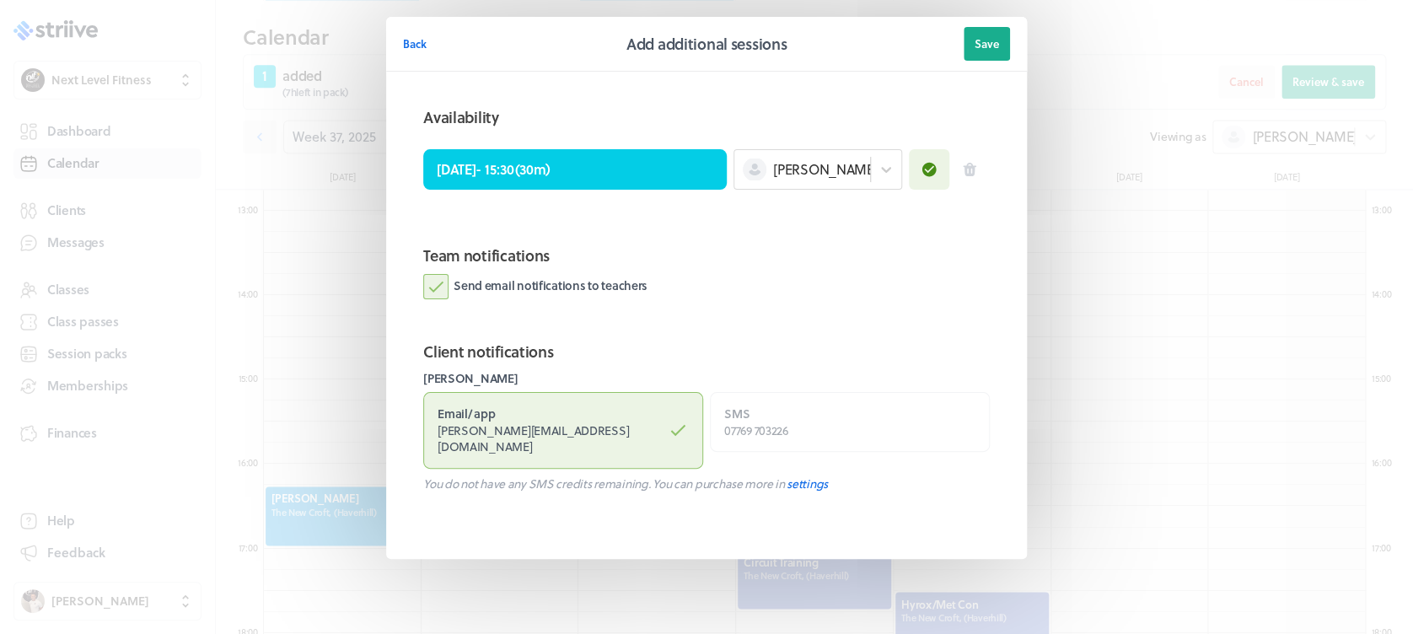
click at [427, 288] on label "Send email notifications to teachers" at bounding box center [535, 286] width 224 height 25
click at [0, 0] on input "Send email notifications to teachers" at bounding box center [0, 0] width 0 height 0
click at [986, 27] on header "Back Add additional sessions Save" at bounding box center [706, 44] width 641 height 55
click at [991, 33] on button "Save" at bounding box center [987, 44] width 46 height 34
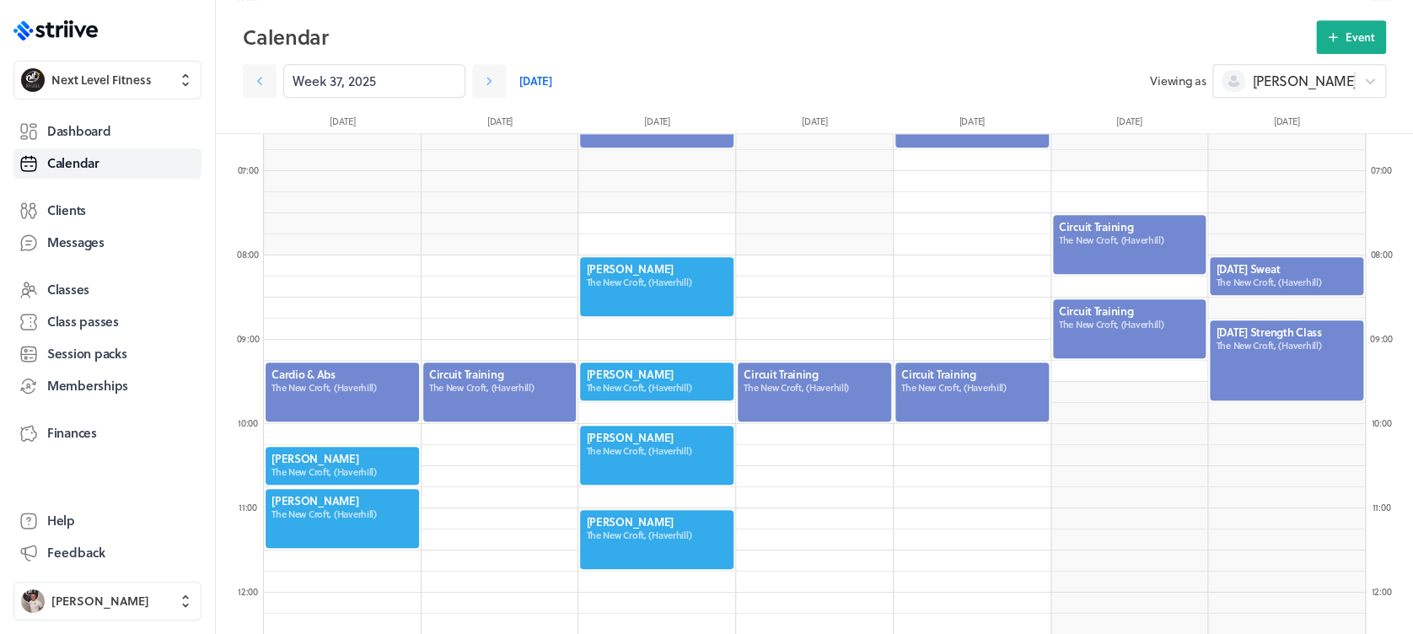
scroll to position [530, 0]
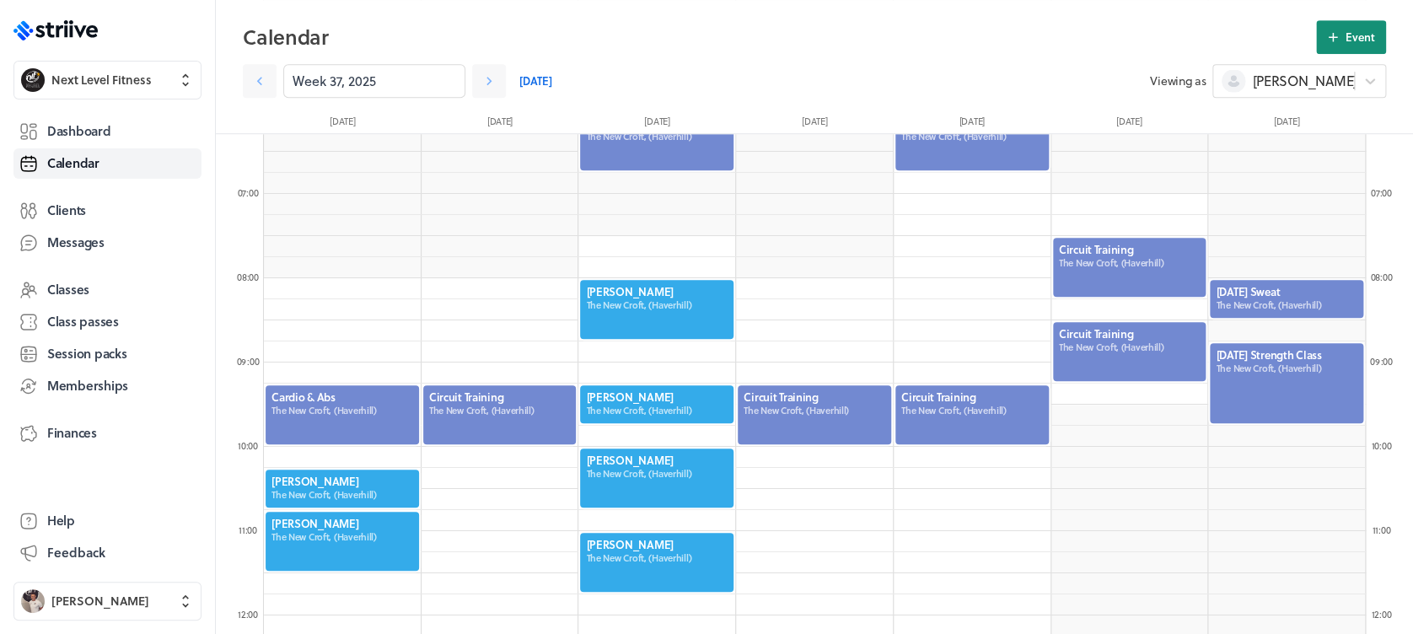
click at [1333, 43] on icon at bounding box center [1332, 37] width 15 height 15
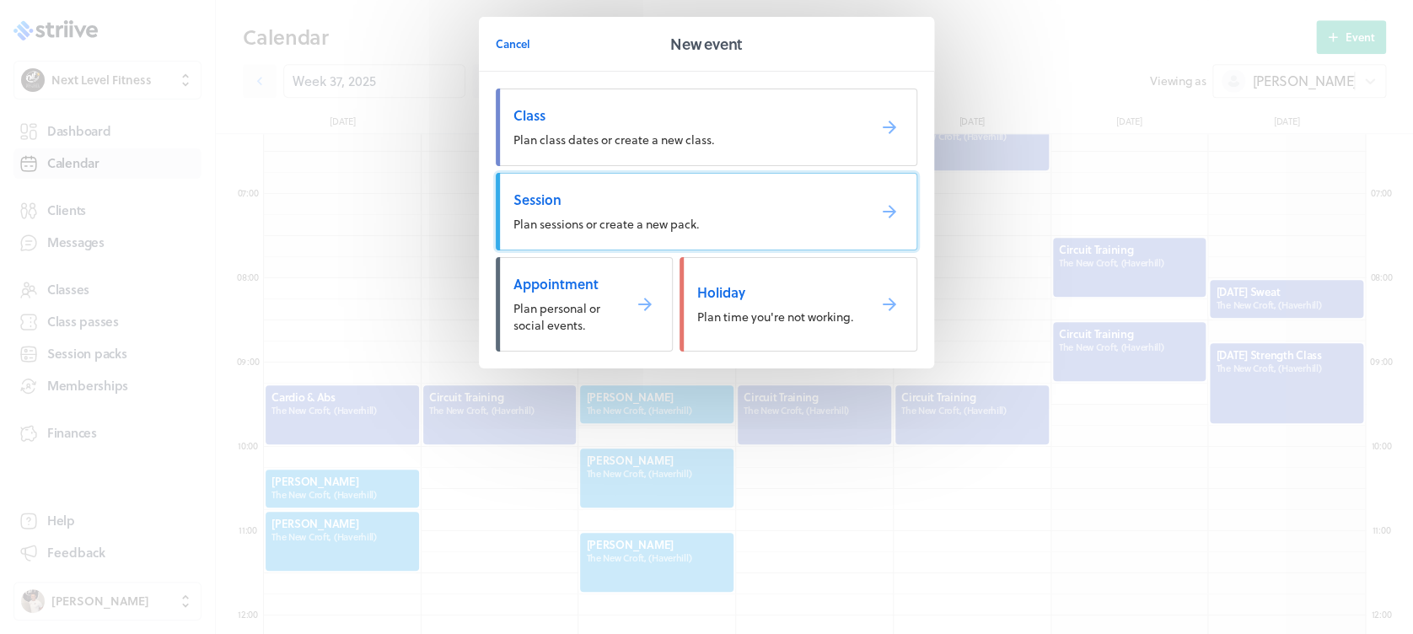
click at [746, 201] on span "Session" at bounding box center [683, 200] width 340 height 19
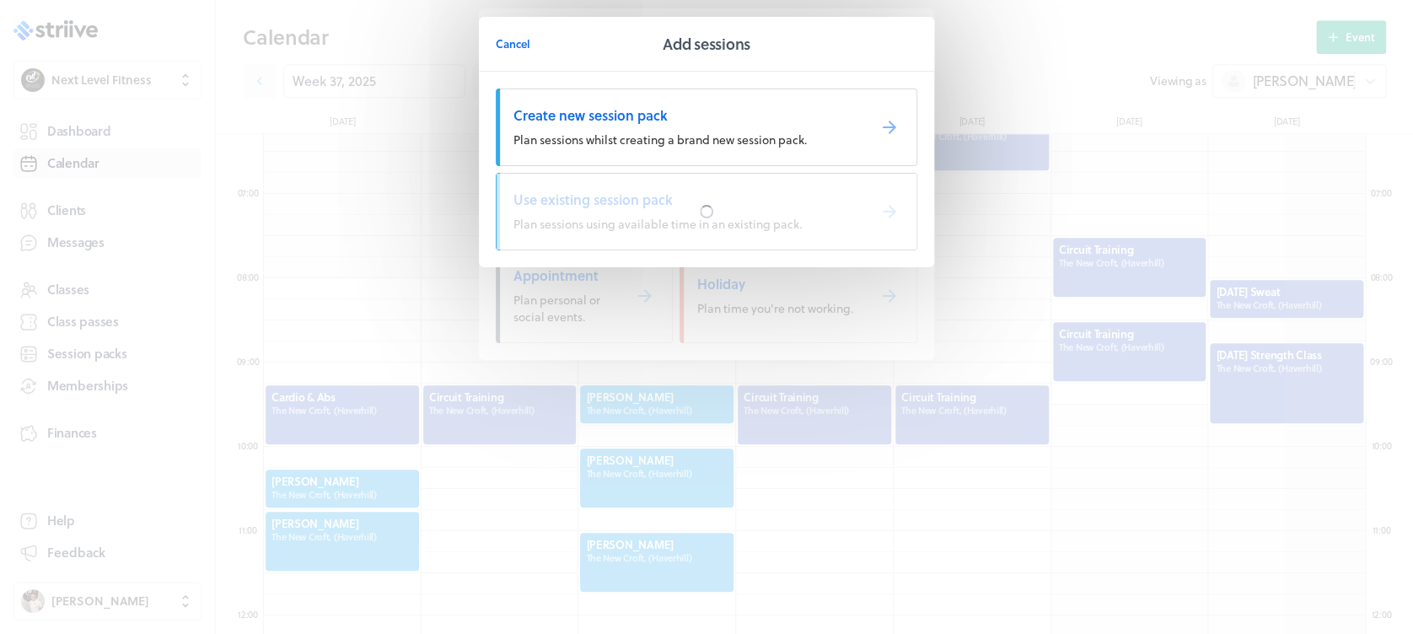
click at [746, 201] on div at bounding box center [707, 212] width 420 height 76
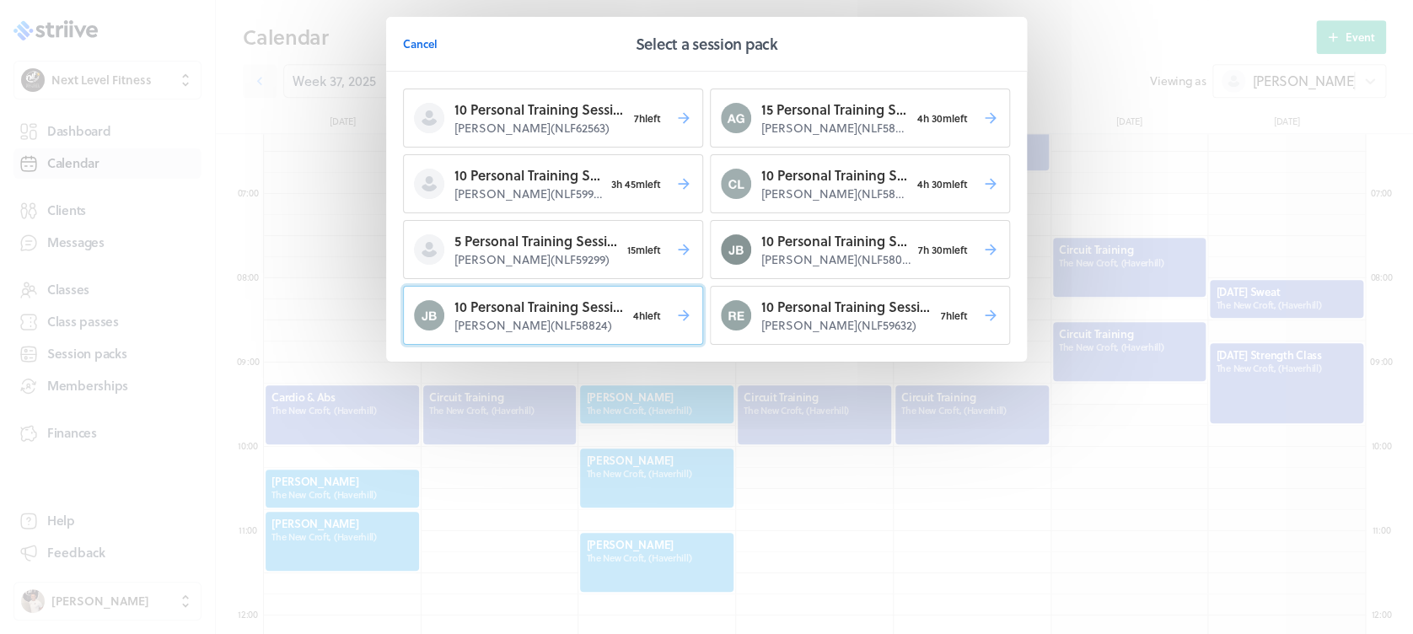
click at [639, 317] on span "4h left" at bounding box center [647, 316] width 43 height 24
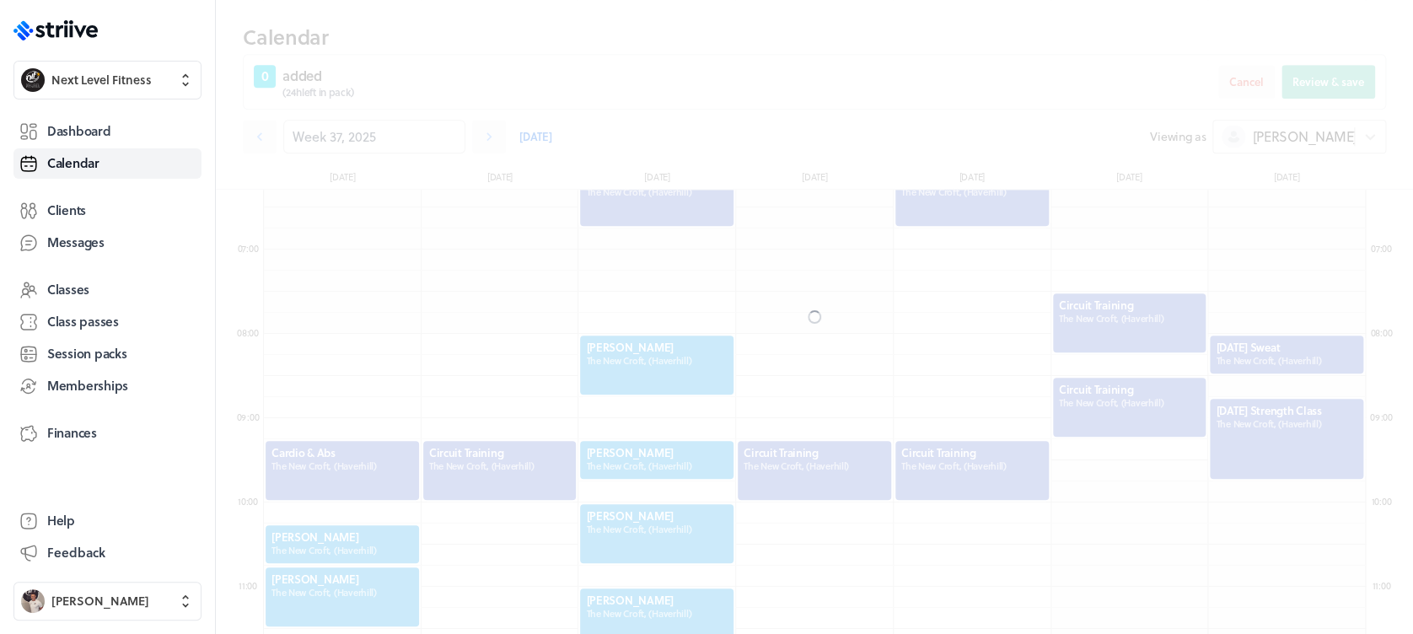
scroll to position [586, 0]
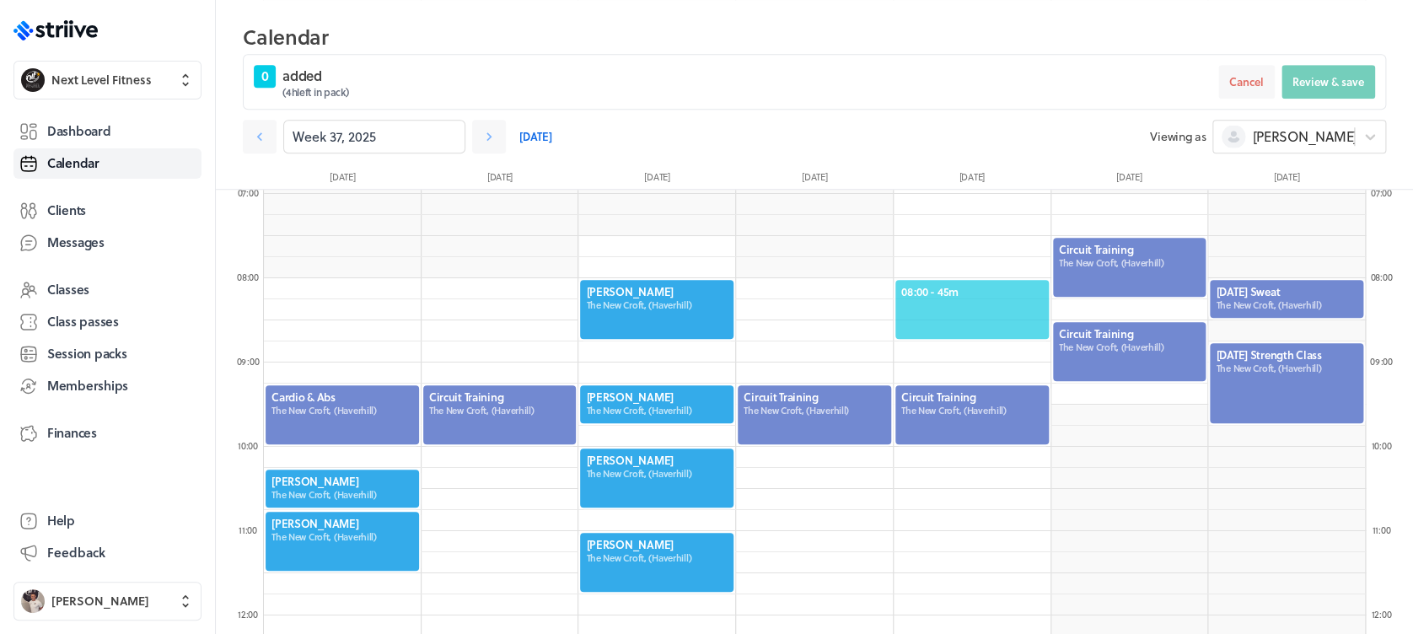
click at [983, 284] on span "08:00 - 45m" at bounding box center [972, 291] width 142 height 15
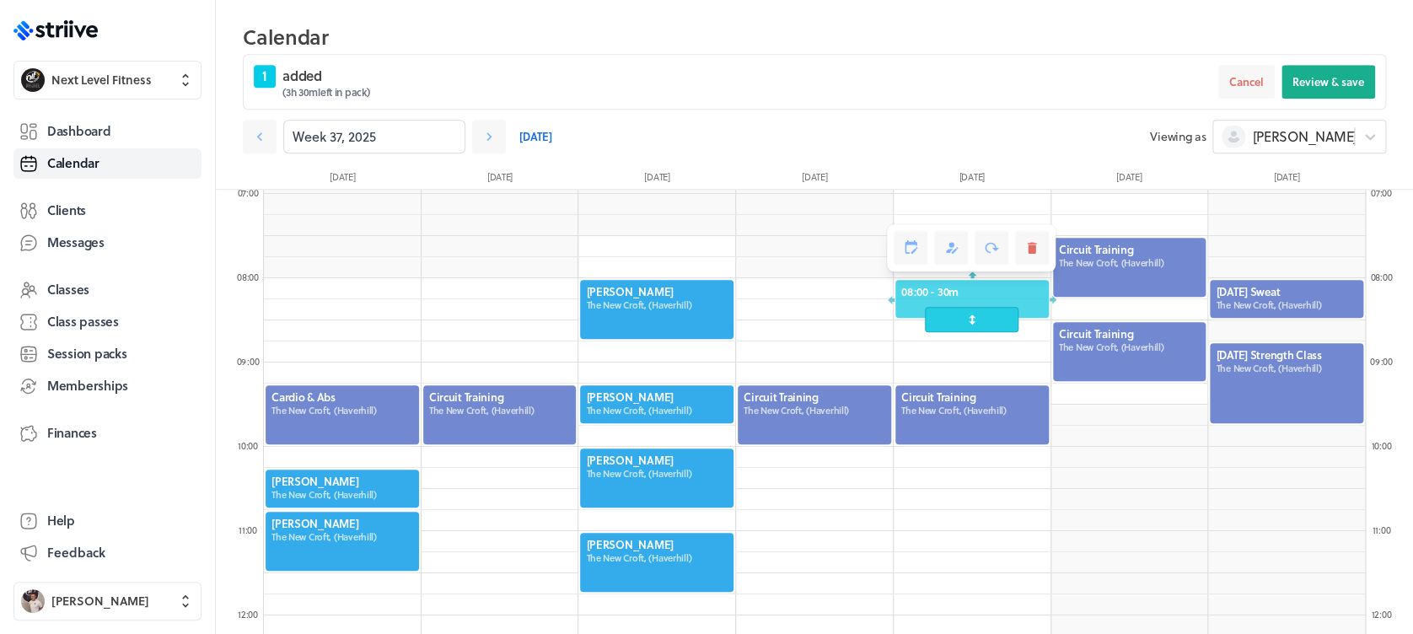
drag, startPoint x: 959, startPoint y: 340, endPoint x: 958, endPoint y: 325, distance: 14.4
click at [958, 325] on span at bounding box center [972, 319] width 94 height 25
click at [1301, 86] on span "Review & save" at bounding box center [1328, 81] width 72 height 15
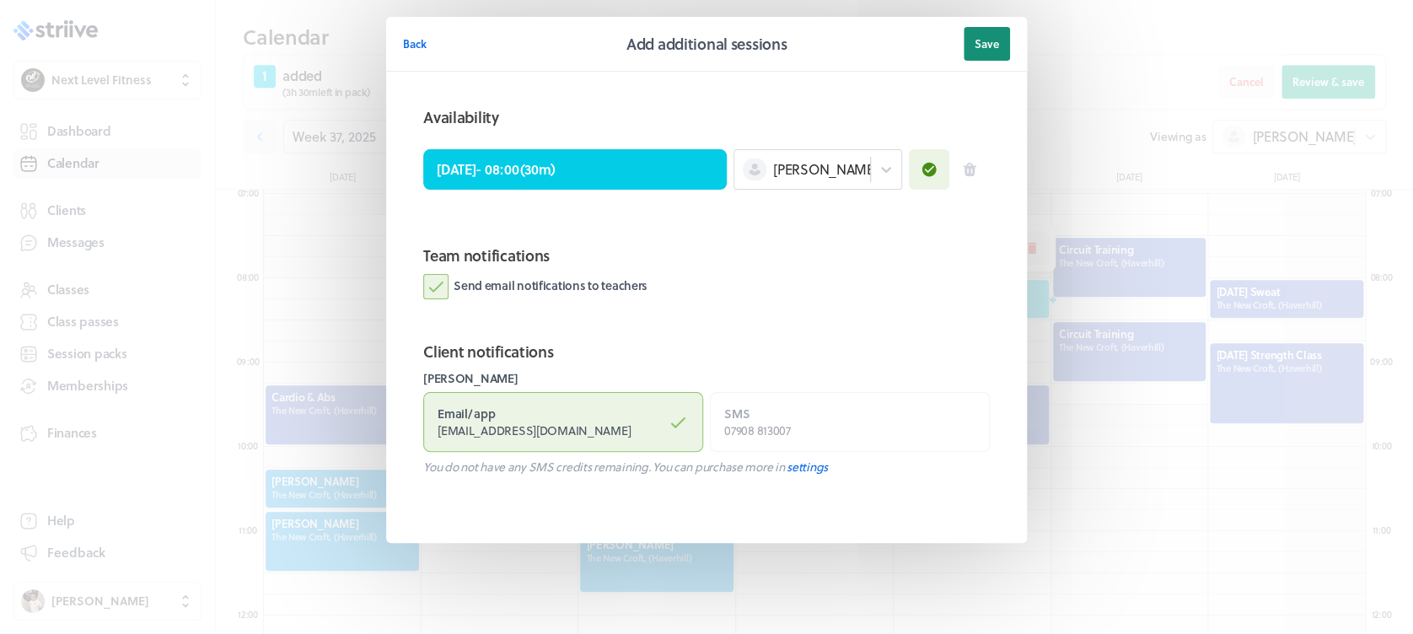
click at [997, 46] on span "Save" at bounding box center [987, 43] width 24 height 15
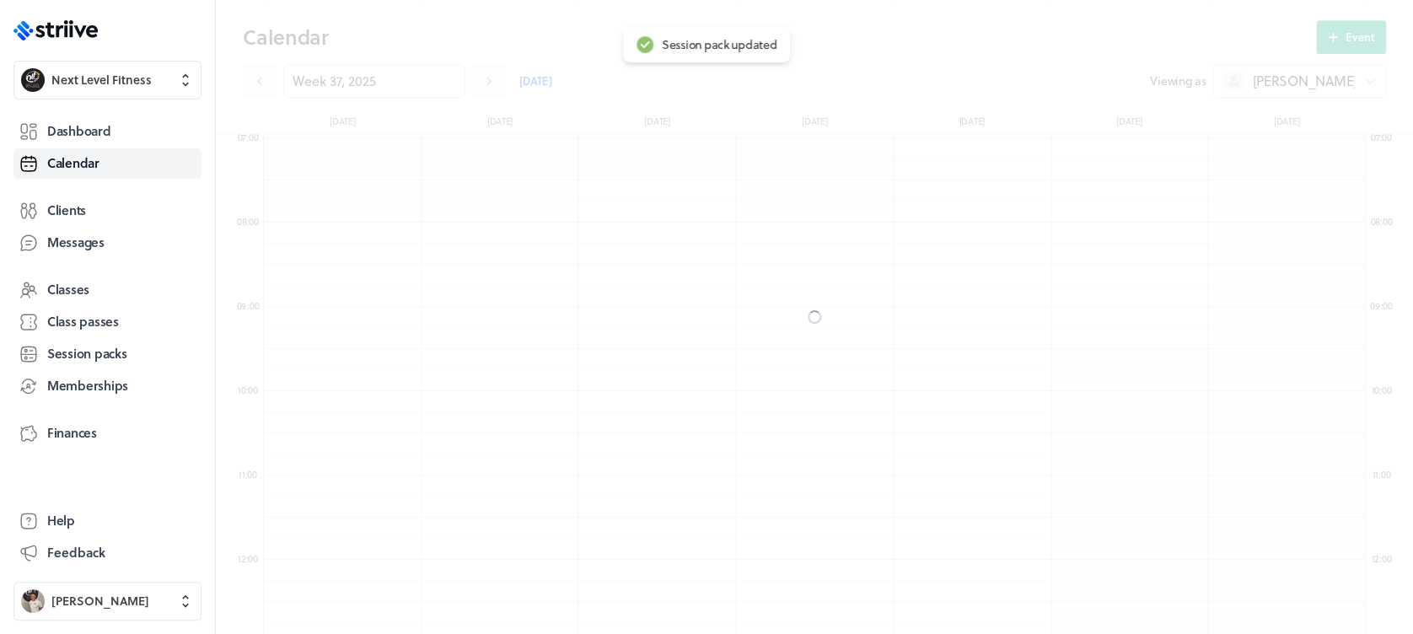
scroll to position [530, 0]
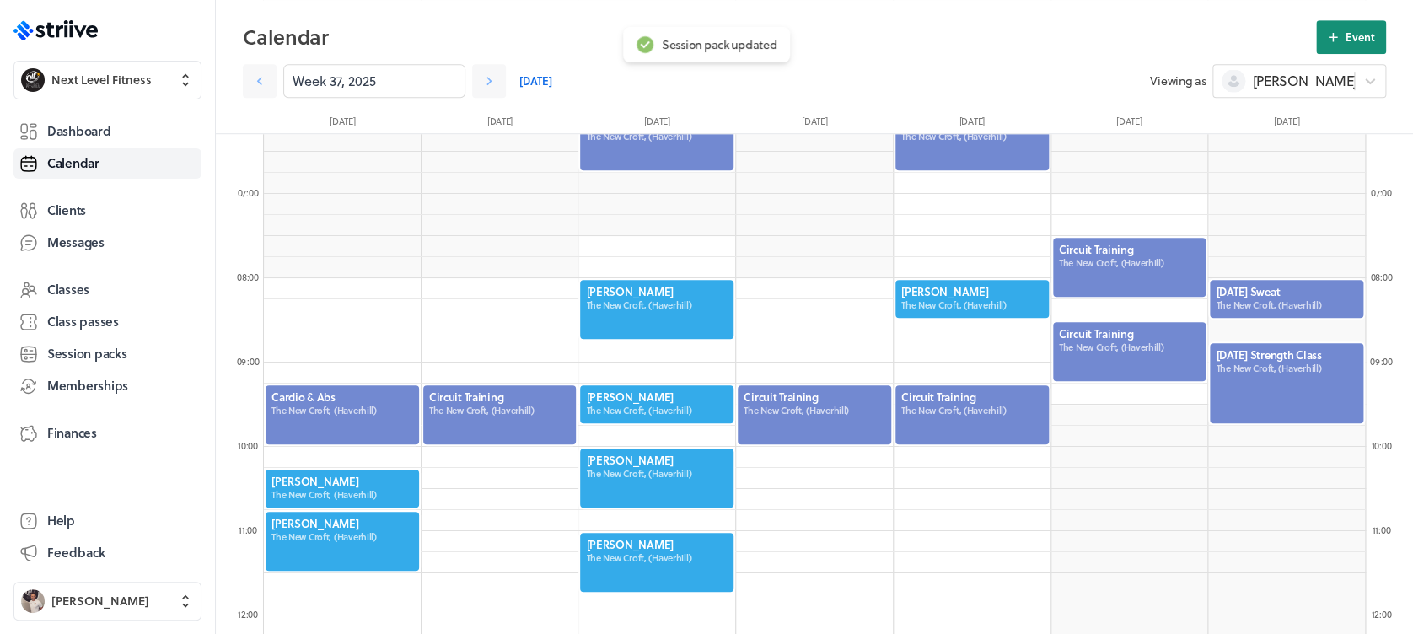
click at [1353, 34] on span "Event" at bounding box center [1361, 37] width 30 height 15
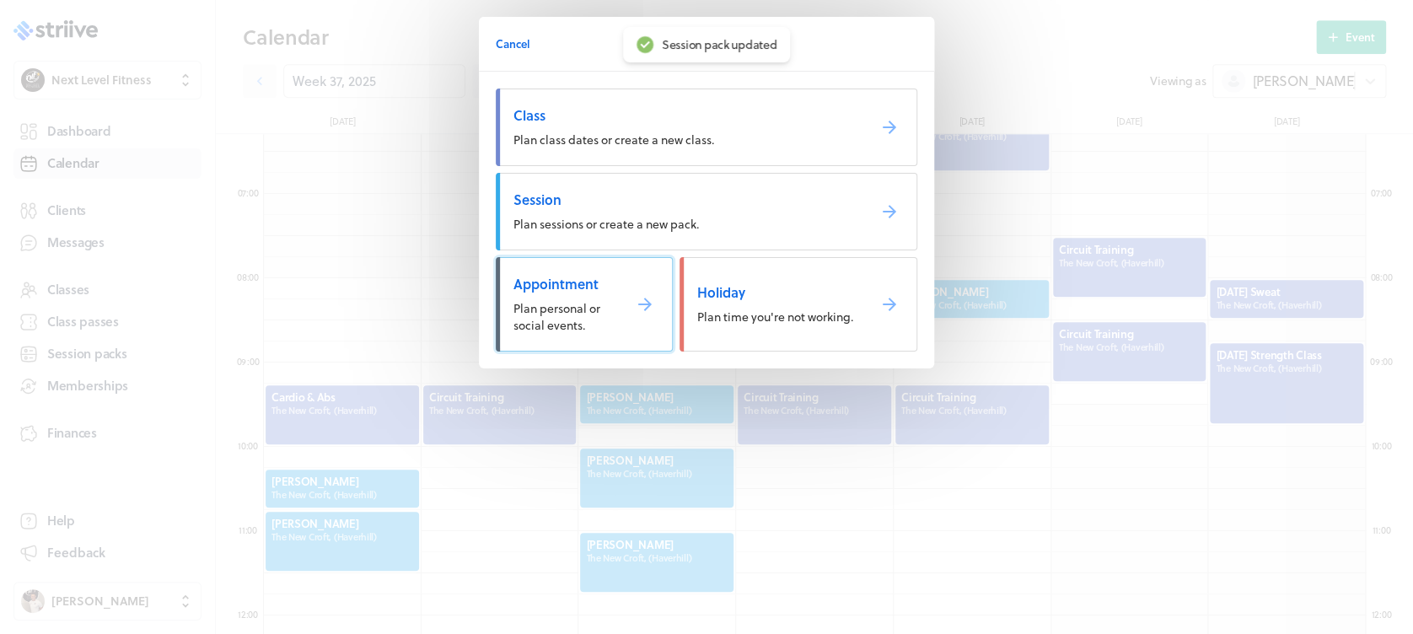
click at [549, 336] on link "Appointment Plan personal or social events." at bounding box center [584, 304] width 177 height 94
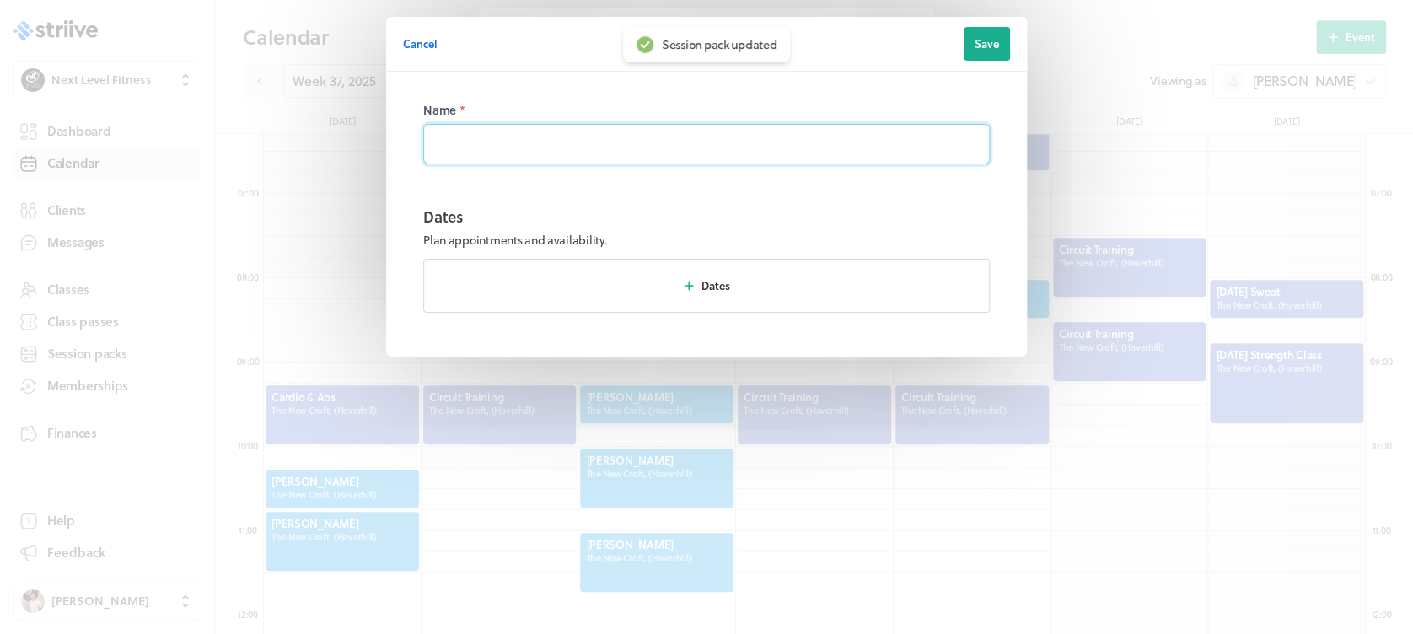
click at [633, 139] on input at bounding box center [706, 144] width 567 height 40
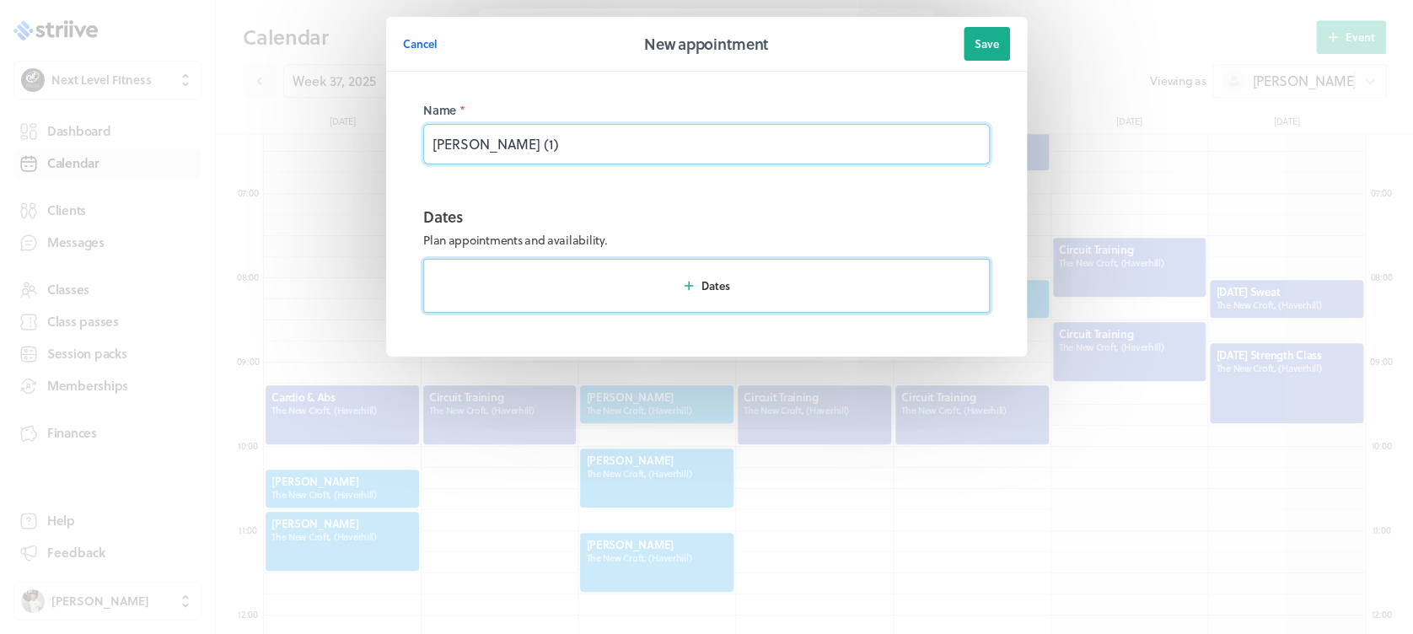
type input "[PERSON_NAME] (1)"
click at [668, 278] on button "Dates" at bounding box center [706, 286] width 567 height 54
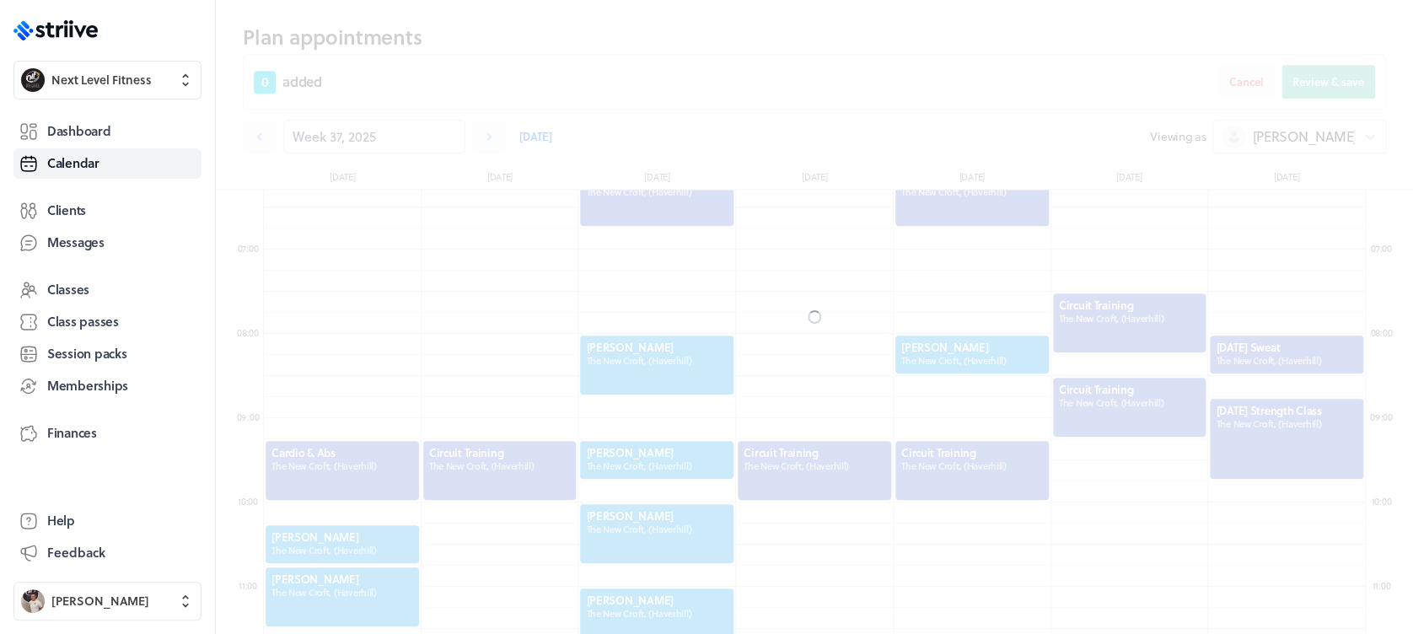
scroll to position [586, 0]
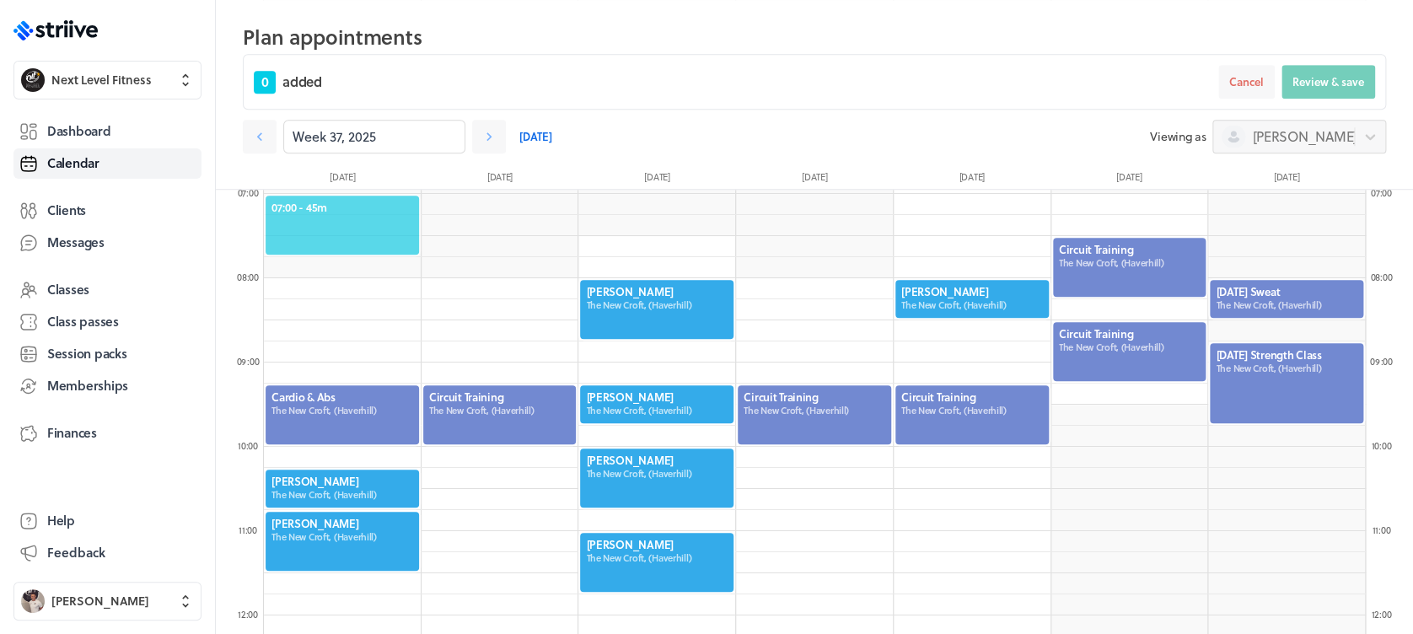
click at [339, 206] on span "07:00 - 45m" at bounding box center [342, 207] width 142 height 15
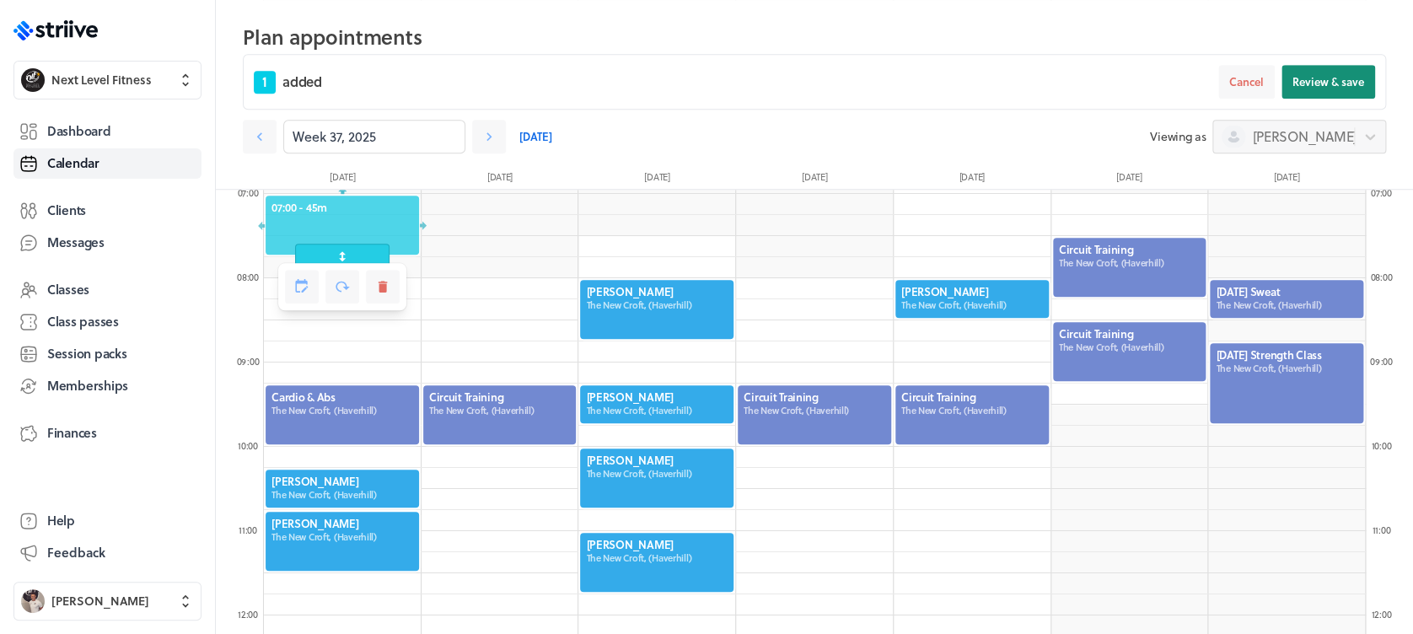
click at [1339, 89] on span "Review & save" at bounding box center [1328, 81] width 72 height 15
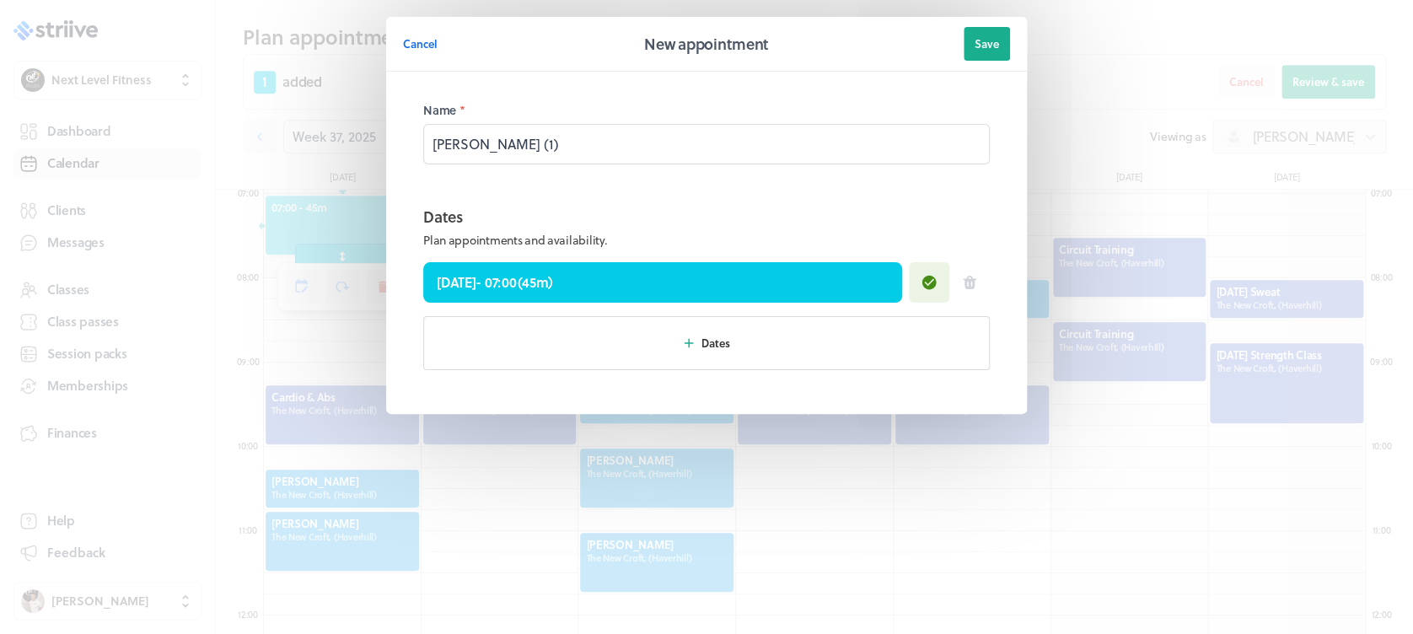
click at [1032, 52] on section "Cancel New appointment Save Name * [PERSON_NAME] (1) Dates Plan appointments an…" at bounding box center [706, 249] width 674 height 498
click at [962, 52] on header "Cancel New appointment Save" at bounding box center [706, 44] width 641 height 55
click at [998, 50] on button "Save" at bounding box center [987, 44] width 46 height 34
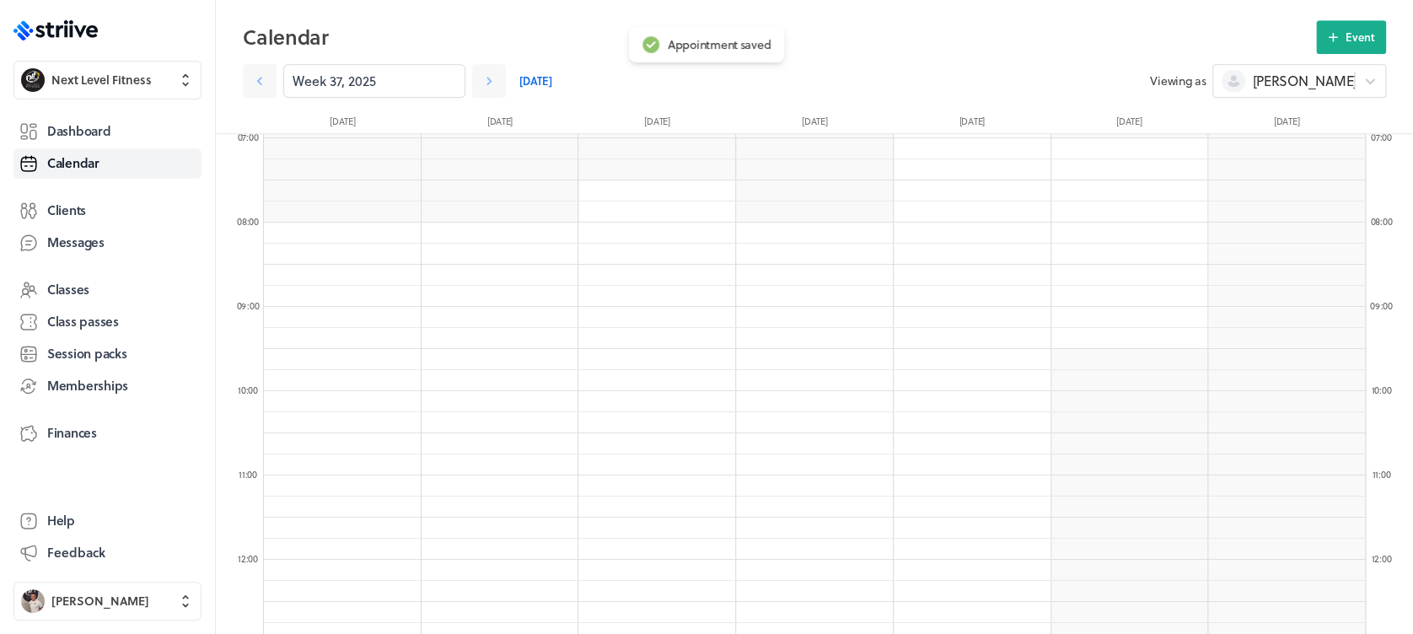
scroll to position [530, 0]
click at [1349, 52] on button "Event" at bounding box center [1351, 37] width 70 height 34
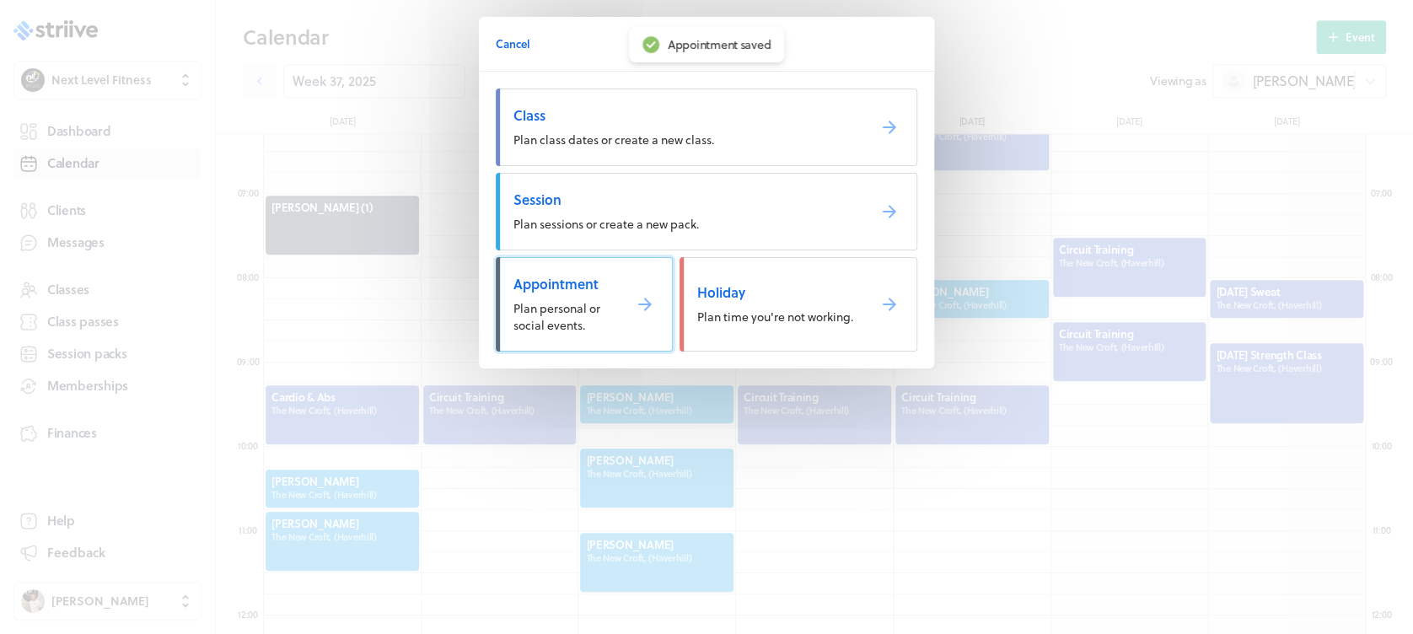
click at [584, 282] on span "Appointment" at bounding box center [560, 284] width 95 height 19
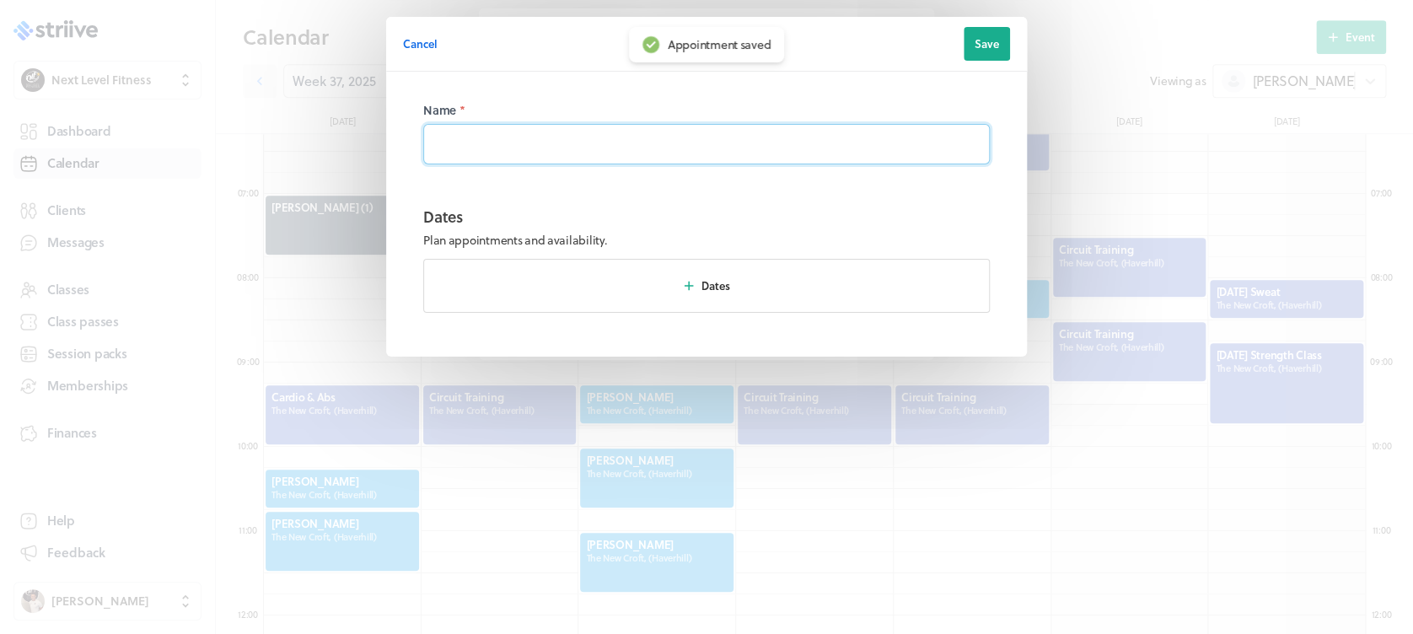
click at [536, 149] on input at bounding box center [706, 144] width 567 height 40
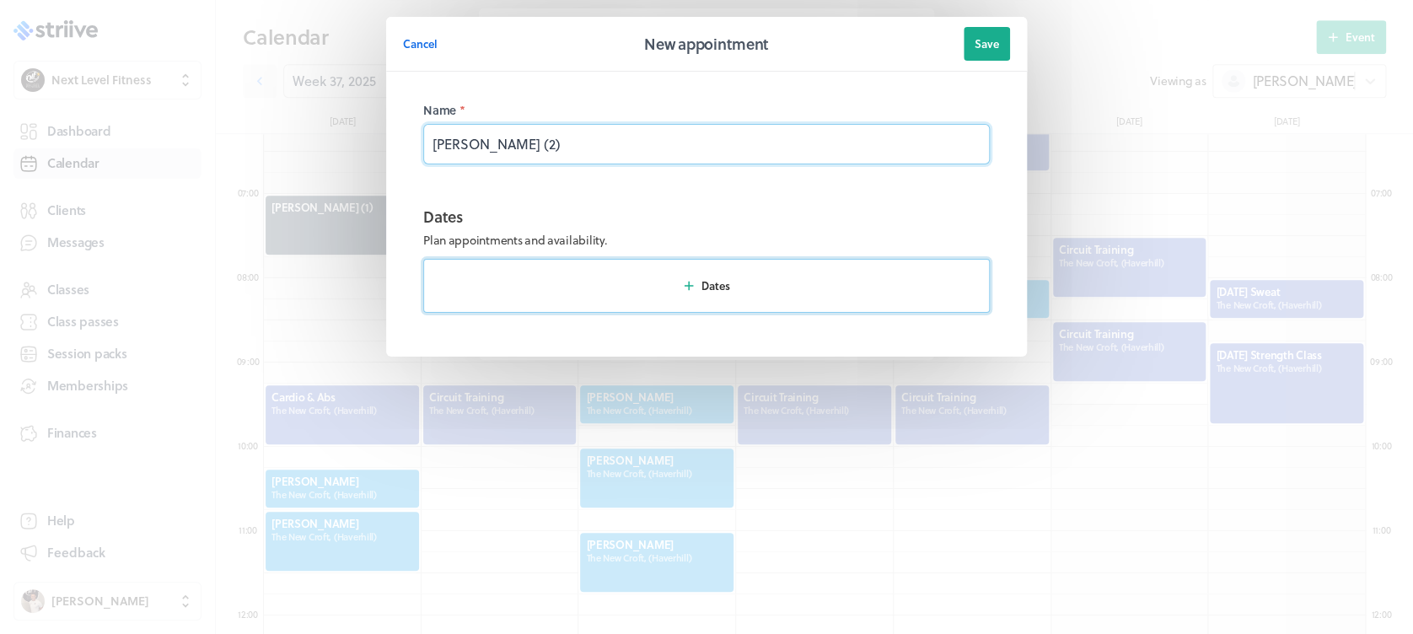
type input "[PERSON_NAME] (2)"
click at [655, 288] on button "Dates" at bounding box center [706, 286] width 567 height 54
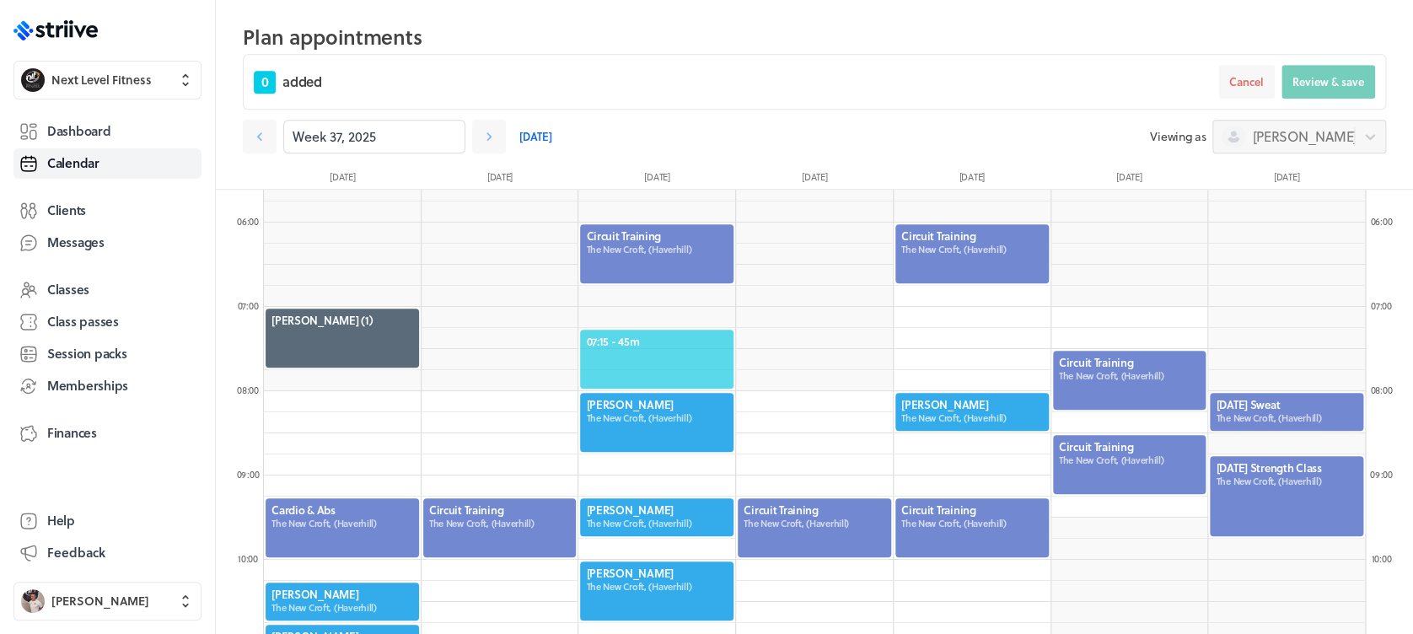
scroll to position [451, 0]
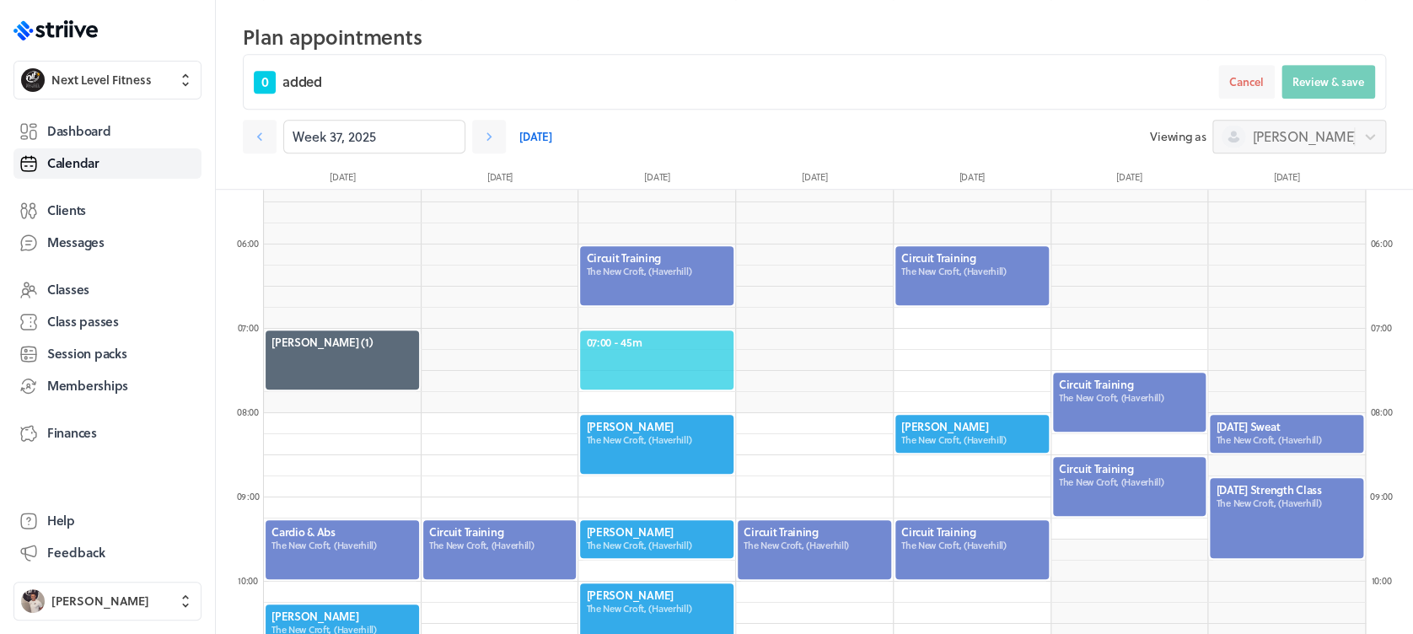
click at [695, 341] on span "07:00 - 45m" at bounding box center [657, 342] width 142 height 15
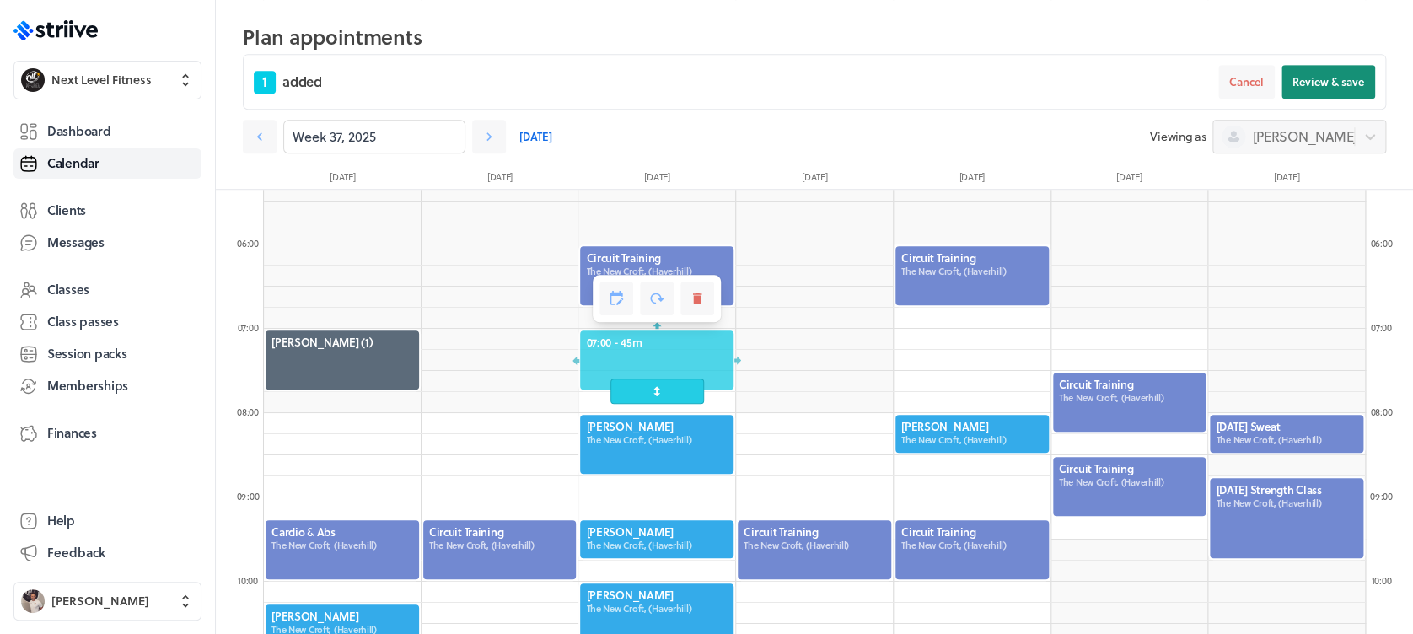
click at [1332, 69] on button "Review & save" at bounding box center [1329, 82] width 94 height 34
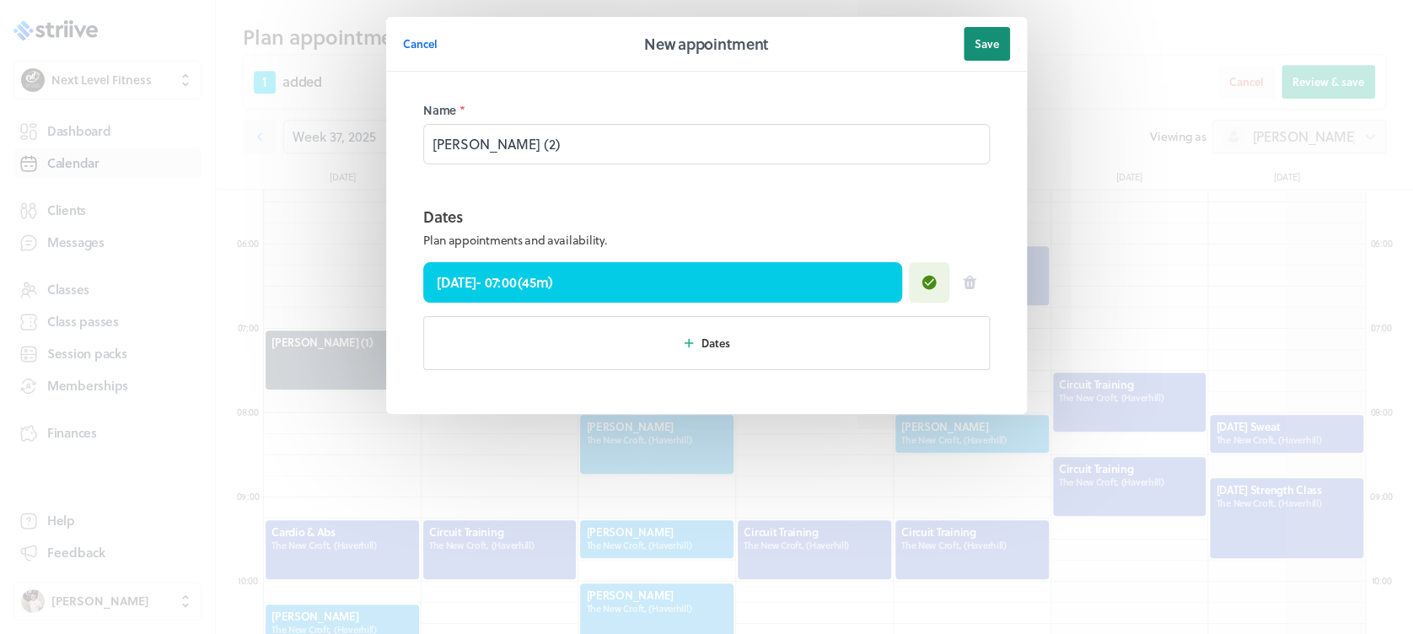
click at [996, 34] on button "Save" at bounding box center [987, 44] width 46 height 34
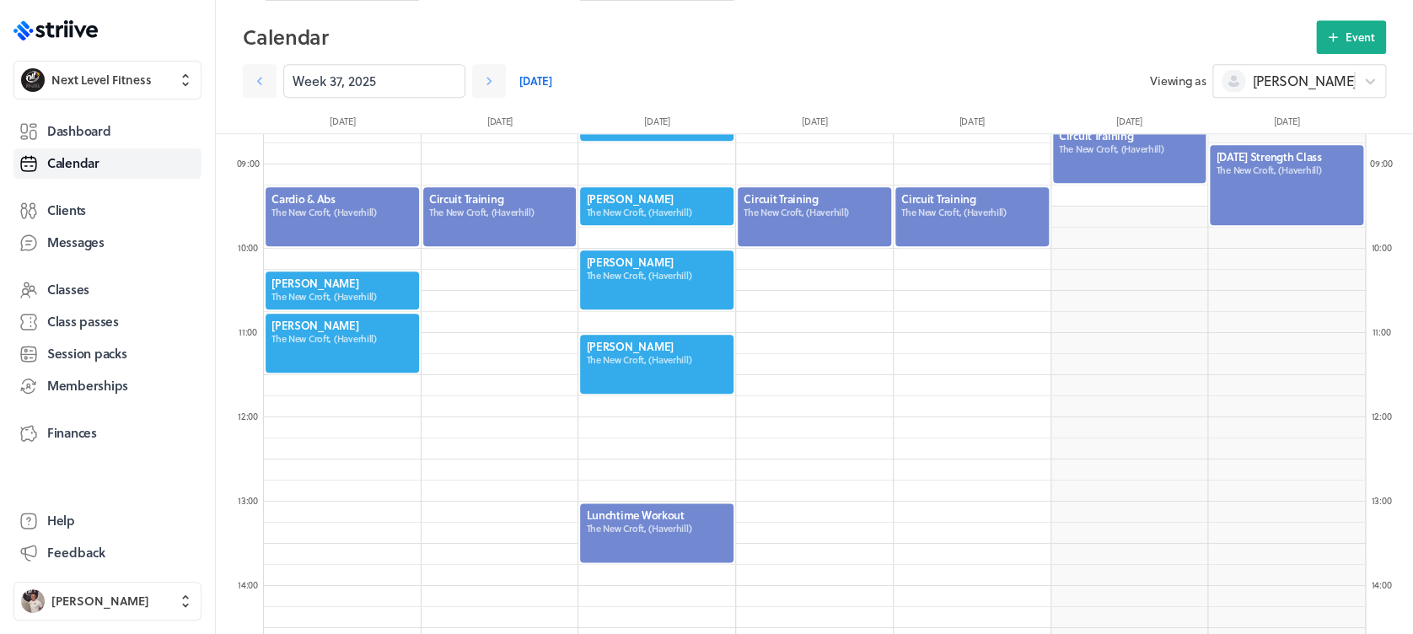
scroll to position [621, 0]
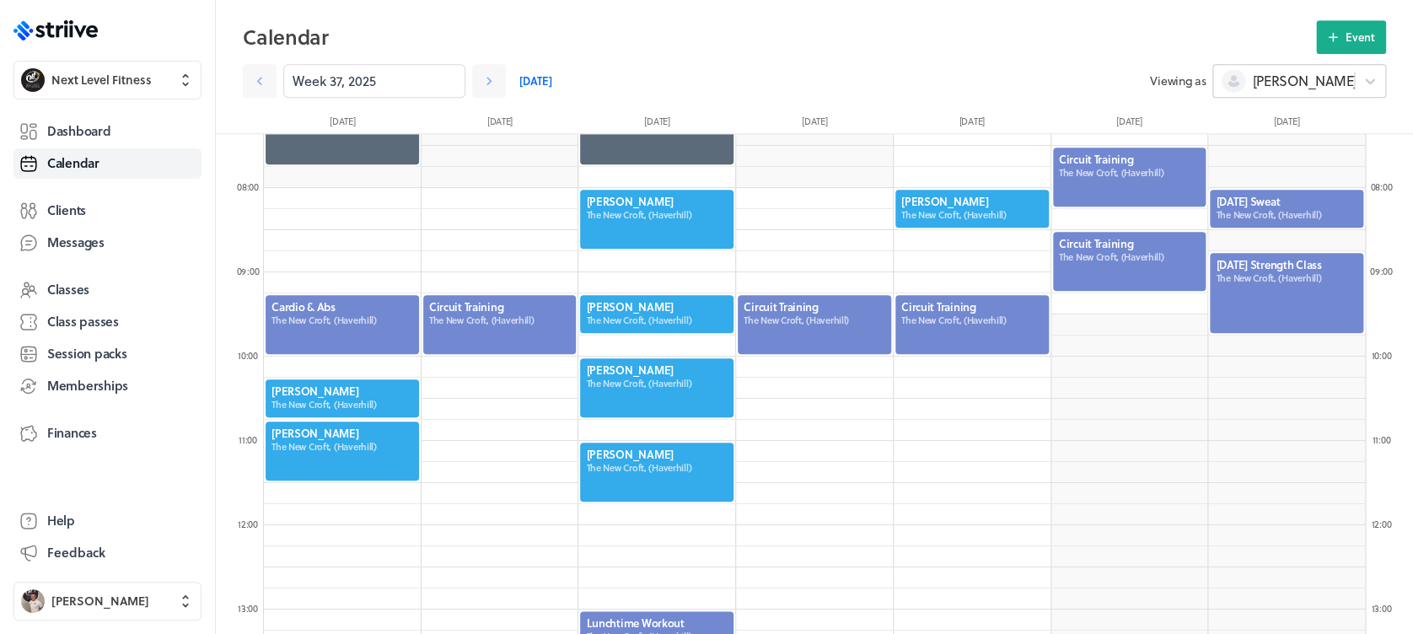
click at [1267, 91] on div "[PERSON_NAME]" at bounding box center [1289, 81] width 134 height 24
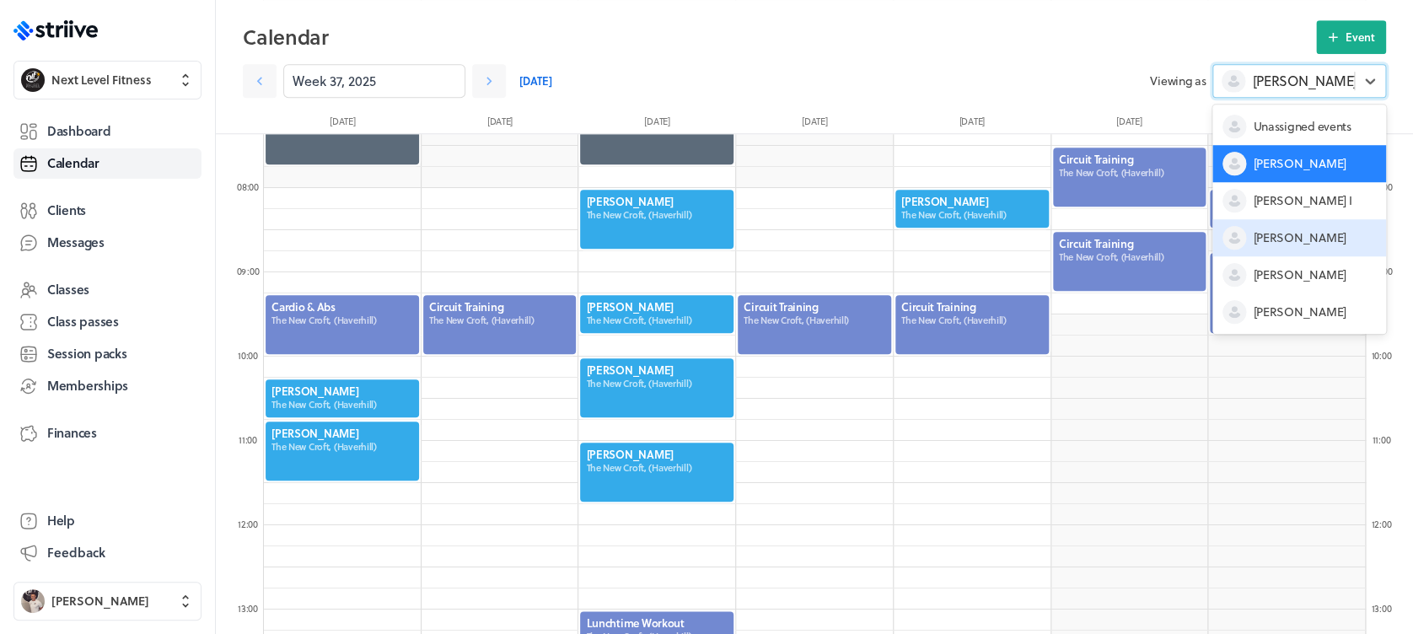
click at [1282, 234] on span "[PERSON_NAME]" at bounding box center [1299, 237] width 93 height 17
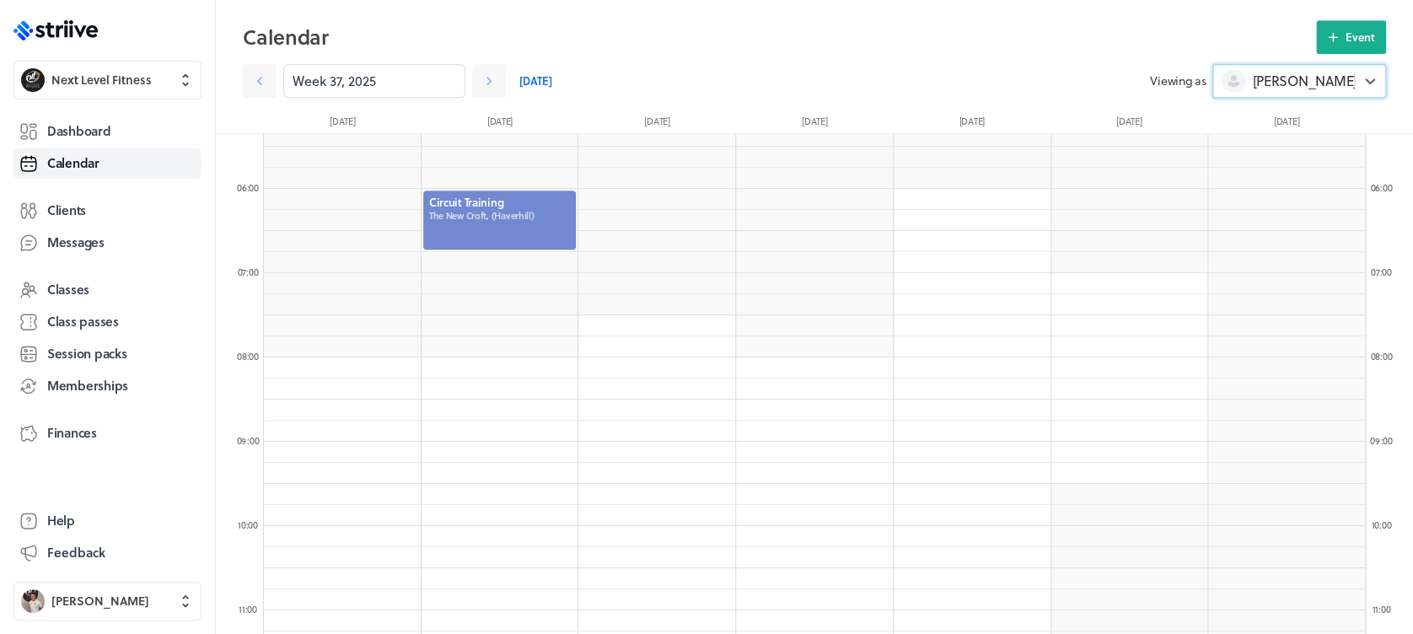
scroll to position [439, 0]
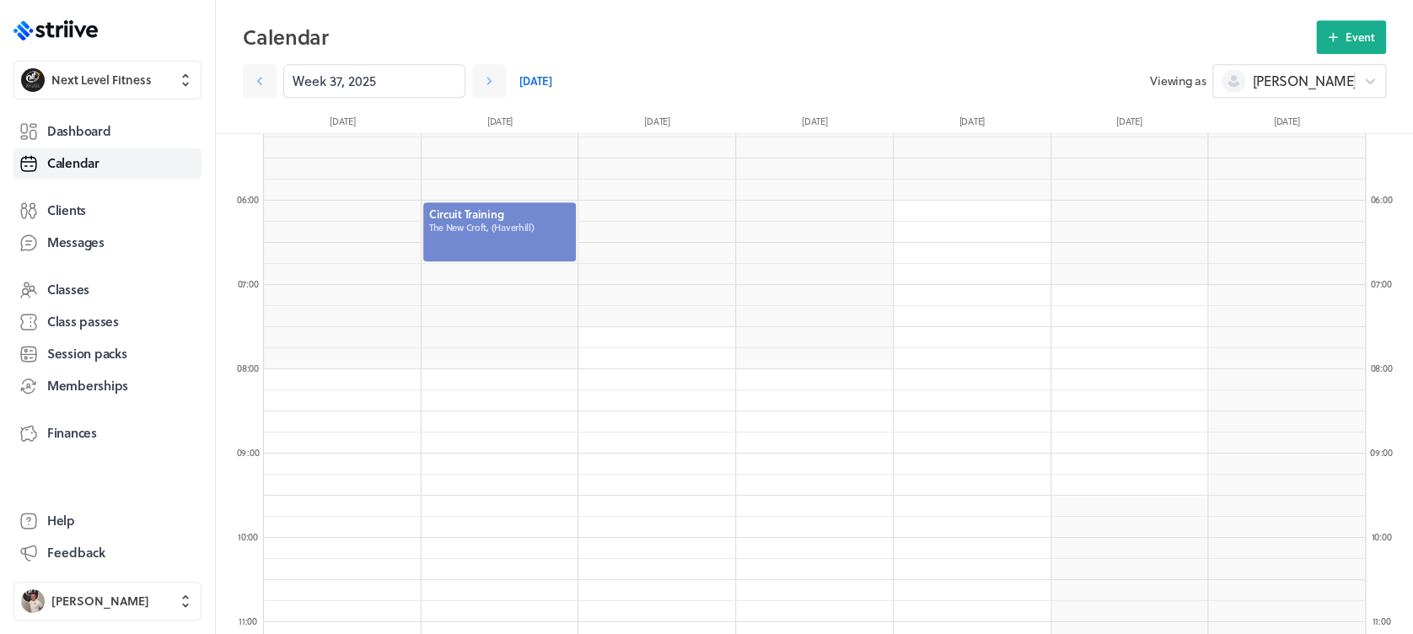
click at [512, 250] on div at bounding box center [500, 232] width 157 height 62
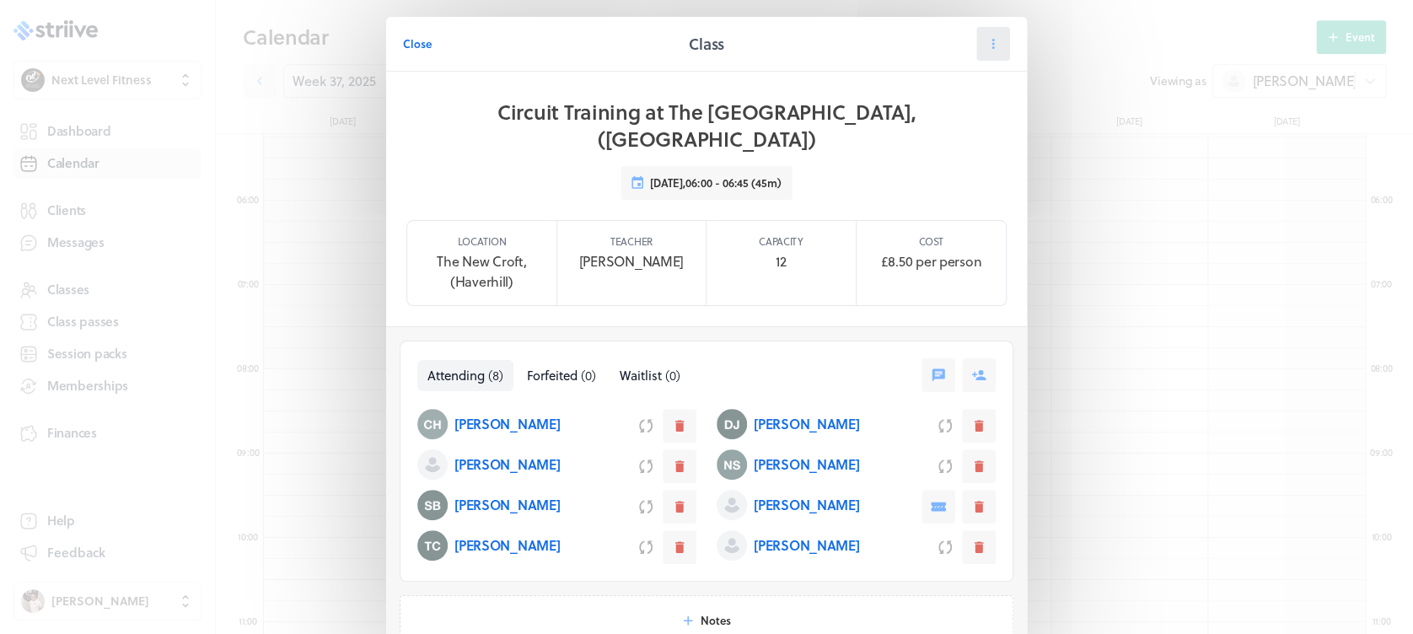
click at [999, 54] on button at bounding box center [993, 44] width 34 height 34
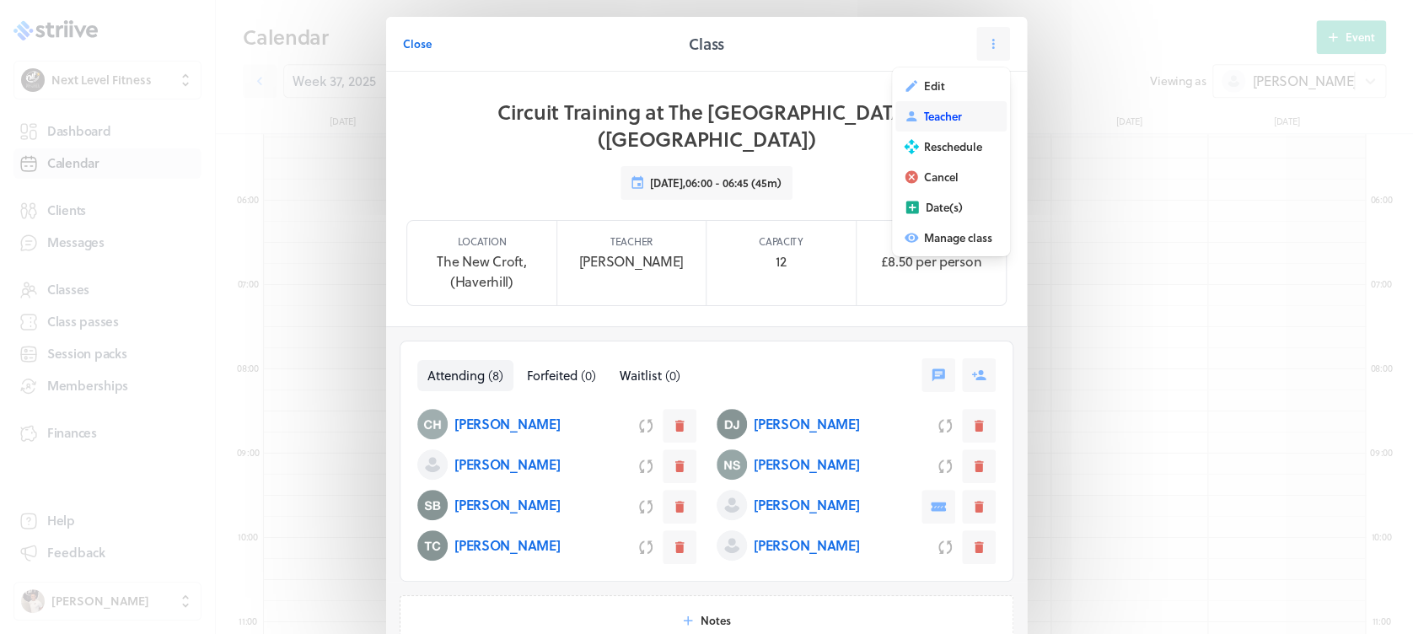
click at [964, 114] on button "Teacher" at bounding box center [950, 116] width 111 height 30
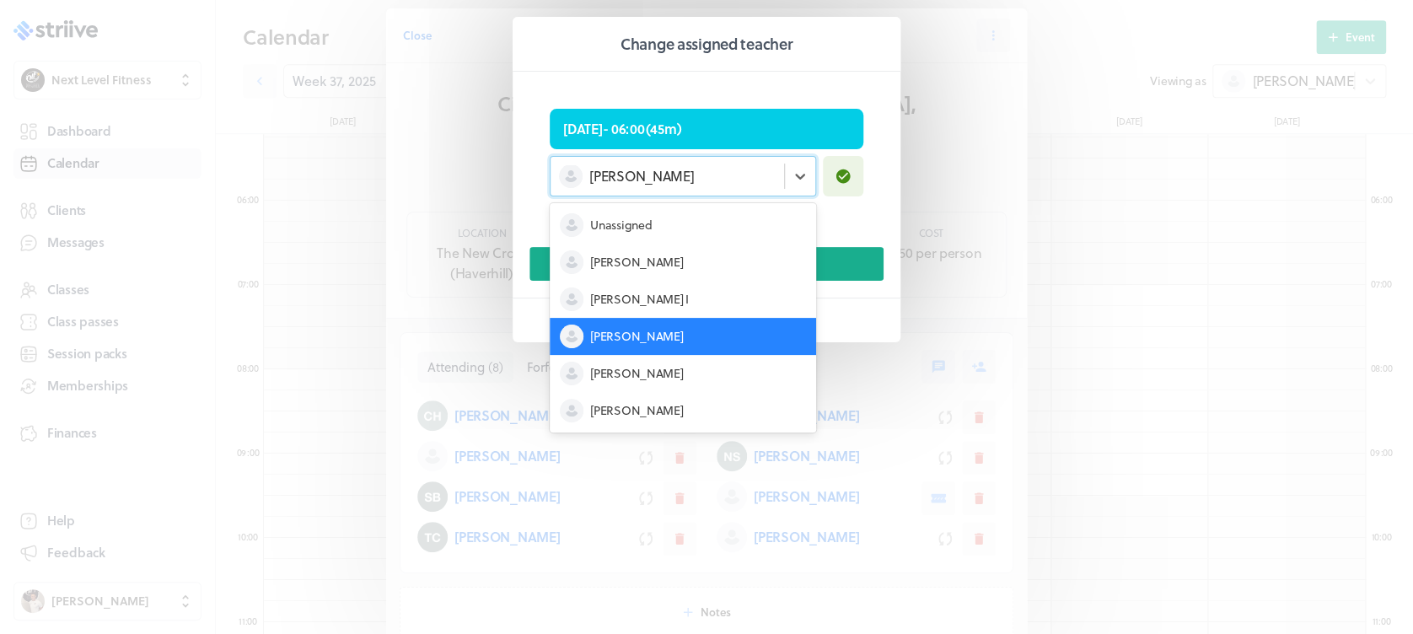
click at [677, 184] on div "[PERSON_NAME]" at bounding box center [668, 176] width 234 height 22
click at [683, 260] on div "[PERSON_NAME]" at bounding box center [683, 262] width 266 height 37
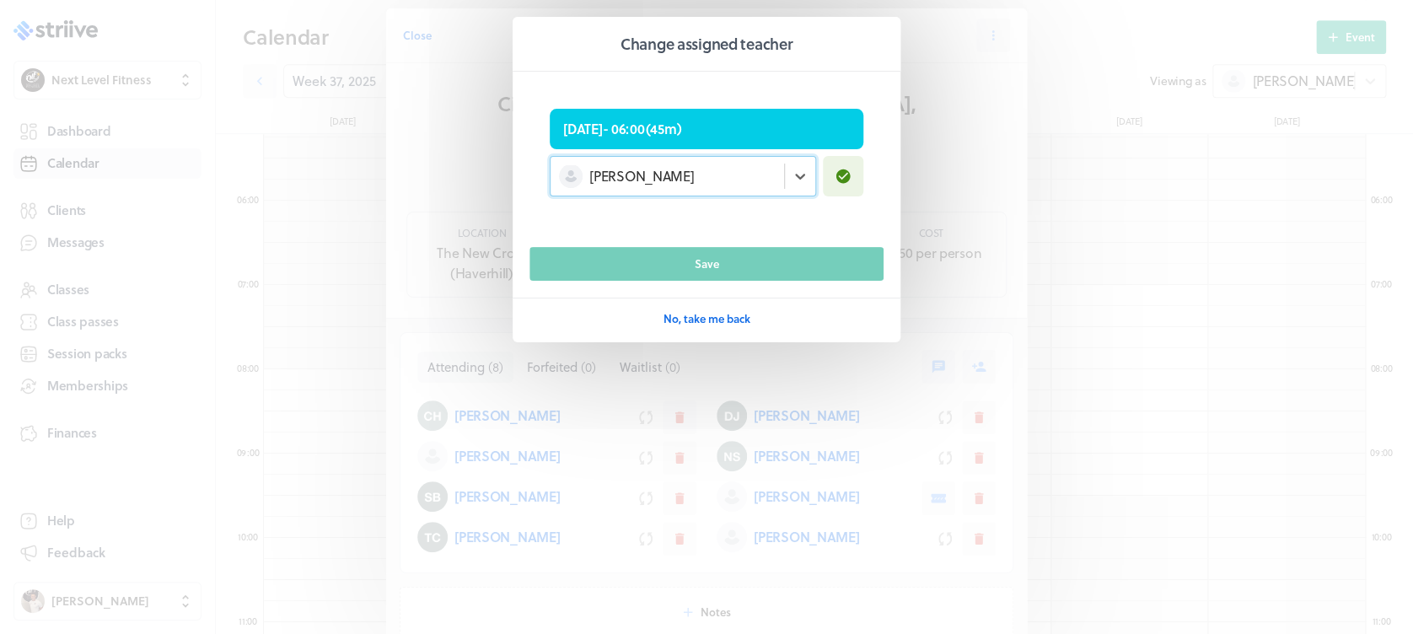
click at [688, 290] on footer "Save No, take me back" at bounding box center [707, 291] width 388 height 89
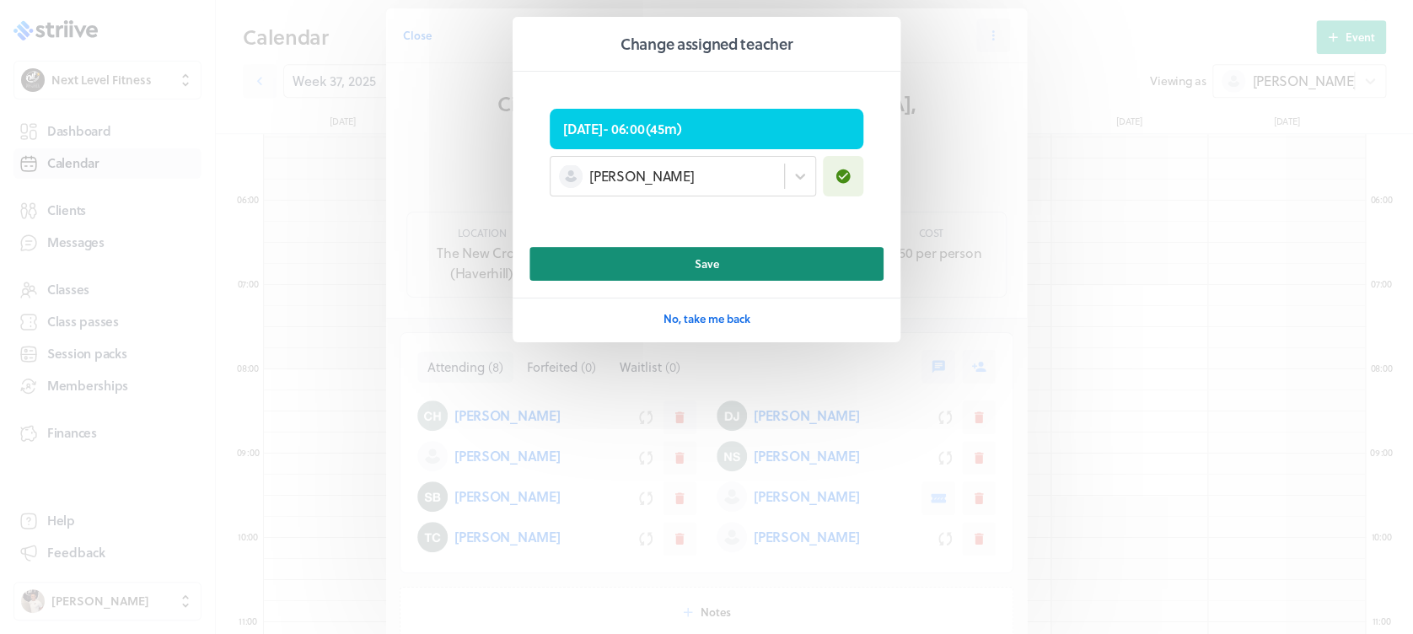
click at [690, 273] on button "Save" at bounding box center [706, 264] width 354 height 34
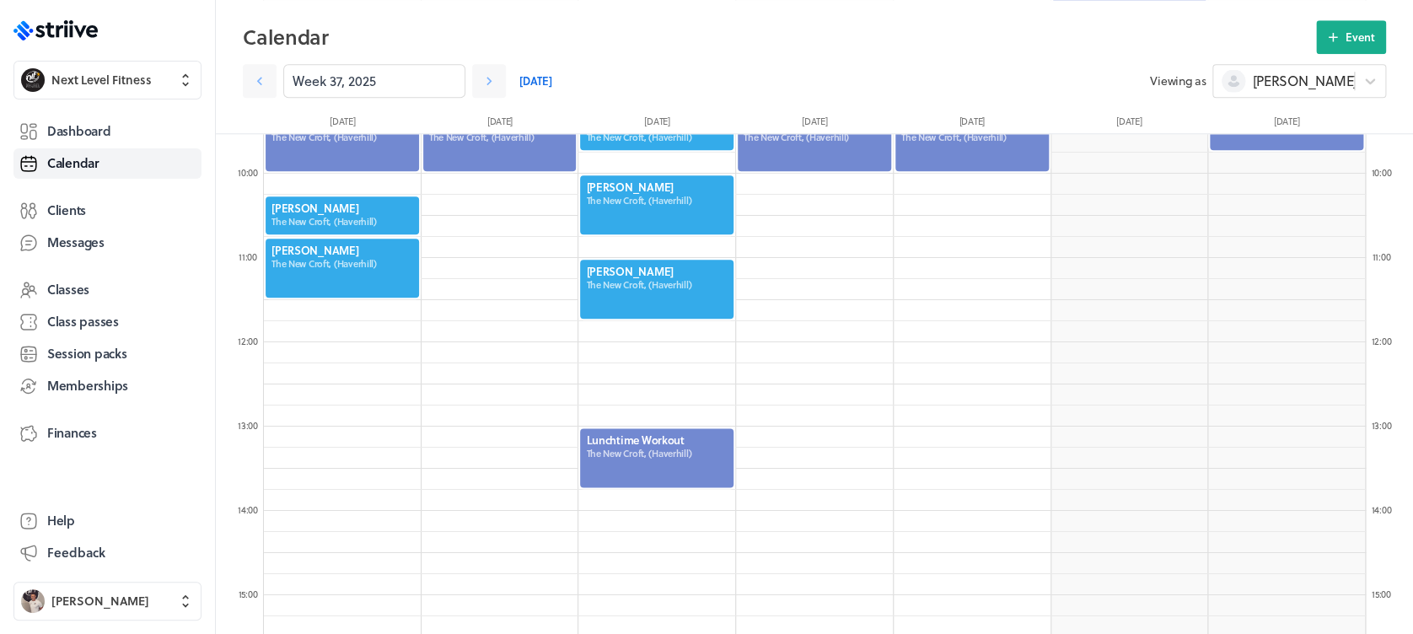
scroll to position [779, 0]
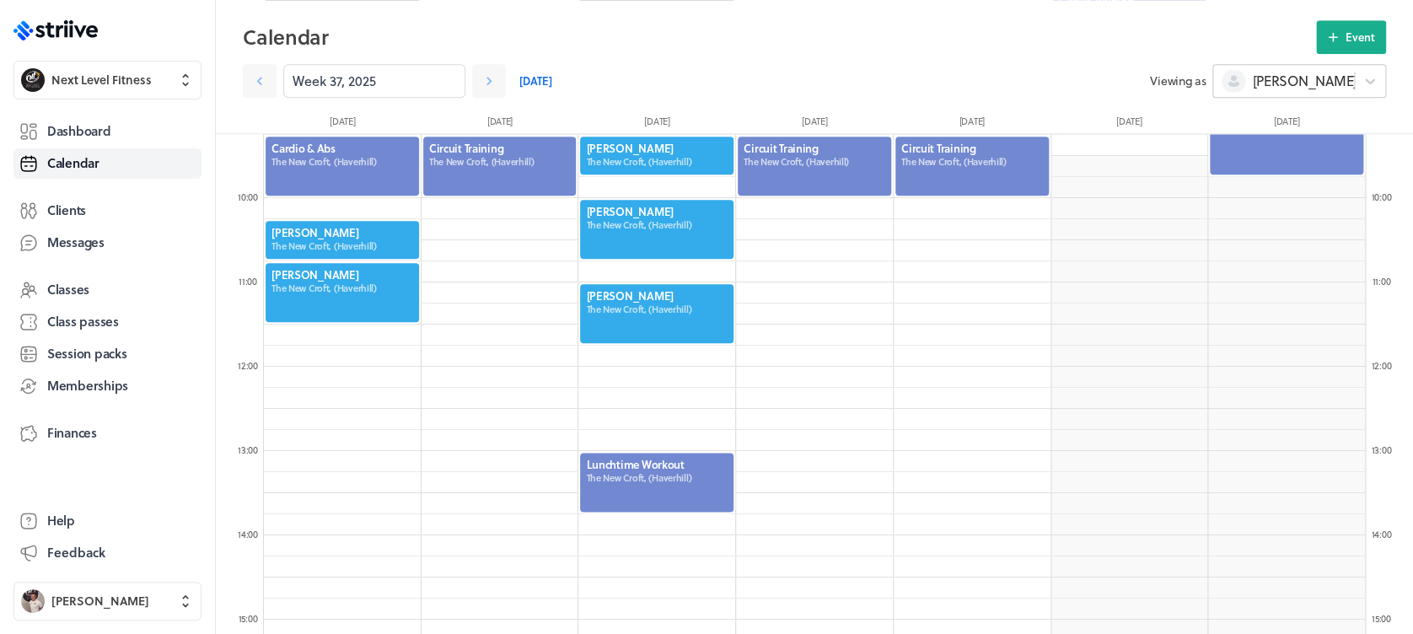
click at [1260, 79] on span "[PERSON_NAME]" at bounding box center [1304, 81] width 105 height 19
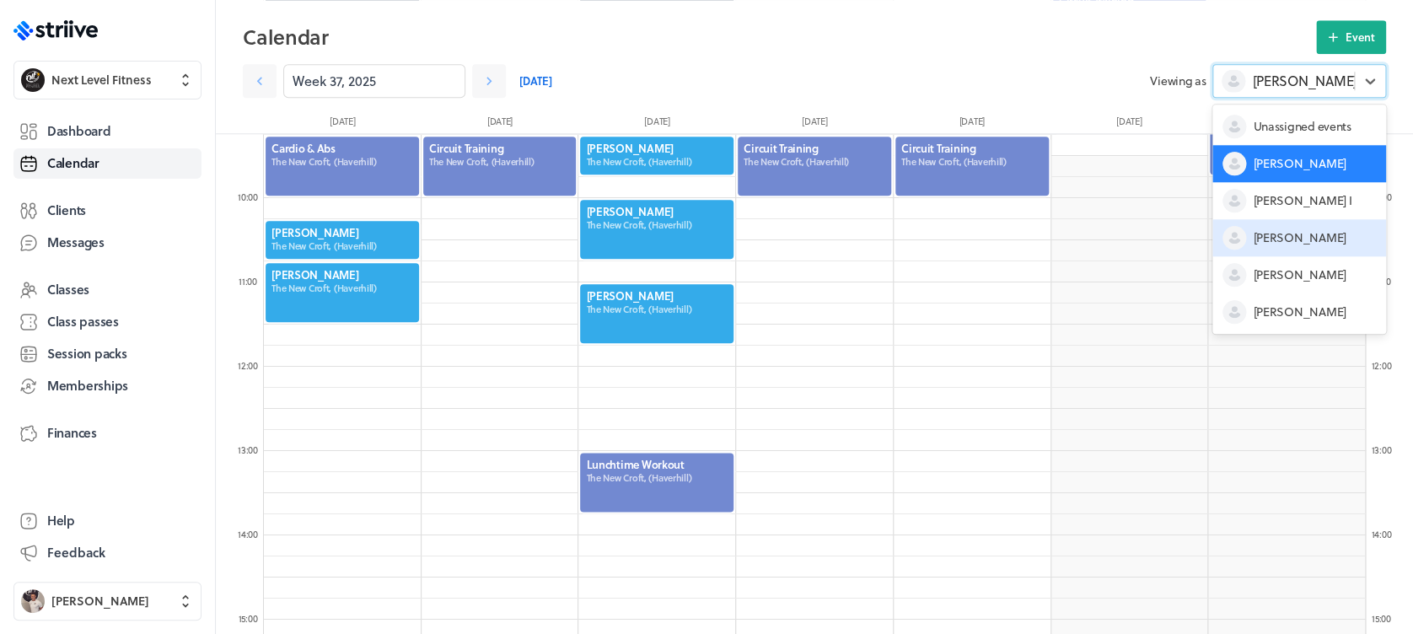
click at [1275, 230] on span "[PERSON_NAME]" at bounding box center [1299, 237] width 93 height 17
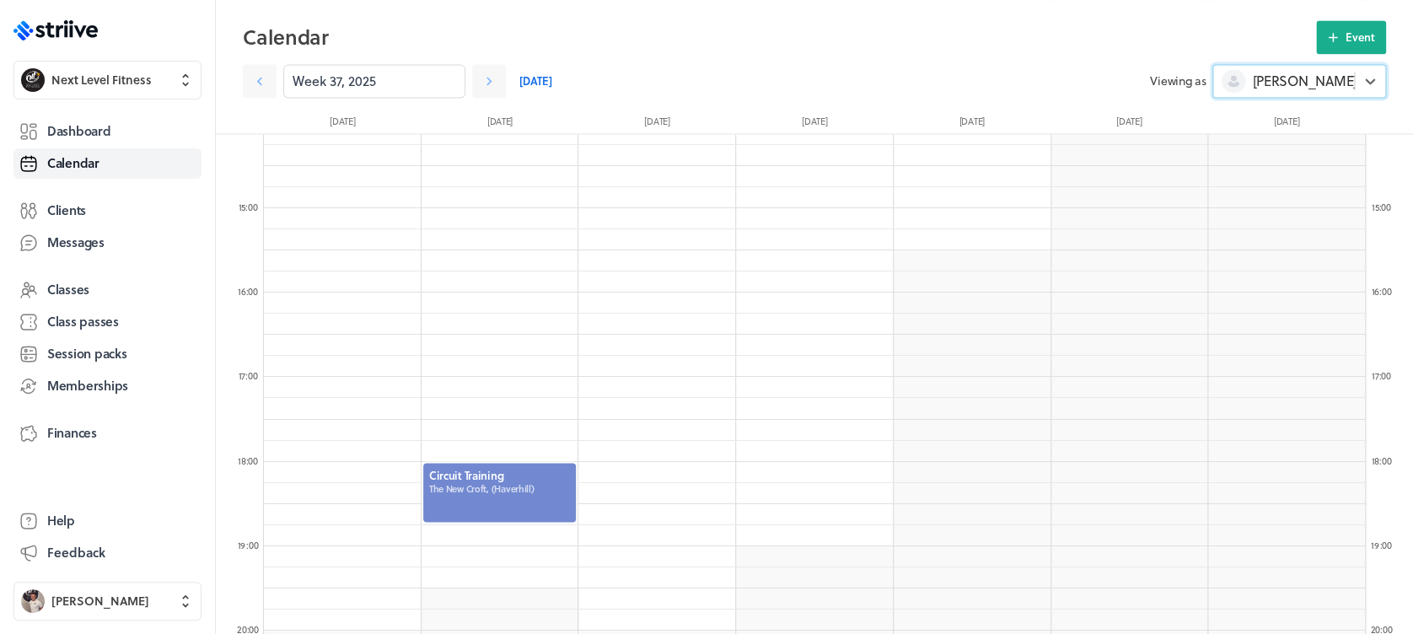
scroll to position [1201, 0]
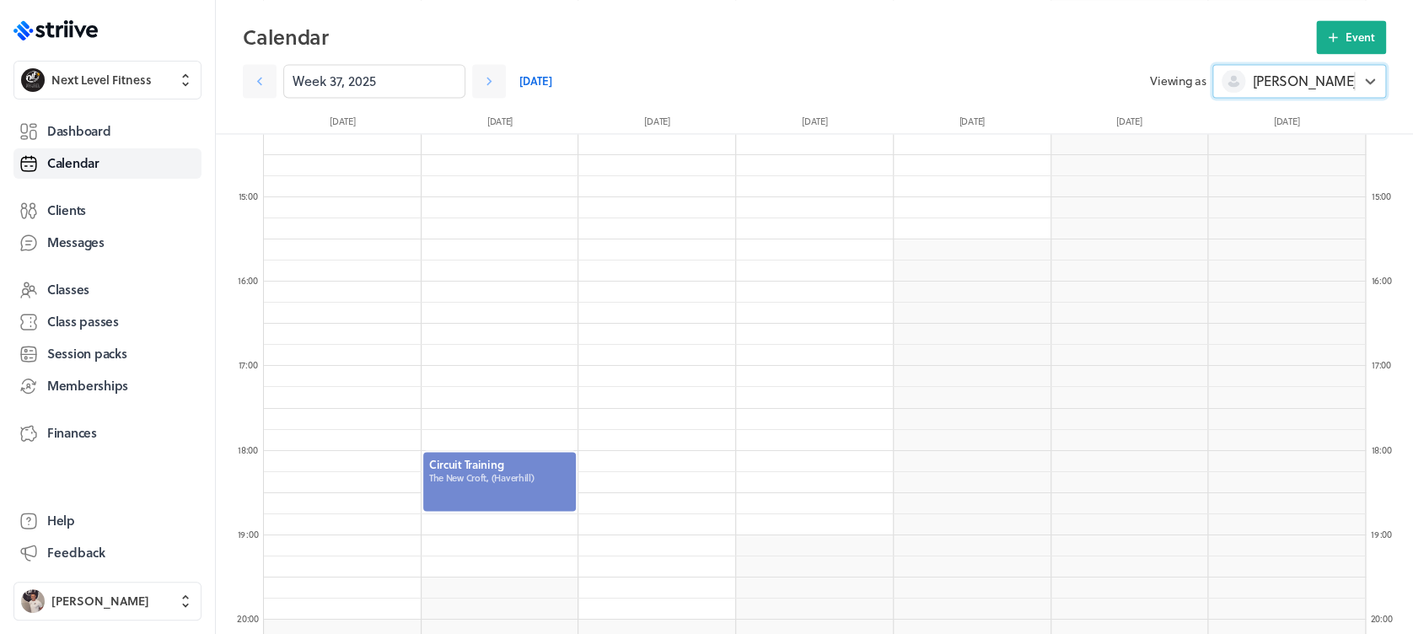
click at [506, 477] on div at bounding box center [500, 481] width 157 height 62
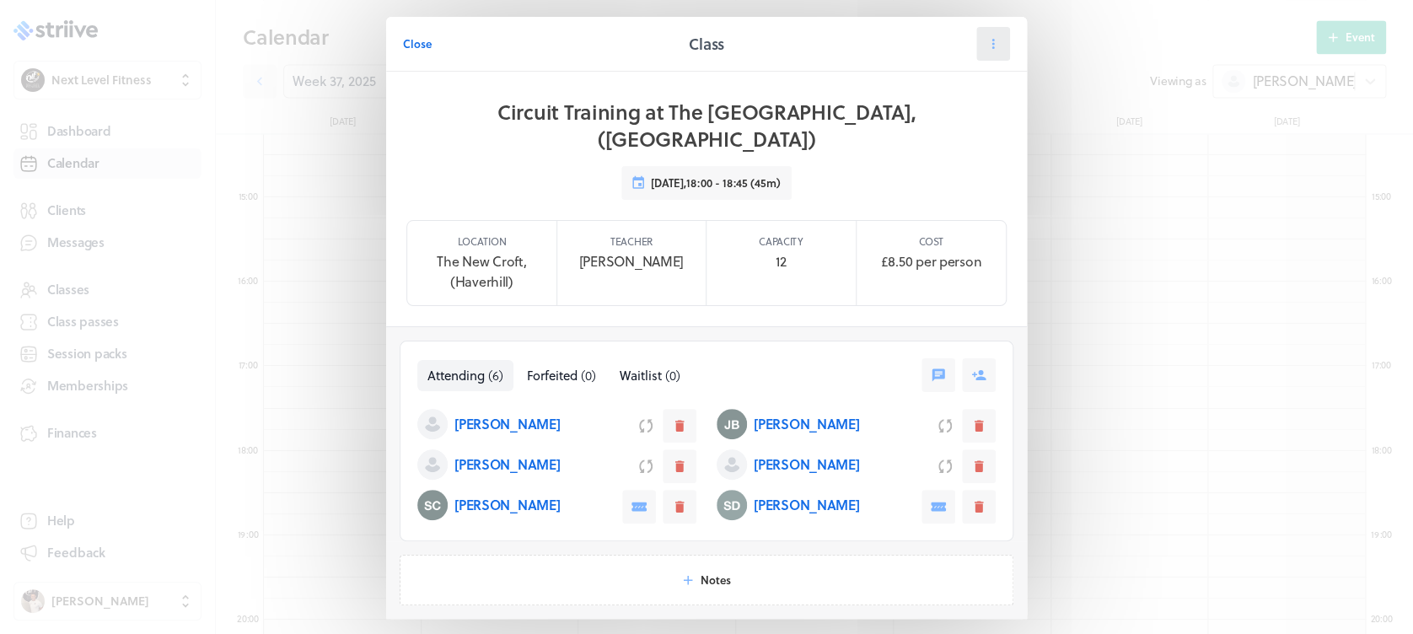
click at [986, 42] on icon at bounding box center [993, 43] width 15 height 15
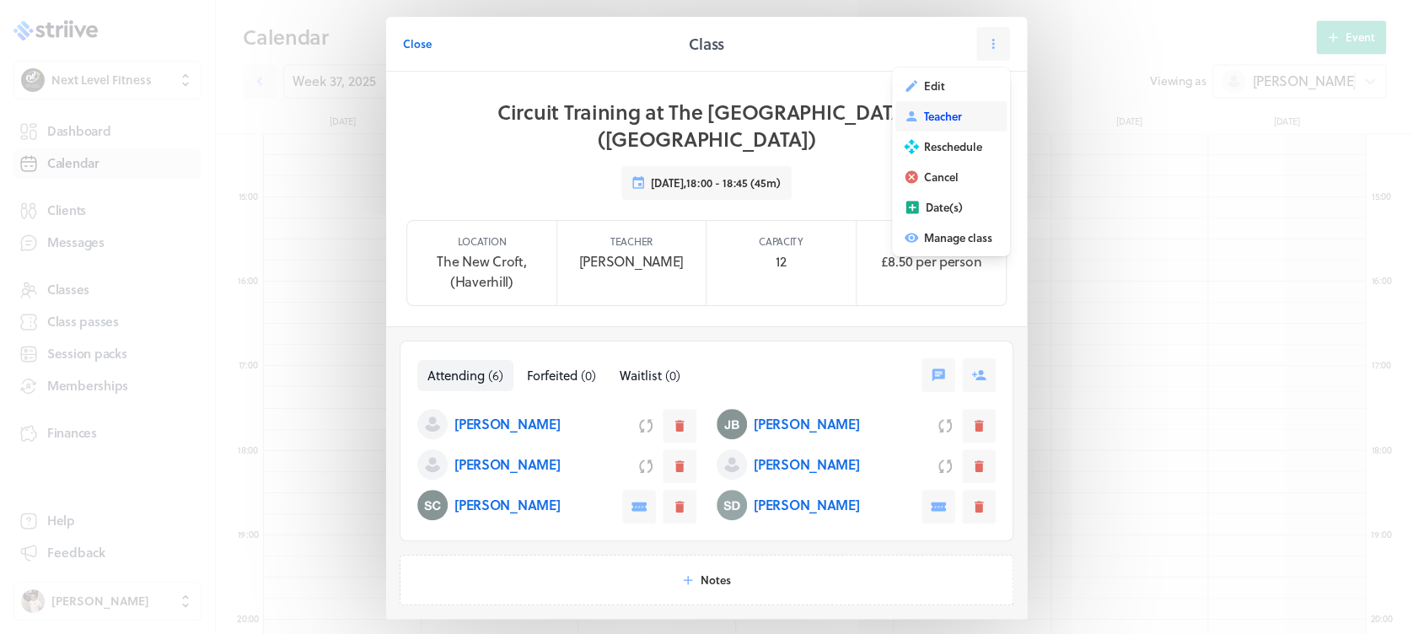
click at [948, 118] on span "Teacher" at bounding box center [943, 116] width 38 height 15
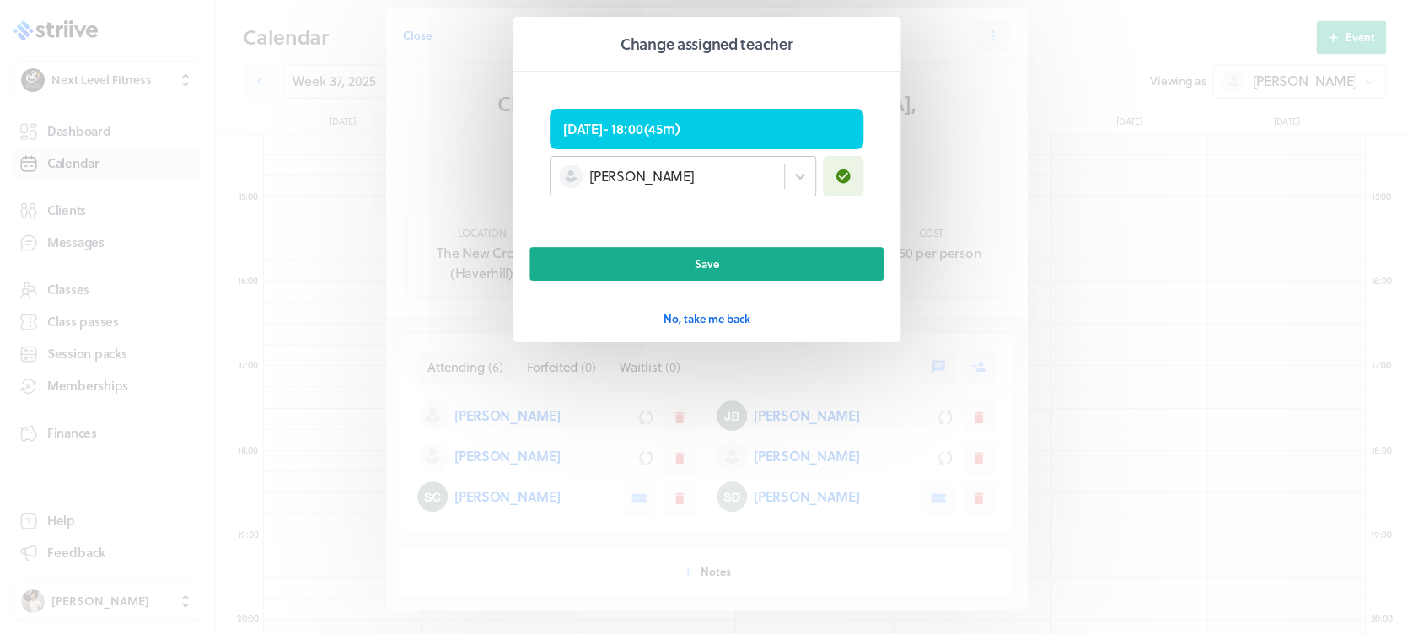
click at [636, 172] on span "[PERSON_NAME]" at bounding box center [641, 176] width 105 height 19
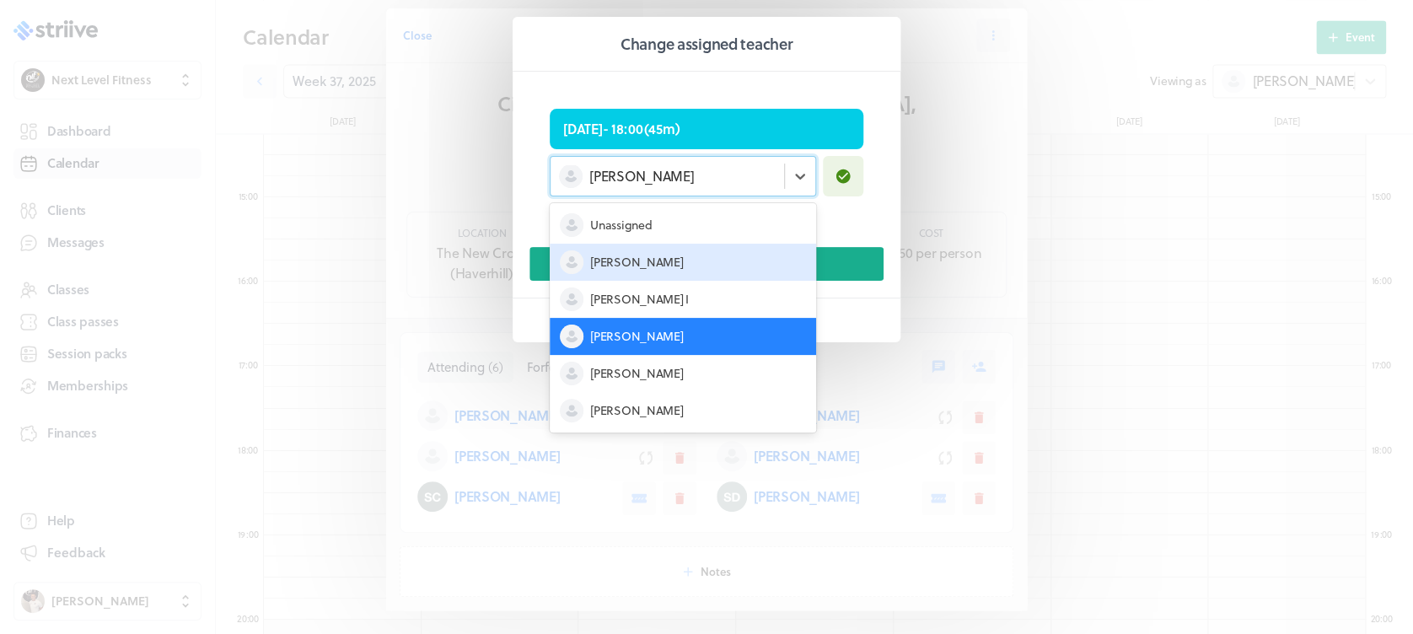
click at [679, 255] on div "[PERSON_NAME]" at bounding box center [683, 262] width 266 height 37
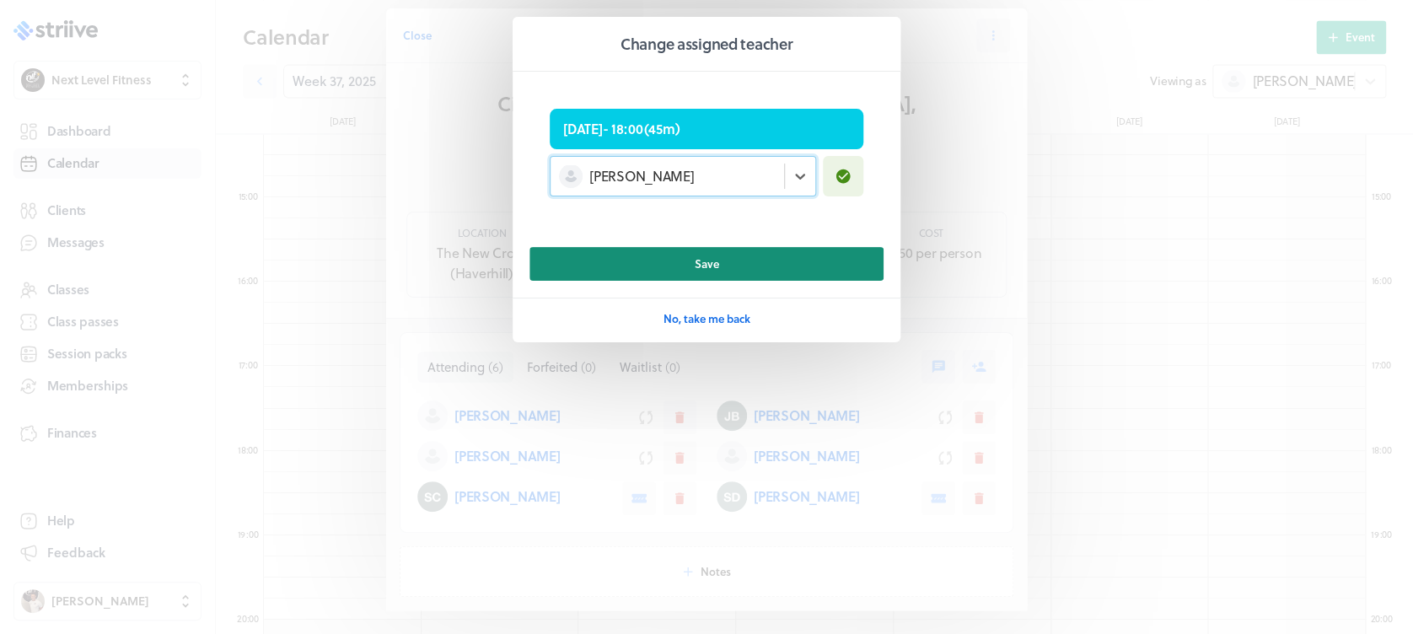
click at [728, 258] on button "Save" at bounding box center [706, 264] width 354 height 34
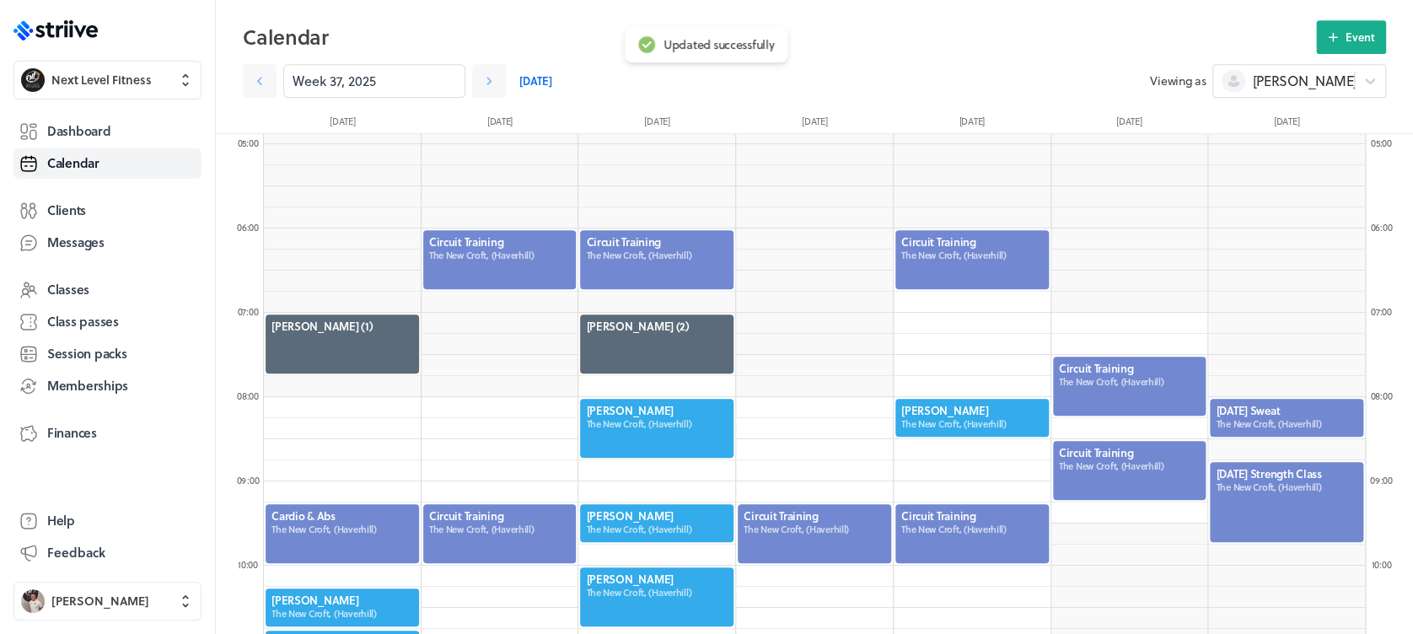
scroll to position [400, 0]
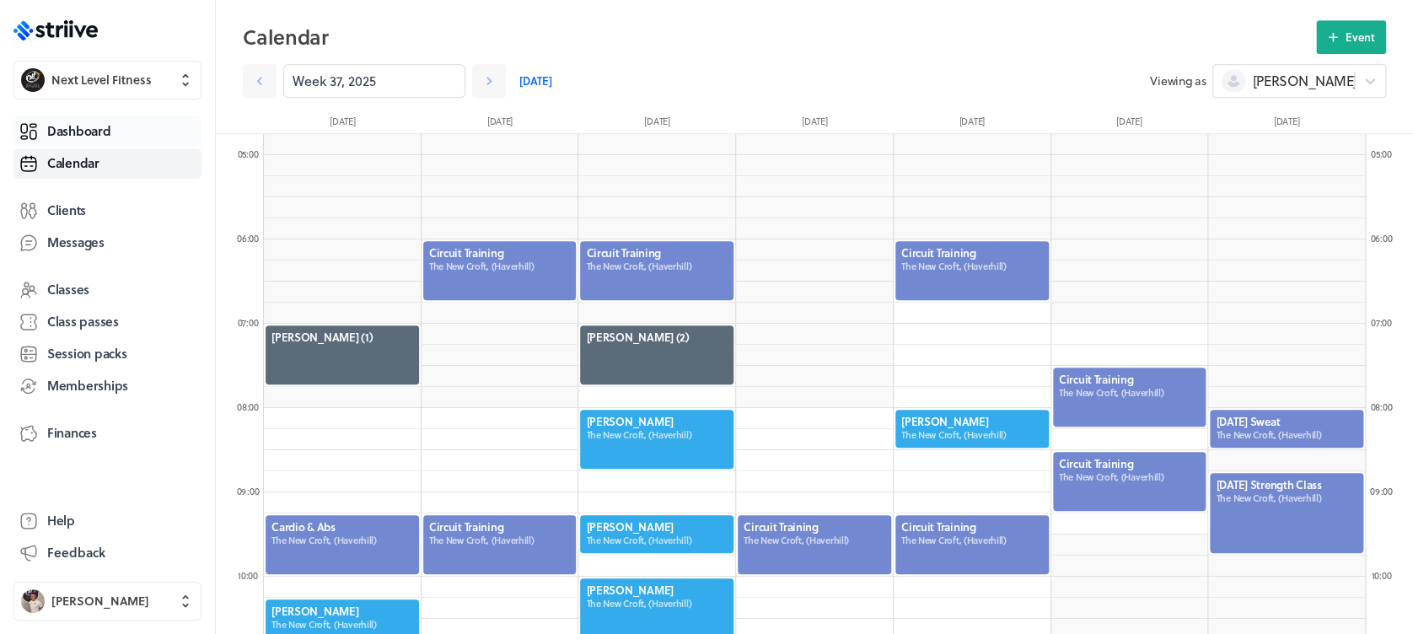
click at [94, 123] on span "Dashboard" at bounding box center [78, 131] width 63 height 18
